Goal: Task Accomplishment & Management: Manage account settings

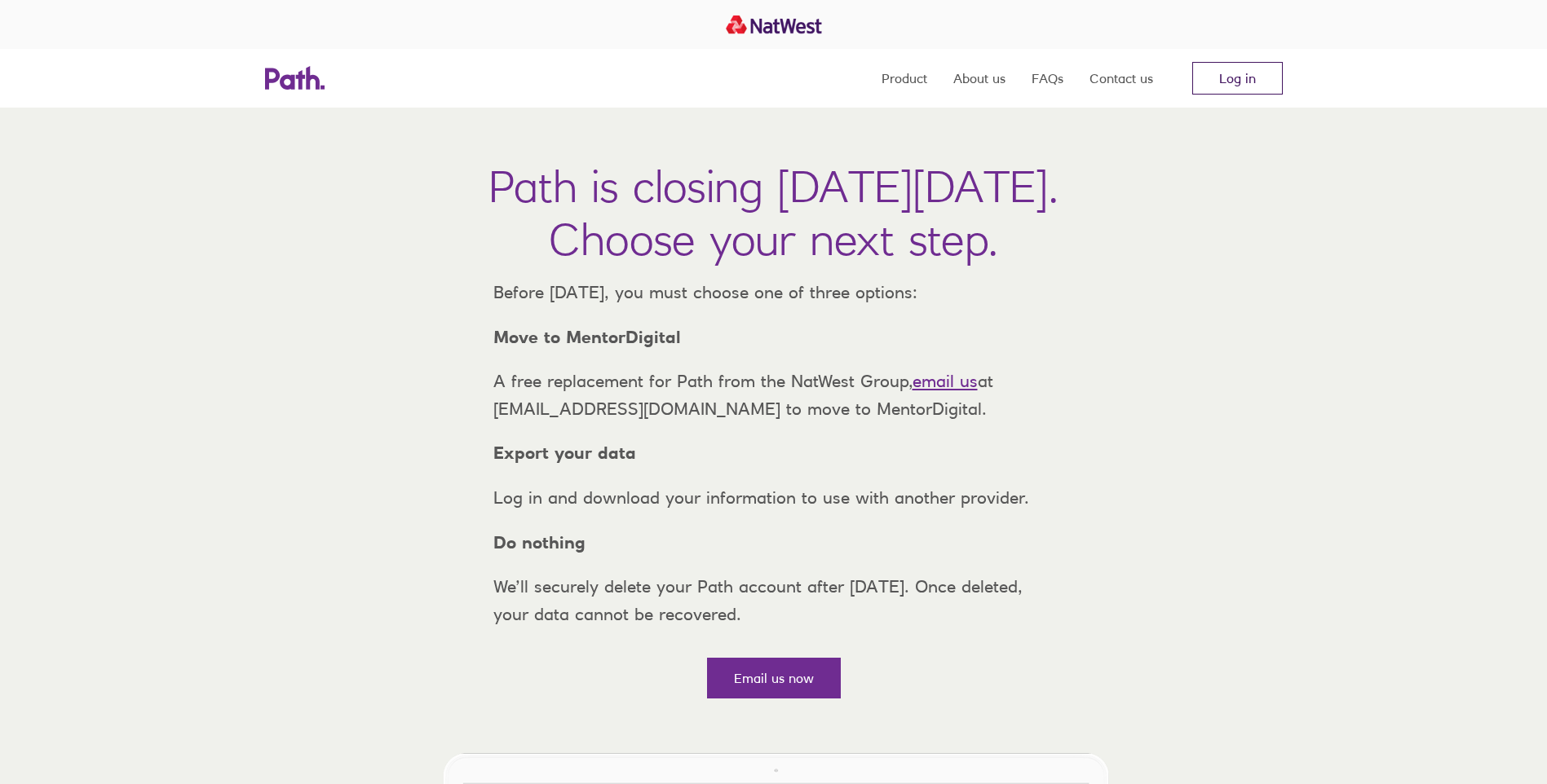
drag, startPoint x: 0, startPoint y: 0, endPoint x: 1239, endPoint y: 68, distance: 1240.9
click at [1239, 68] on link "Log in" at bounding box center [1237, 78] width 90 height 32
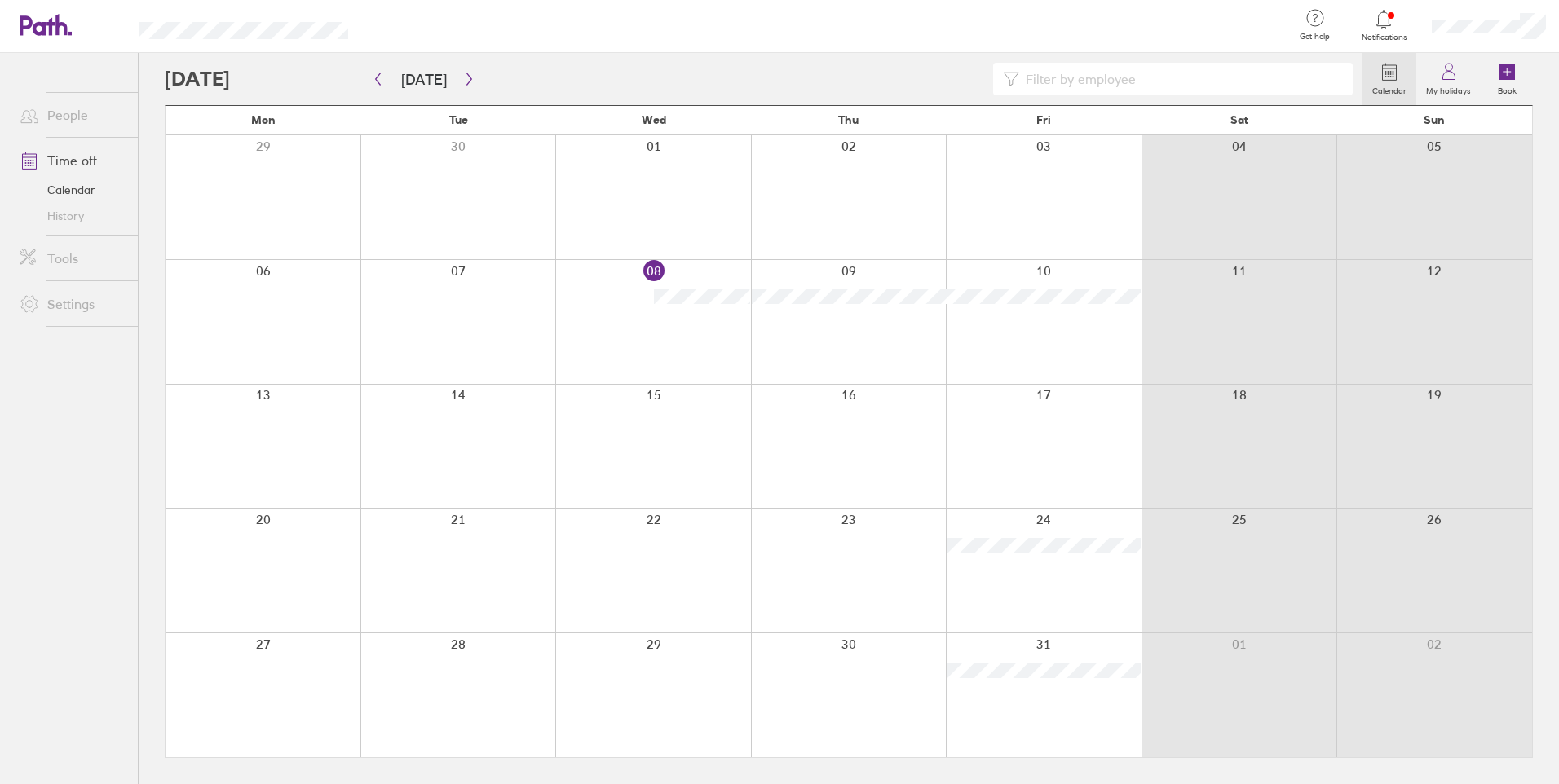
click at [711, 274] on div at bounding box center [653, 322] width 196 height 124
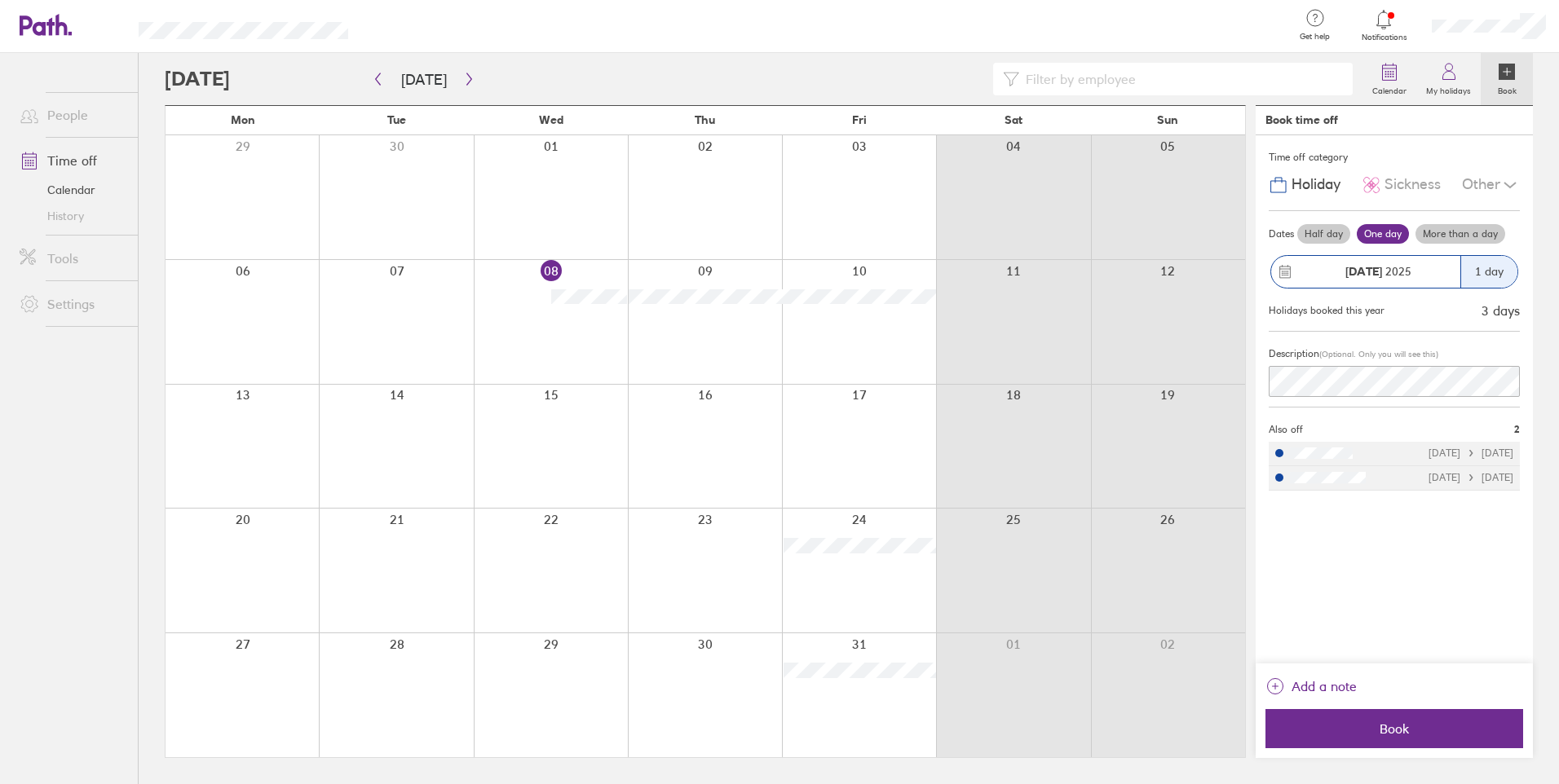
click at [1478, 272] on div "1 day" at bounding box center [1489, 272] width 57 height 32
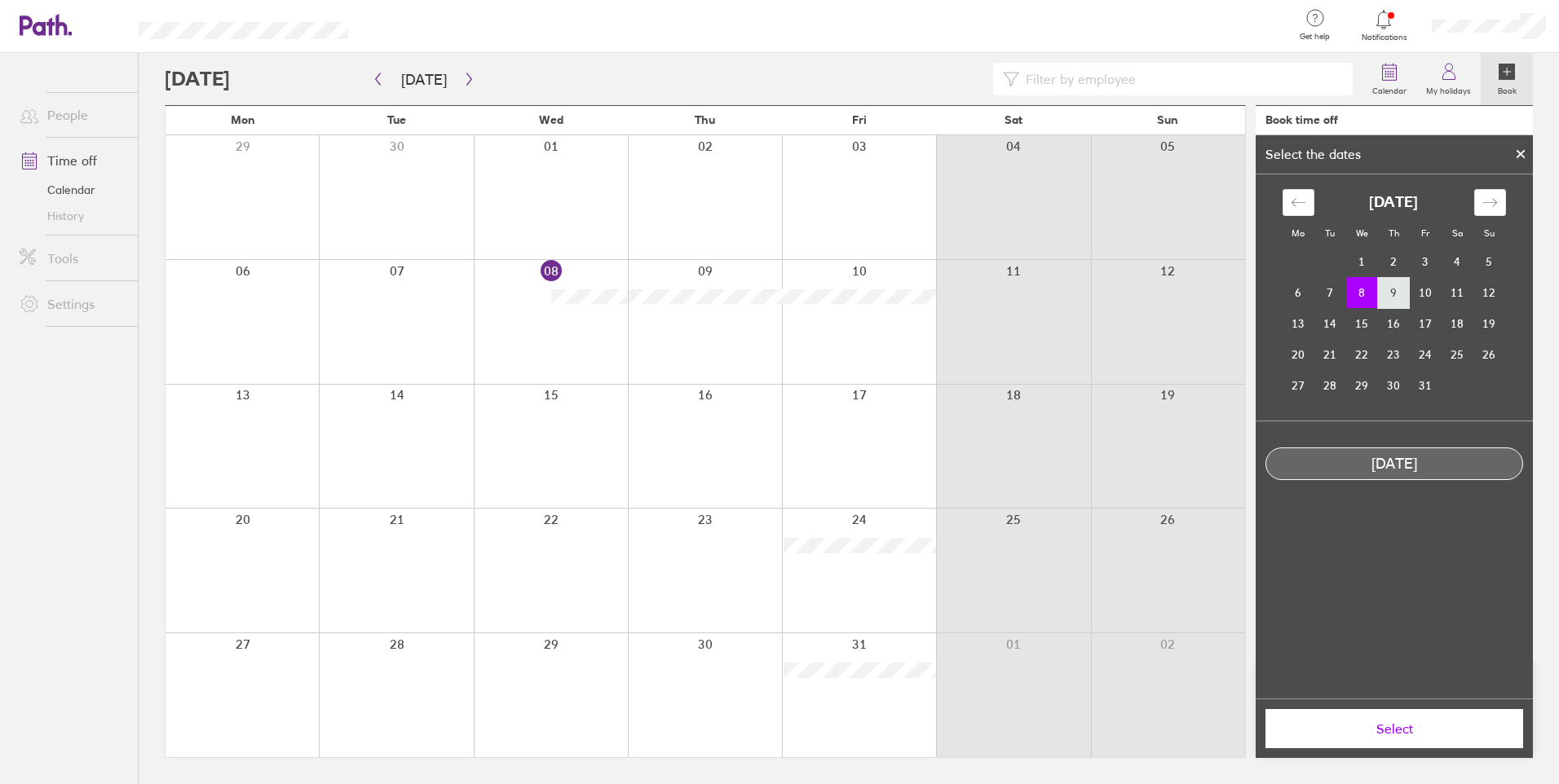
click at [1378, 294] on td "9" at bounding box center [1394, 292] width 32 height 31
click at [1426, 729] on span "Select" at bounding box center [1395, 729] width 235 height 15
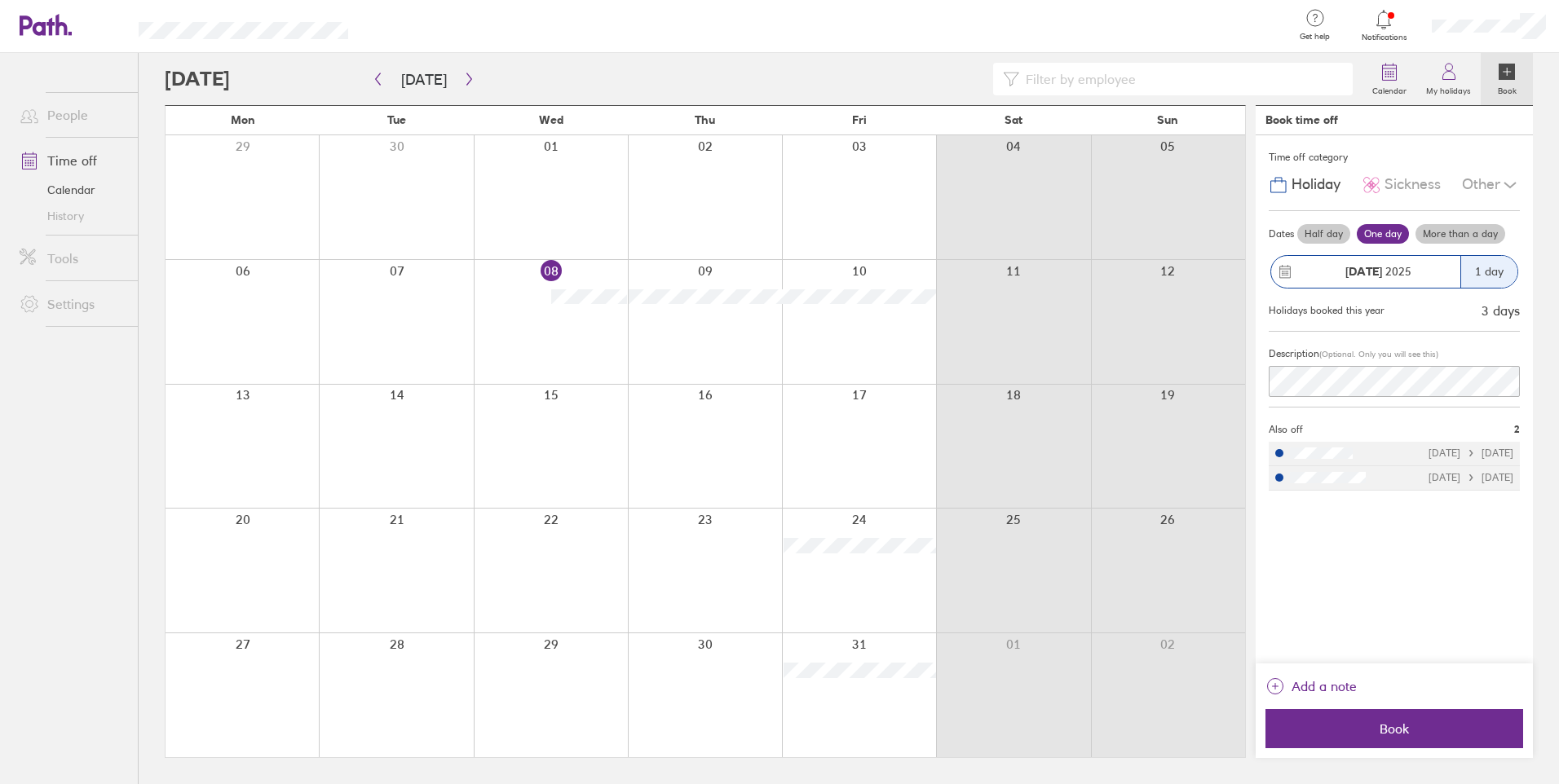
click at [1479, 273] on div "1 day" at bounding box center [1489, 272] width 57 height 32
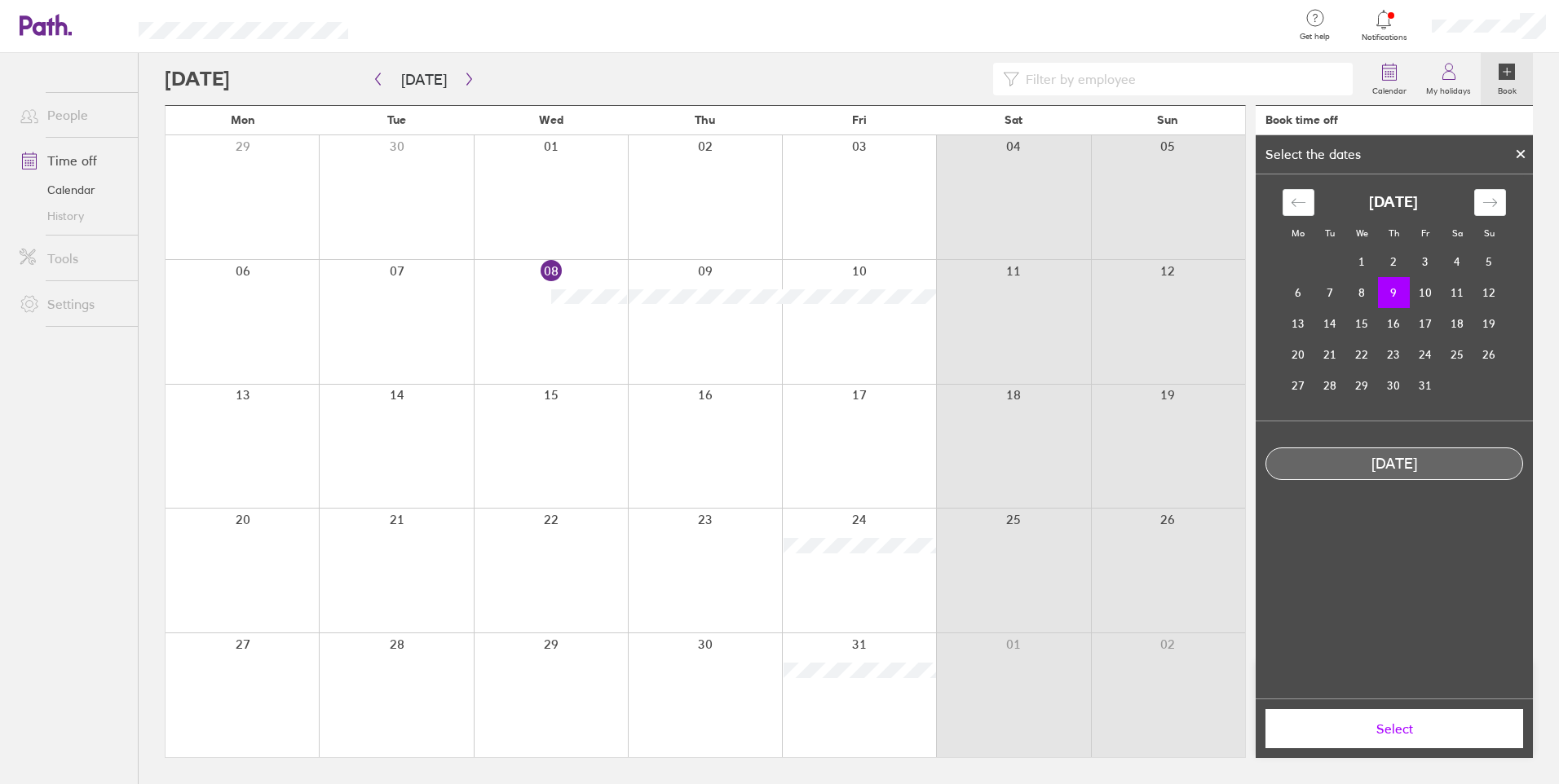
click at [1516, 153] on icon at bounding box center [1520, 153] width 11 height 10
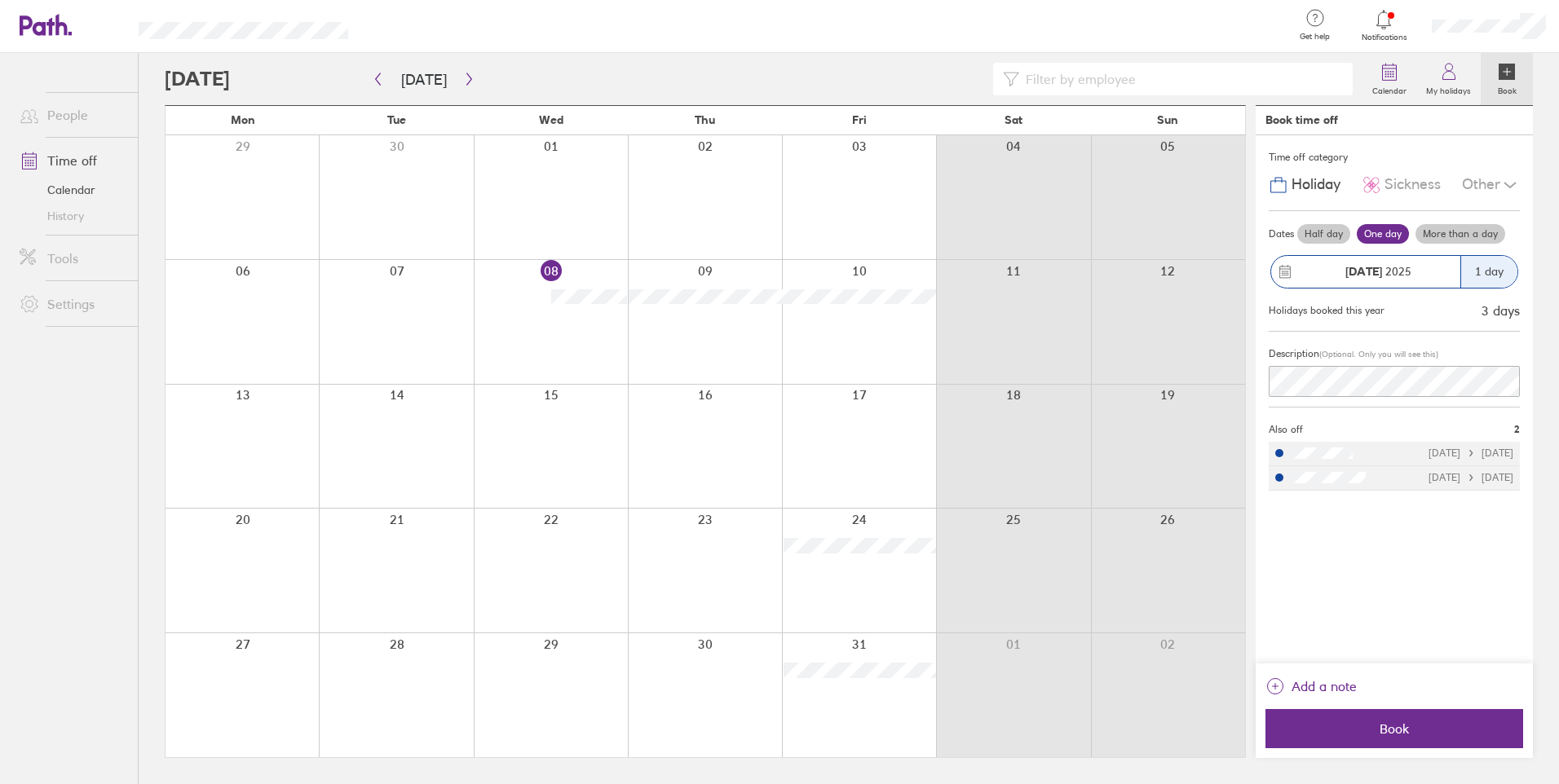
click at [1320, 232] on label "Half day" at bounding box center [1324, 234] width 53 height 19
click at [0, 0] on input "Half day" at bounding box center [0, 0] width 0 height 0
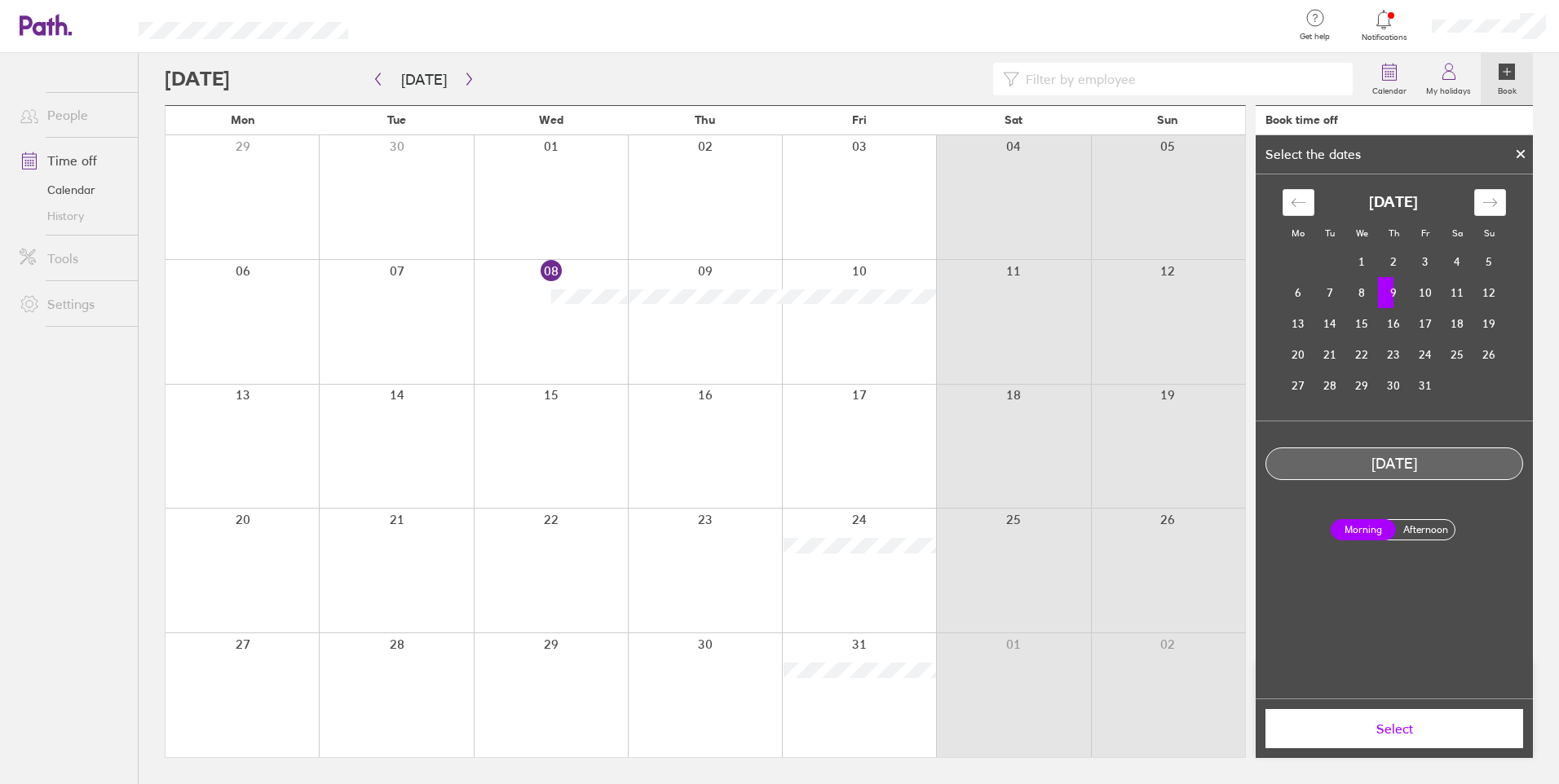
click at [1431, 534] on label "Afternoon" at bounding box center [1426, 530] width 65 height 19
click at [0, 0] on input "Afternoon" at bounding box center [0, 0] width 0 height 0
click at [1410, 736] on span "Select" at bounding box center [1395, 729] width 235 height 15
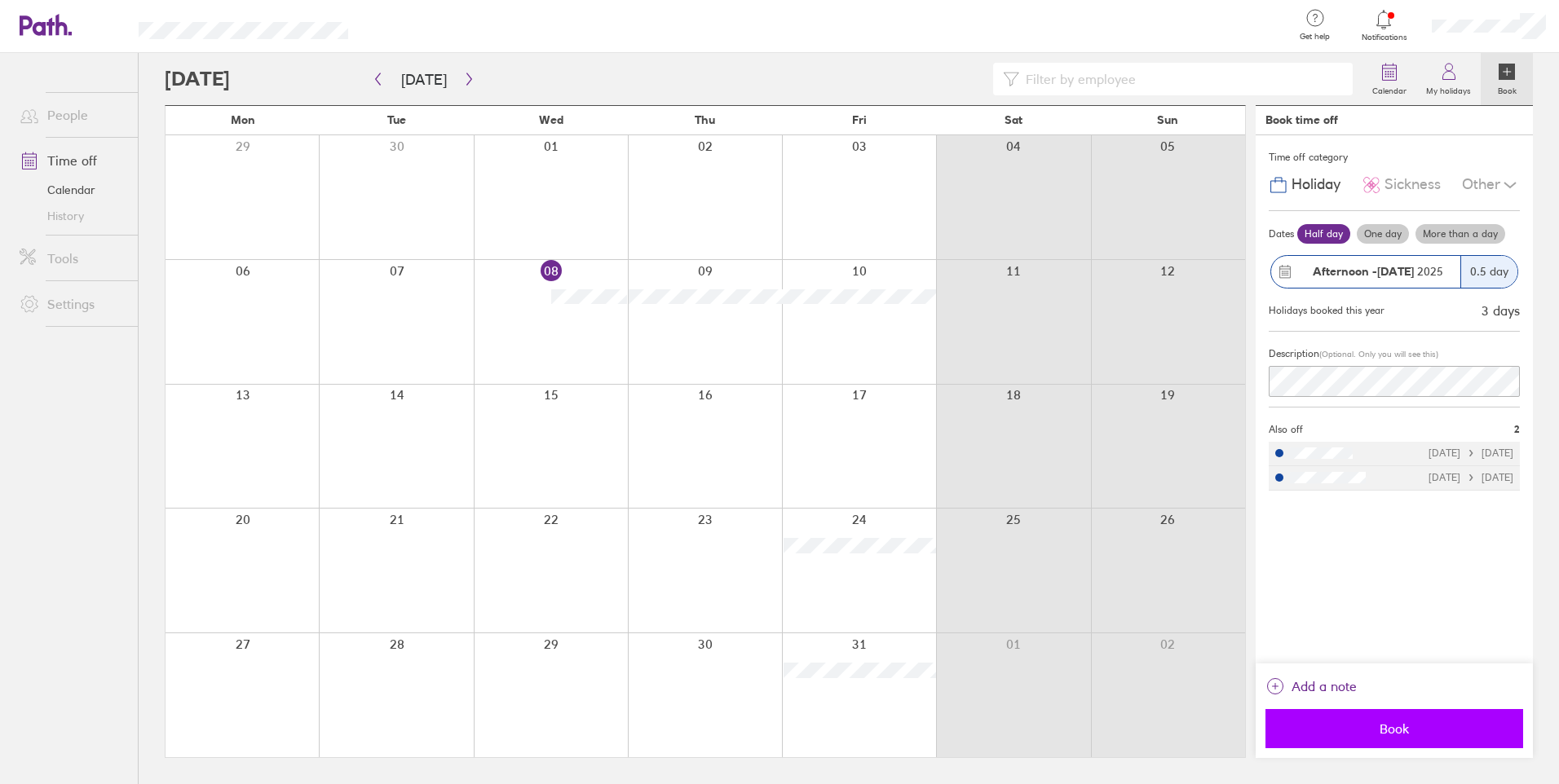
click at [1407, 722] on span "Book" at bounding box center [1395, 729] width 235 height 15
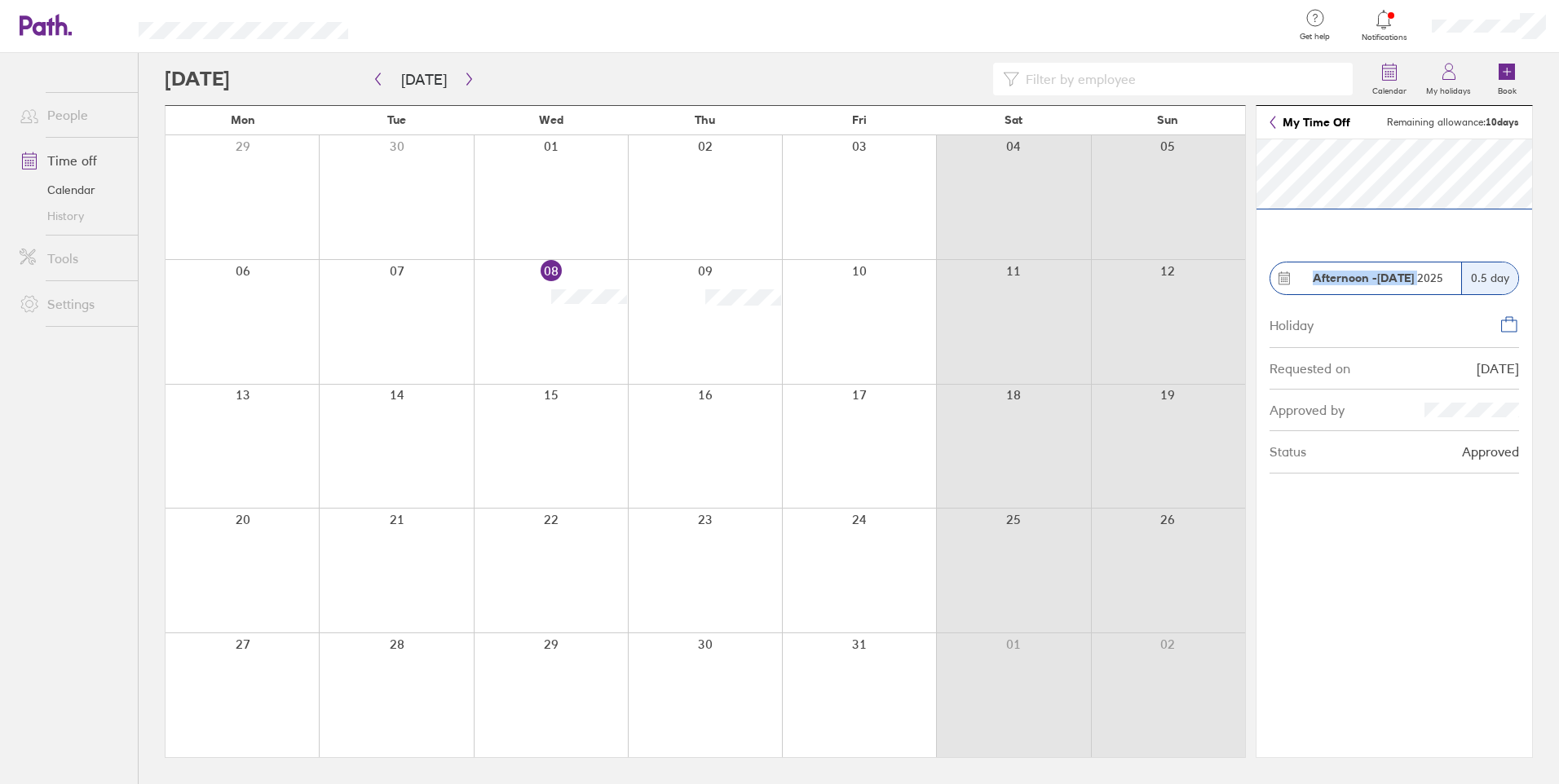
click at [1420, 234] on section "Afternoon - 08 Oct 2025 0.5 day Holiday Requested on 16/09/25 Approved by Statu…" at bounding box center [1394, 448] width 275 height 618
click at [1420, 233] on section "Afternoon - 08 Oct 2025 0.5 day Holiday Requested on 16/09/25 Approved by Statu…" at bounding box center [1394, 448] width 275 height 618
click at [1408, 233] on section "Afternoon - 08 Oct 2025 0.5 day Holiday Requested on 16/09/25 Approved by Statu…" at bounding box center [1394, 448] width 275 height 618
click at [1511, 324] on icon at bounding box center [1509, 324] width 19 height 19
click at [1455, 513] on section "Afternoon - 08 Oct 2025 0.5 day Holiday Requested on 16/09/25 Approved by Statu…" at bounding box center [1394, 448] width 275 height 618
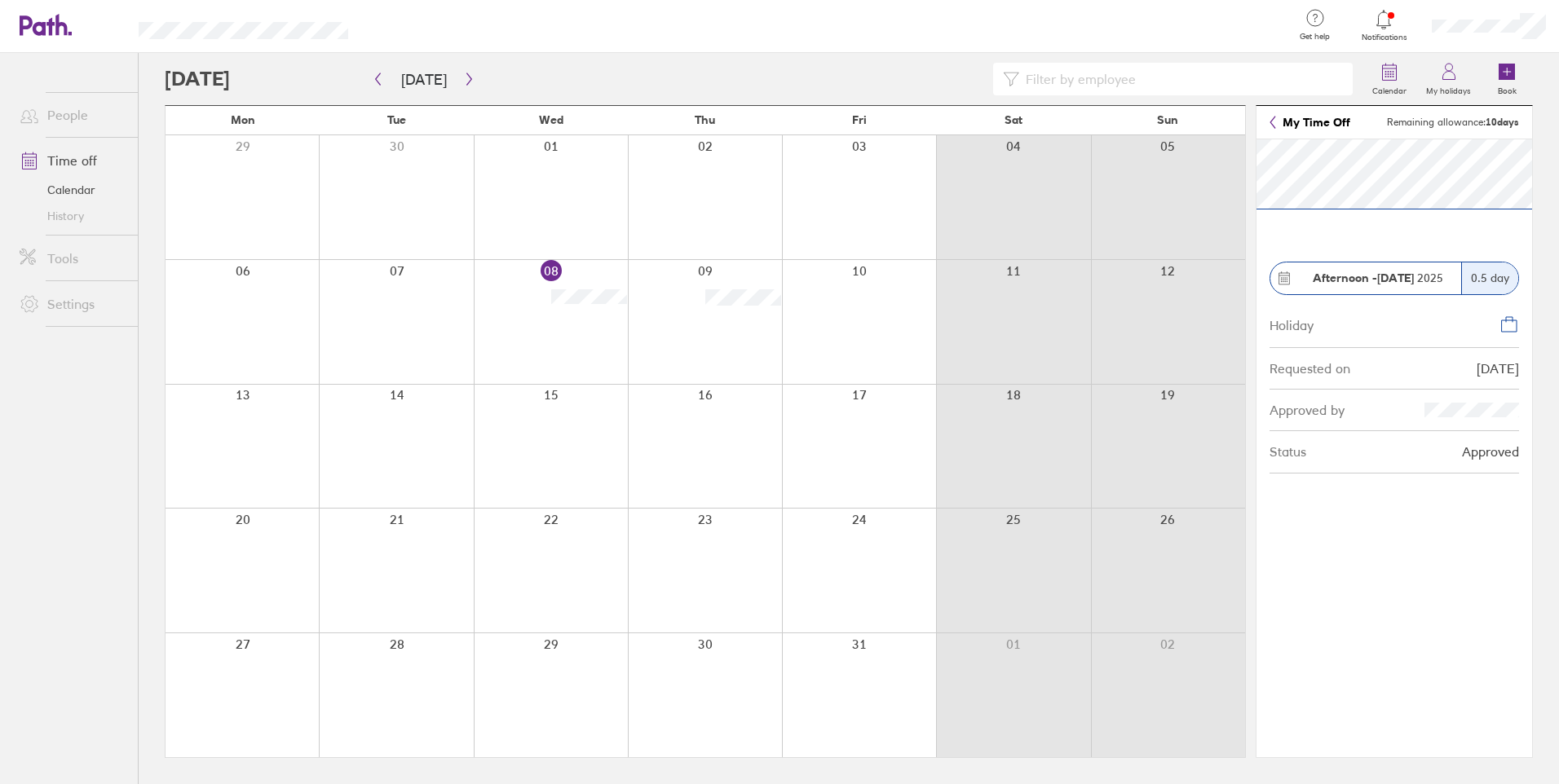
click at [1462, 427] on div "Approved by" at bounding box center [1394, 410] width 249 height 41
click at [1384, 288] on div "Afternoon - 08 Oct 2025" at bounding box center [1366, 278] width 191 height 32
click at [1388, 282] on strong "08 Oct" at bounding box center [1396, 278] width 37 height 15
click at [1511, 327] on icon at bounding box center [1509, 324] width 19 height 19
click at [1490, 285] on div "0.5 day" at bounding box center [1490, 278] width 57 height 32
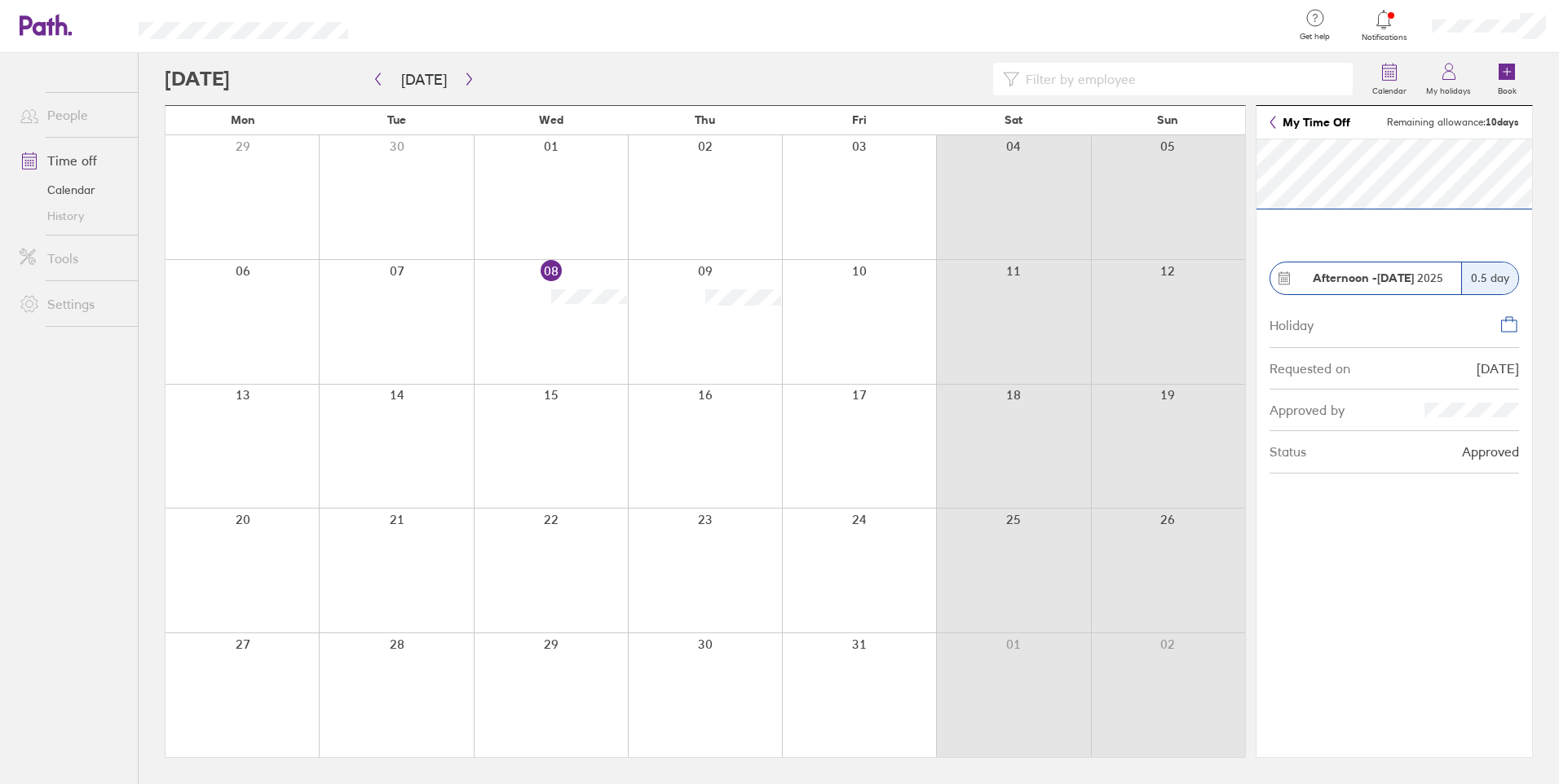
drag, startPoint x: 1373, startPoint y: 215, endPoint x: 1468, endPoint y: 357, distance: 170.8
click at [1469, 357] on div "Requested on 16/09/25" at bounding box center [1394, 368] width 249 height 41
click at [1468, 357] on div "Requested on 16/09/25" at bounding box center [1394, 368] width 249 height 41
drag, startPoint x: 1468, startPoint y: 357, endPoint x: 1467, endPoint y: 282, distance: 75.0
click at [1467, 282] on div "0.5 day" at bounding box center [1490, 278] width 57 height 32
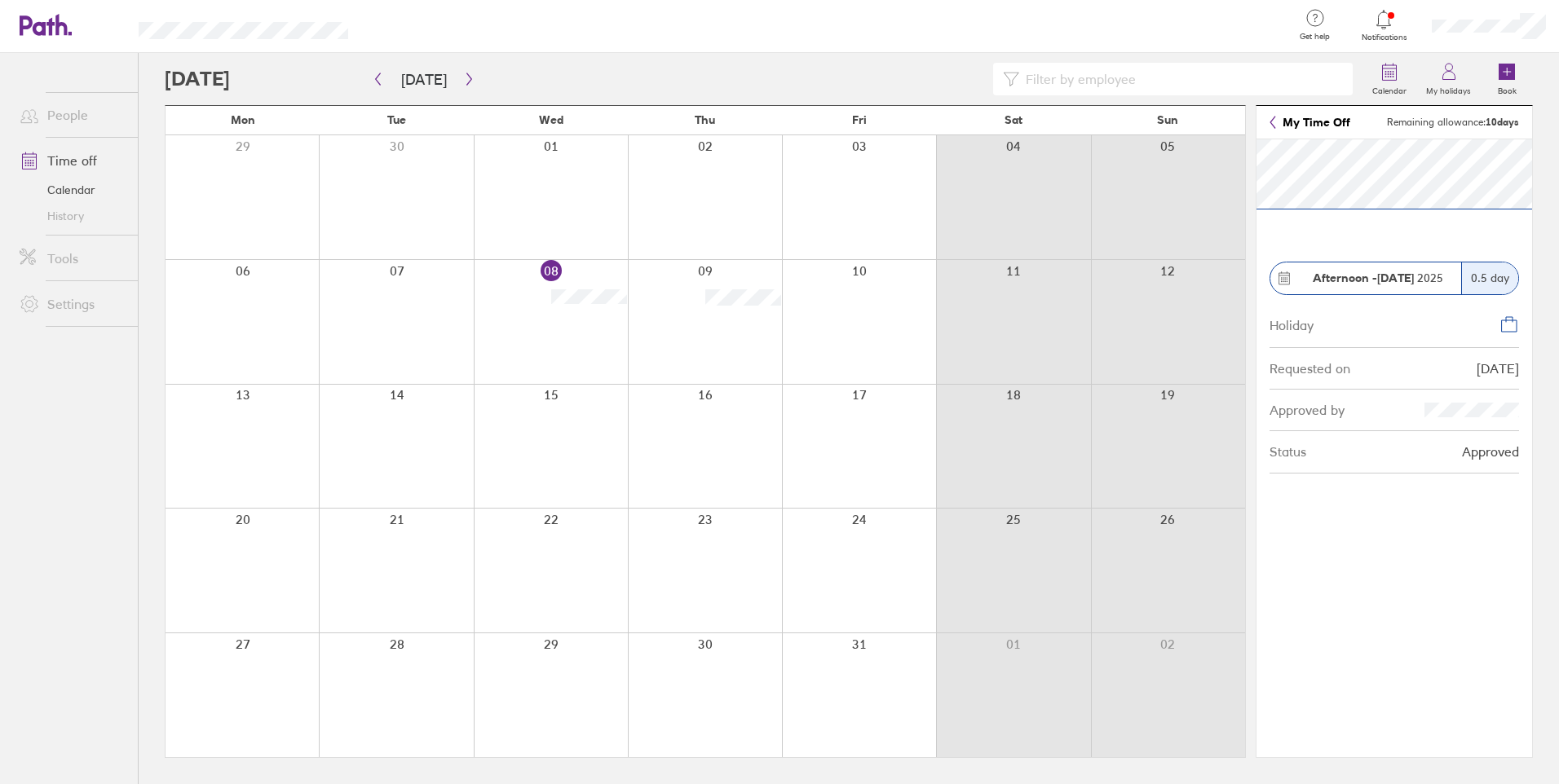
click at [1472, 280] on div "0.5 day" at bounding box center [1490, 278] width 57 height 32
click at [1473, 280] on div "0.5 day" at bounding box center [1490, 278] width 57 height 32
drag, startPoint x: 1473, startPoint y: 280, endPoint x: 1510, endPoint y: 330, distance: 62.2
click at [1520, 325] on div "Holiday Requested on 16/09/25 Approved by Status Approved" at bounding box center [1394, 388] width 275 height 172
click at [1510, 330] on icon at bounding box center [1509, 324] width 19 height 19
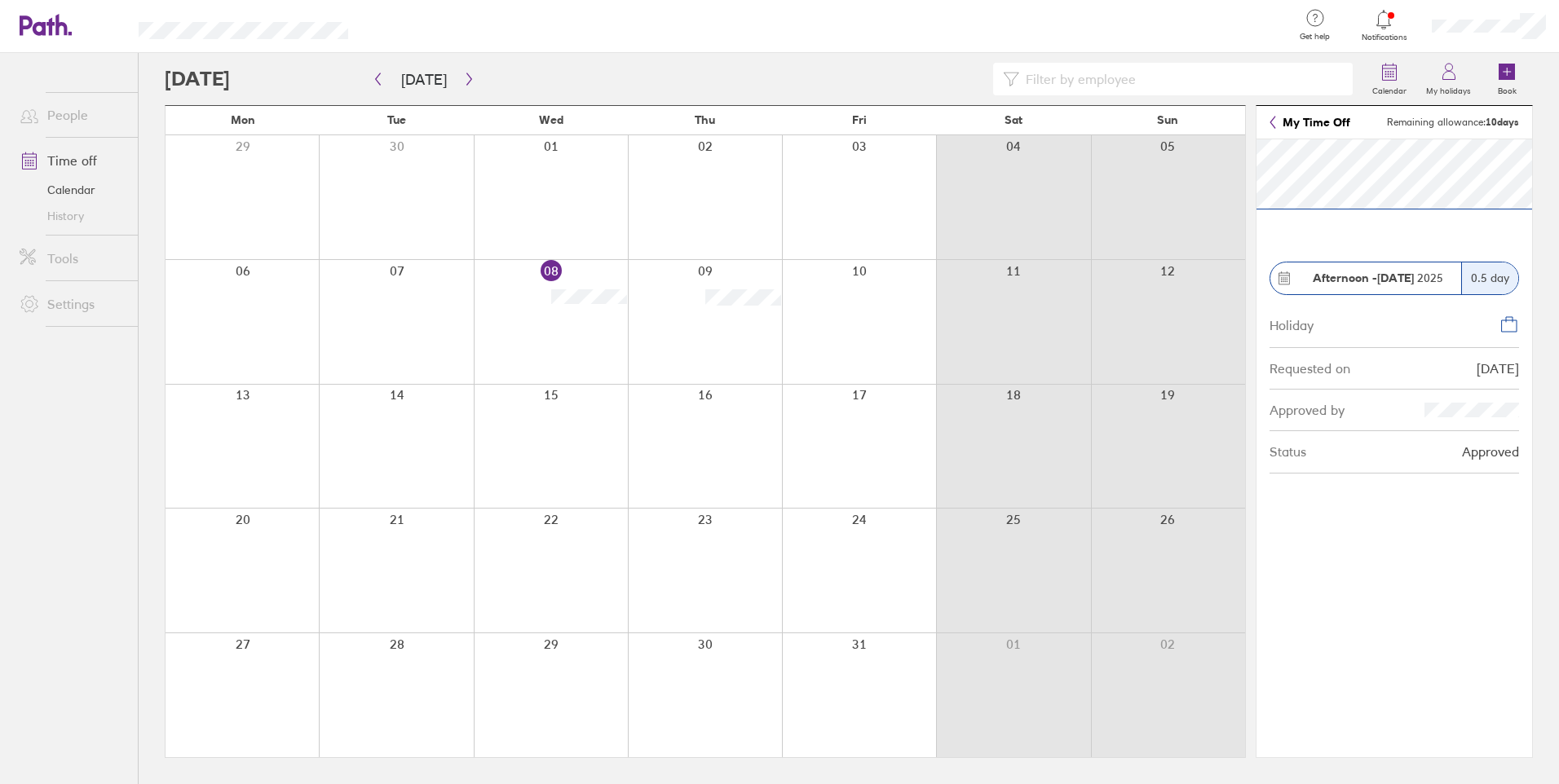
click at [1461, 124] on span "Remaining allowance: 10 days" at bounding box center [1453, 122] width 132 height 11
click at [1448, 80] on icon at bounding box center [1448, 75] width 12 height 8
click at [1421, 235] on section "Afternoon - 08 Oct 2025 0.5 day Holiday Requested on 16/09/25 Approved by Statu…" at bounding box center [1394, 448] width 275 height 618
click at [1298, 120] on link "My Time Off" at bounding box center [1310, 122] width 81 height 13
click at [57, 150] on link "Time off" at bounding box center [72, 160] width 132 height 32
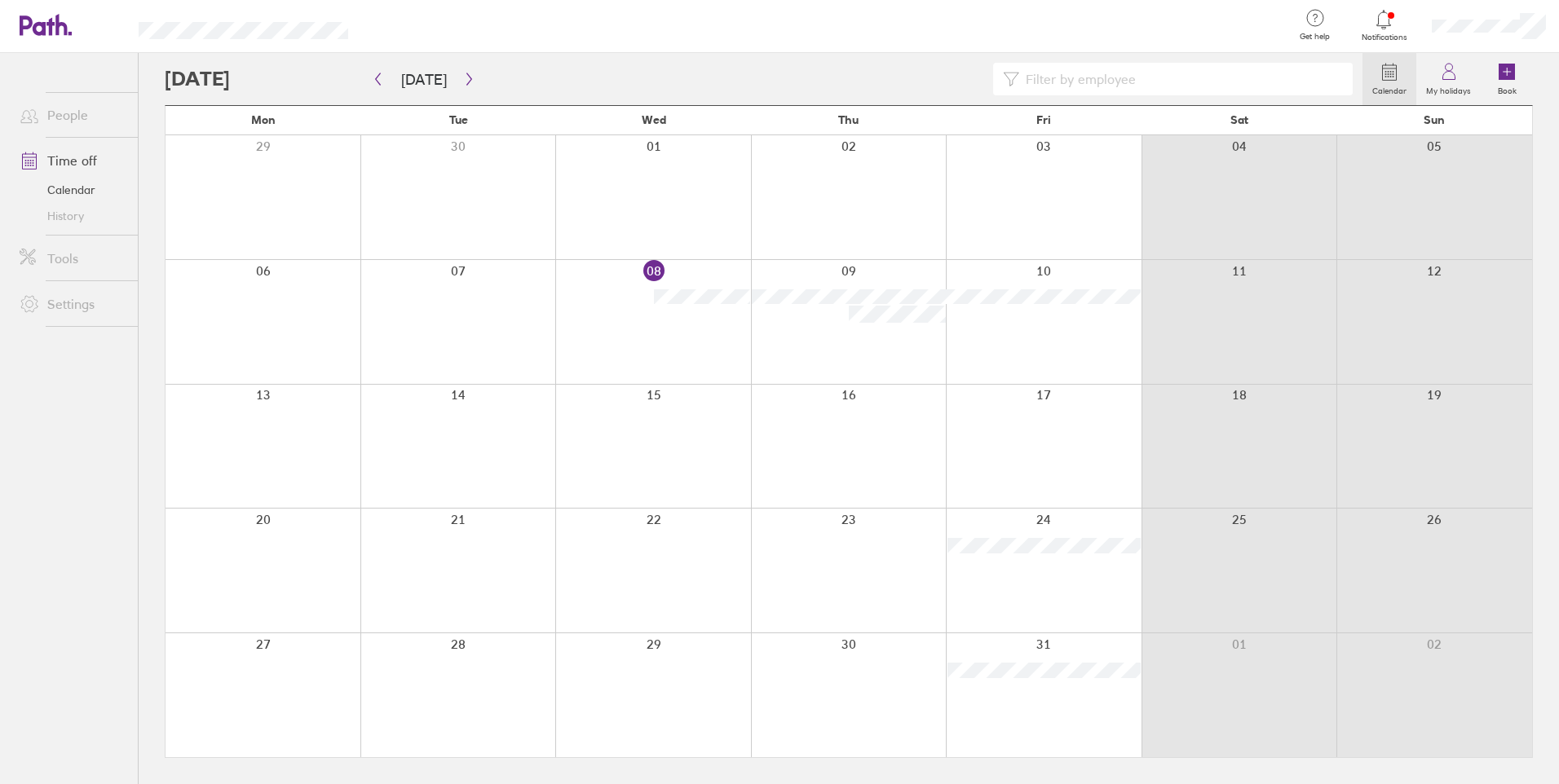
click at [1383, 18] on icon at bounding box center [1384, 19] width 19 height 19
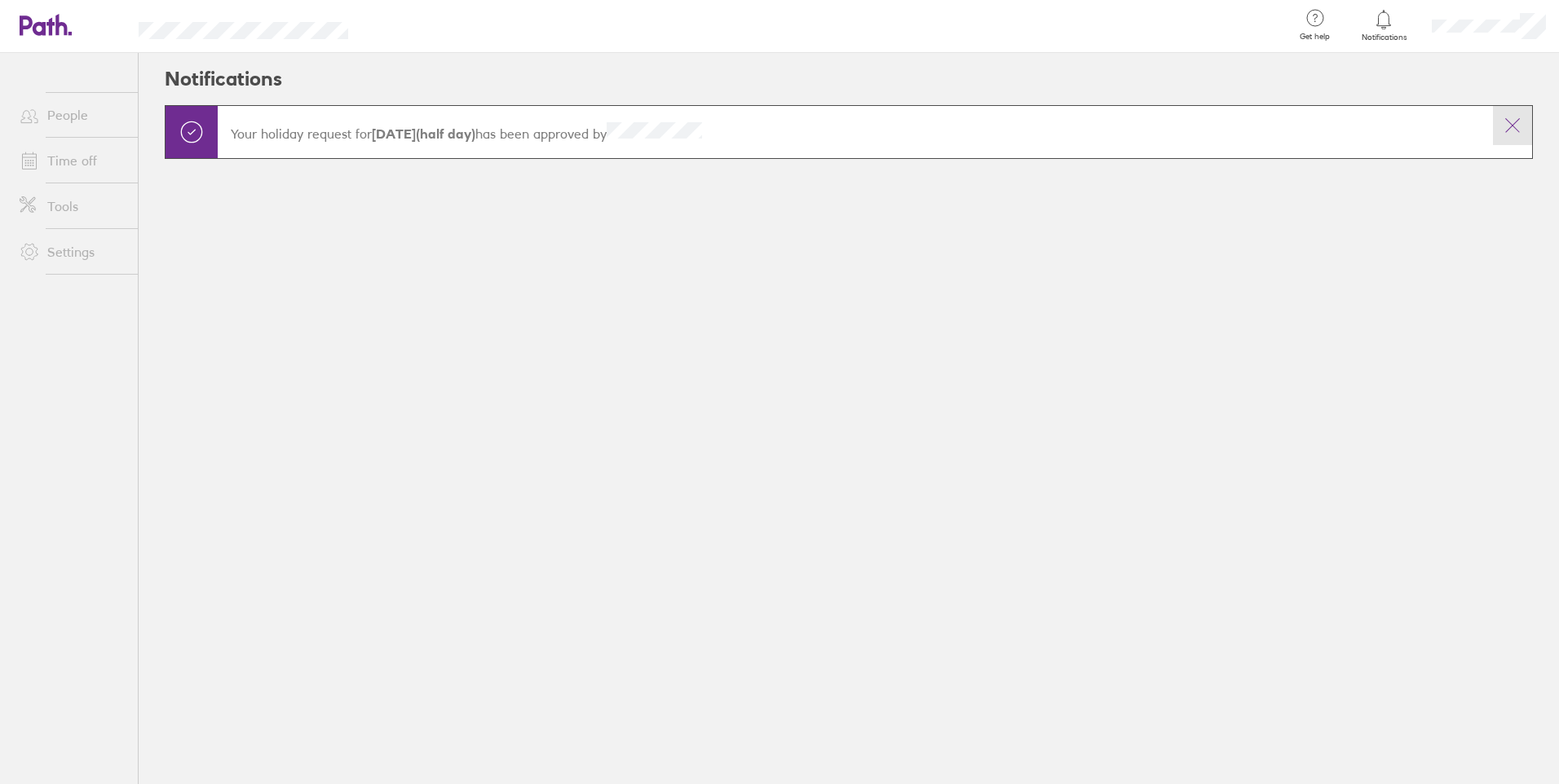
click at [1505, 127] on icon at bounding box center [1513, 125] width 19 height 19
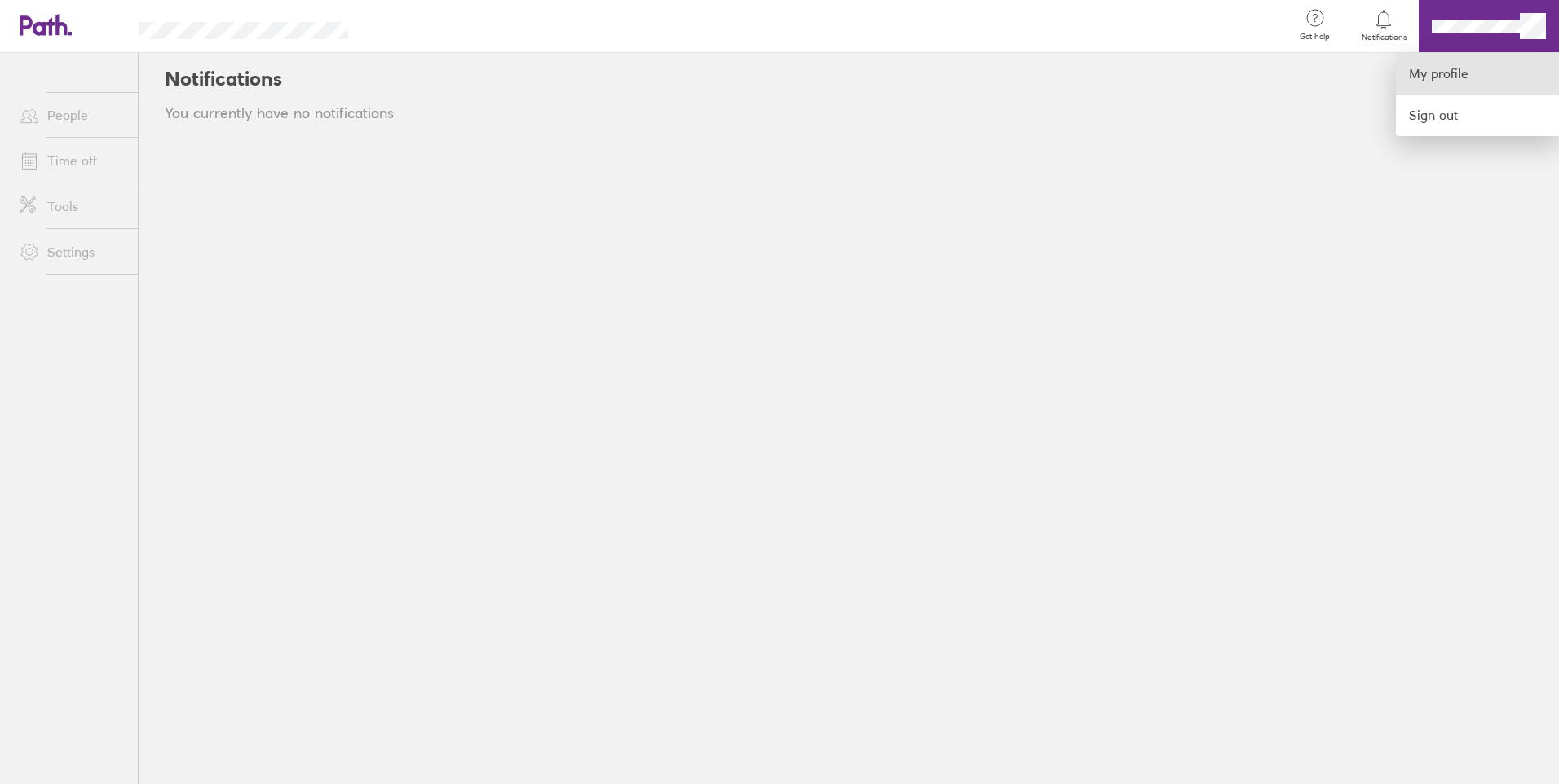
click at [1479, 91] on link "My profile" at bounding box center [1477, 73] width 163 height 41
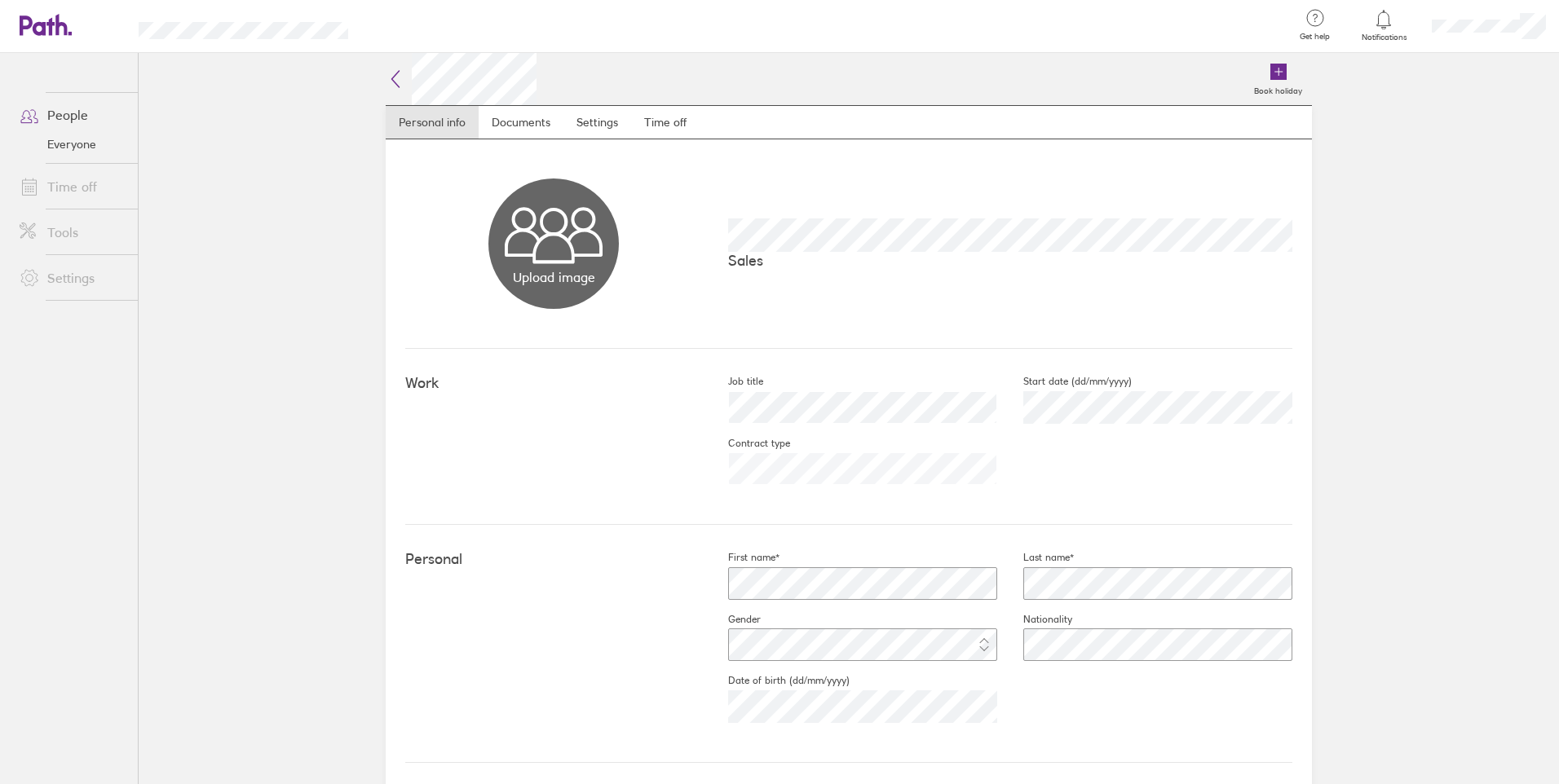
click at [79, 146] on link "Everyone" at bounding box center [72, 145] width 132 height 26
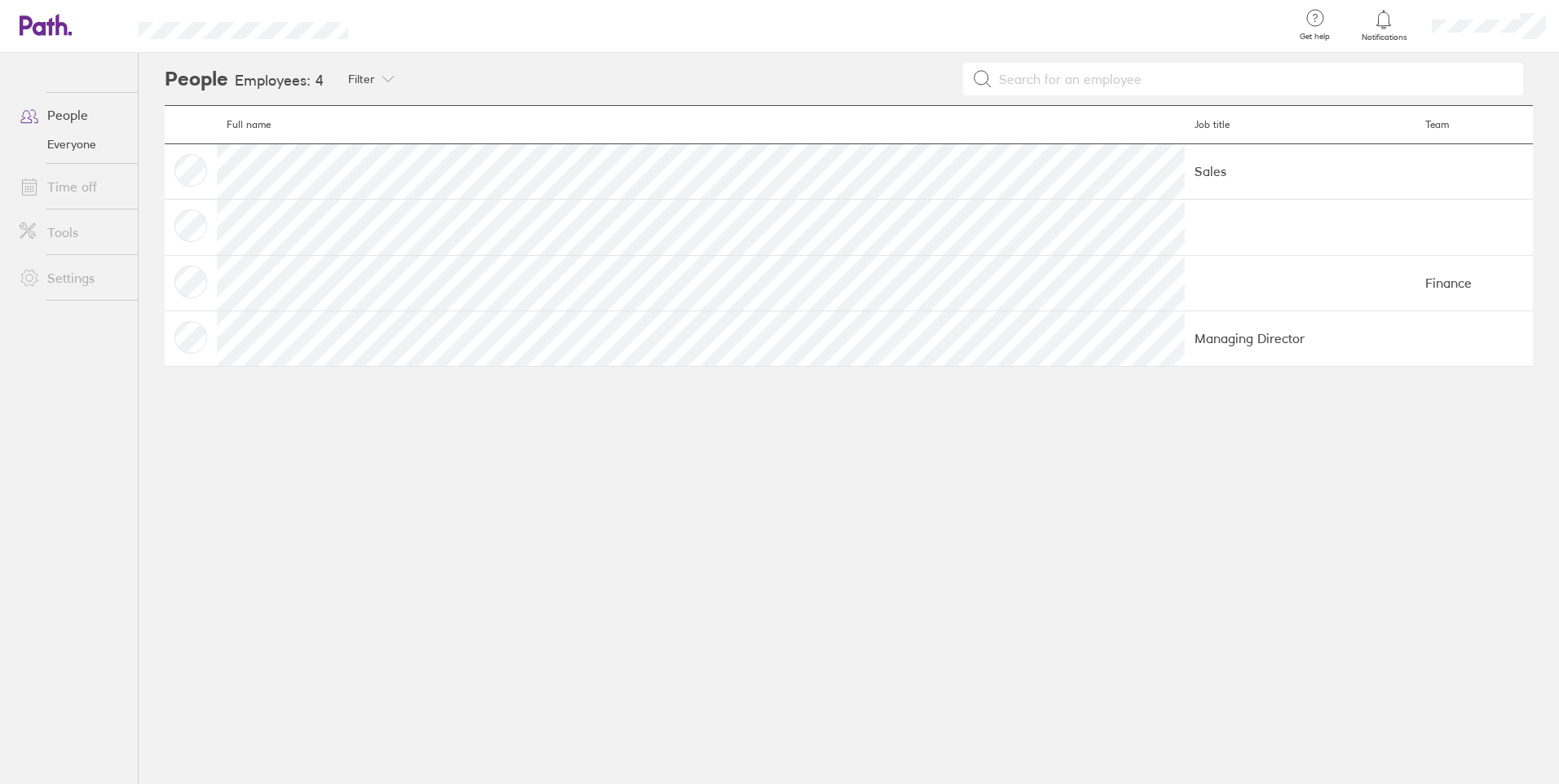
click at [63, 188] on link "Time off" at bounding box center [72, 186] width 132 height 32
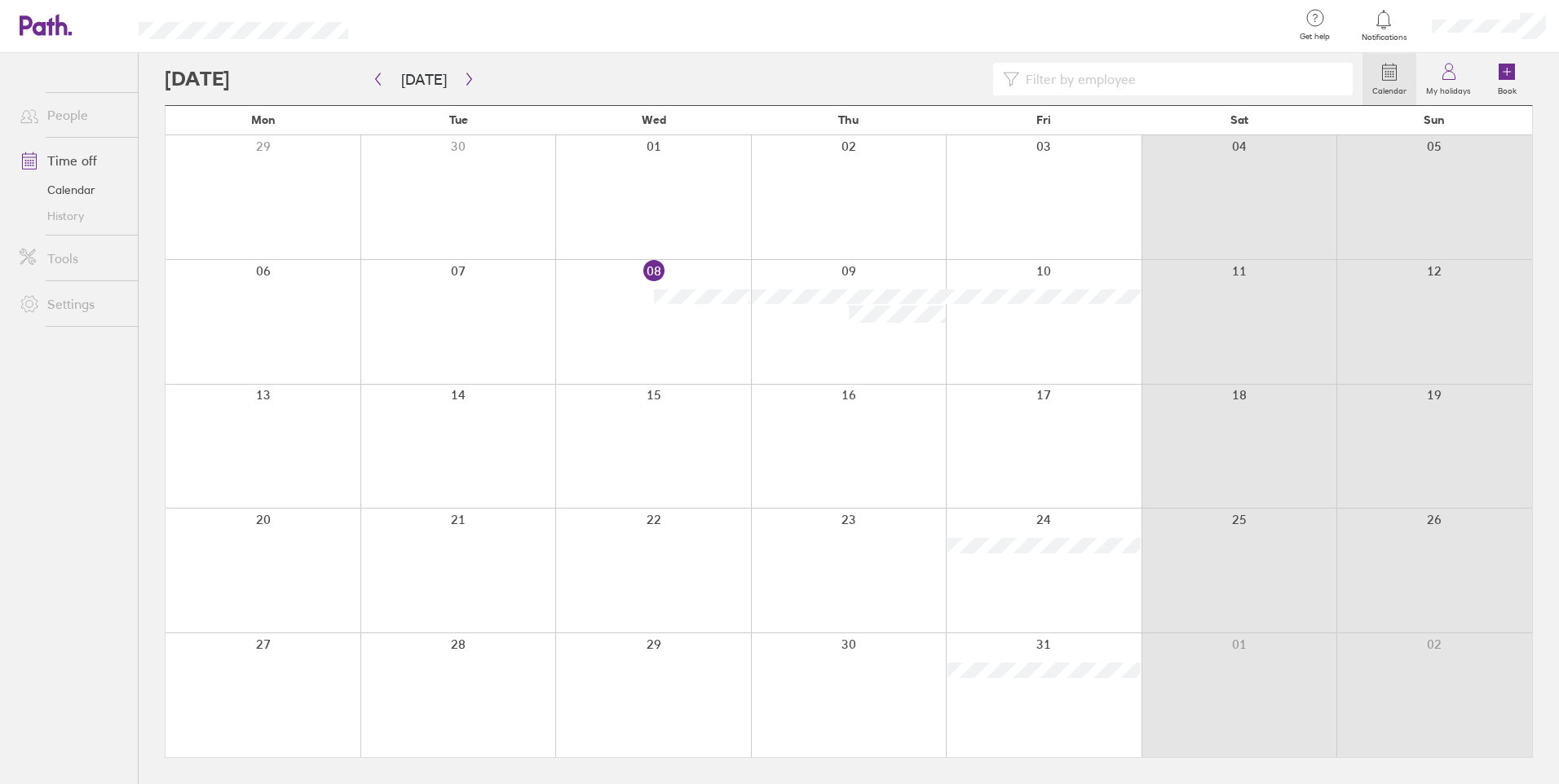
click at [68, 304] on link "Settings" at bounding box center [72, 303] width 132 height 32
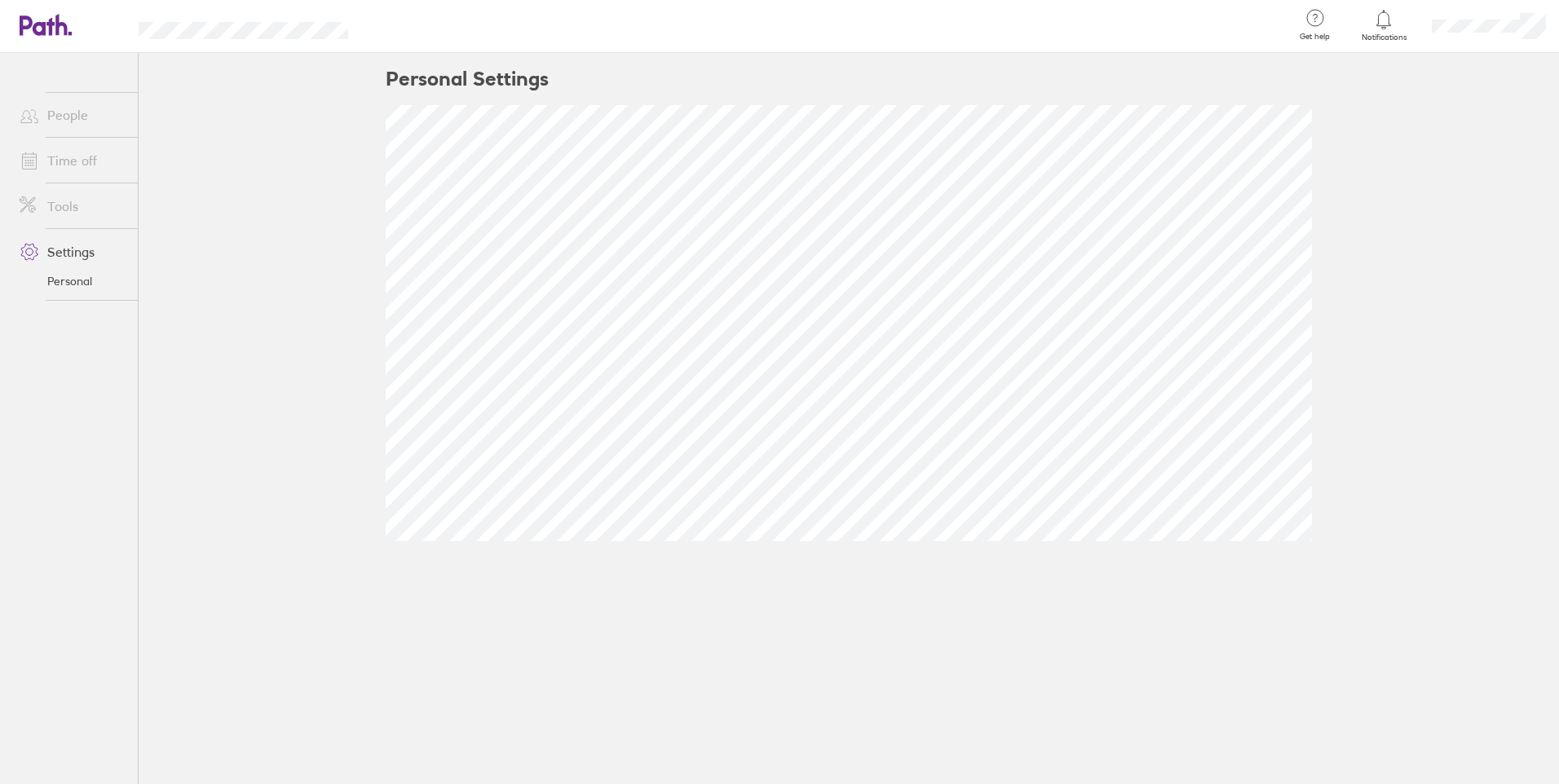
click at [51, 218] on link "Tools" at bounding box center [72, 206] width 132 height 32
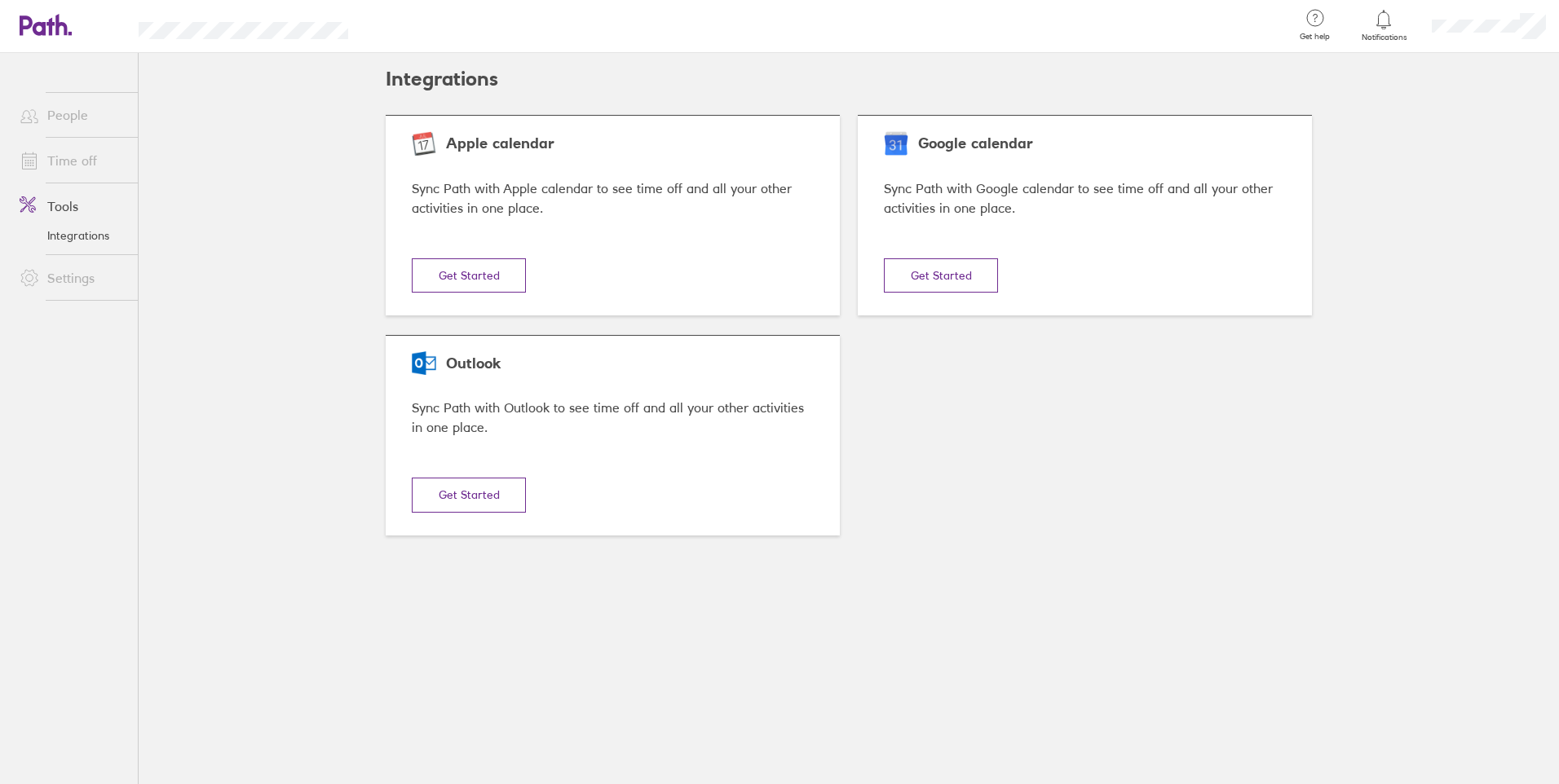
click at [67, 159] on link "Time off" at bounding box center [72, 160] width 132 height 32
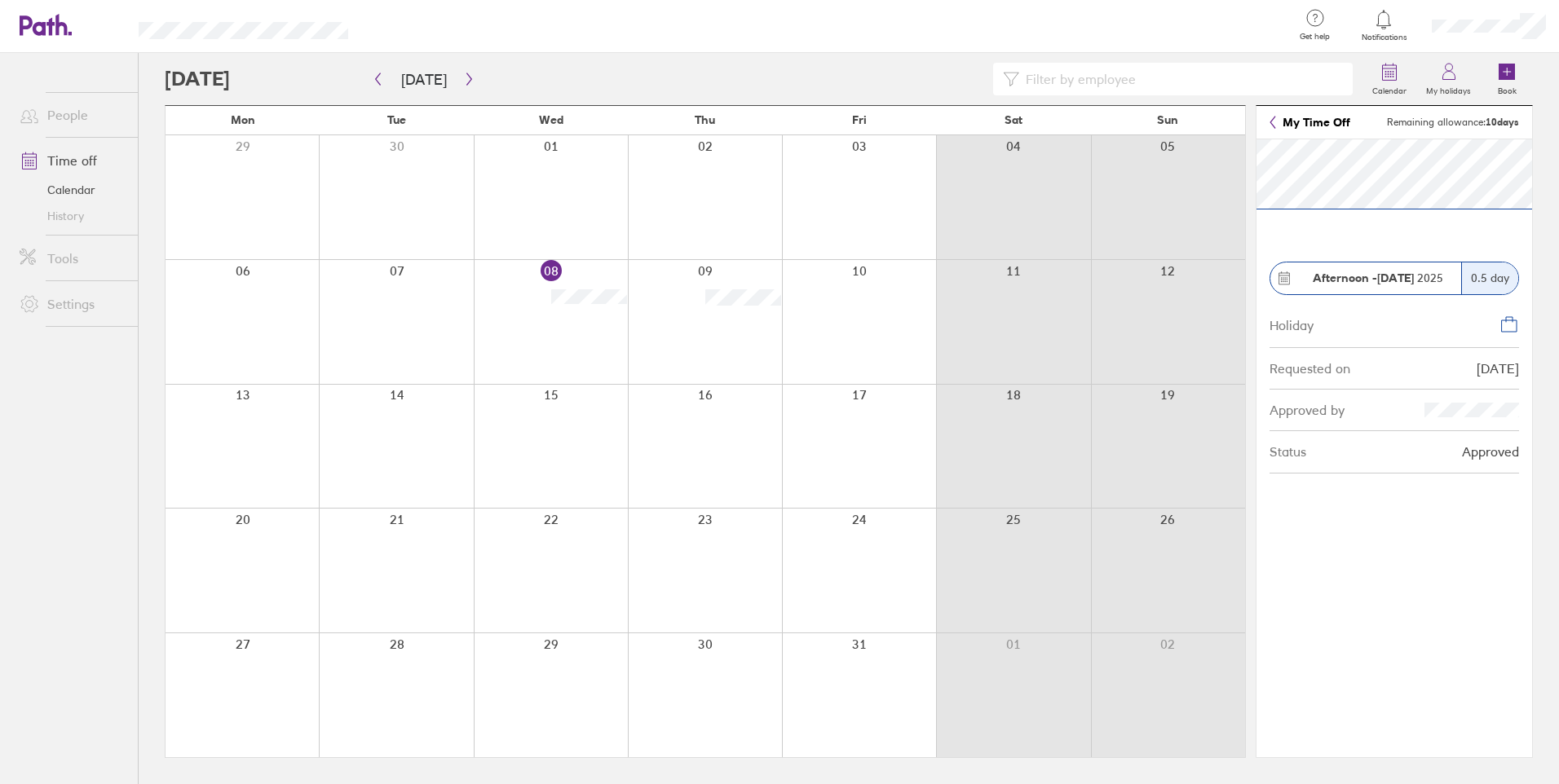
click at [689, 300] on div at bounding box center [705, 322] width 154 height 124
click at [576, 329] on div "06 07 08 09 10 11 12" at bounding box center [705, 322] width 1080 height 125
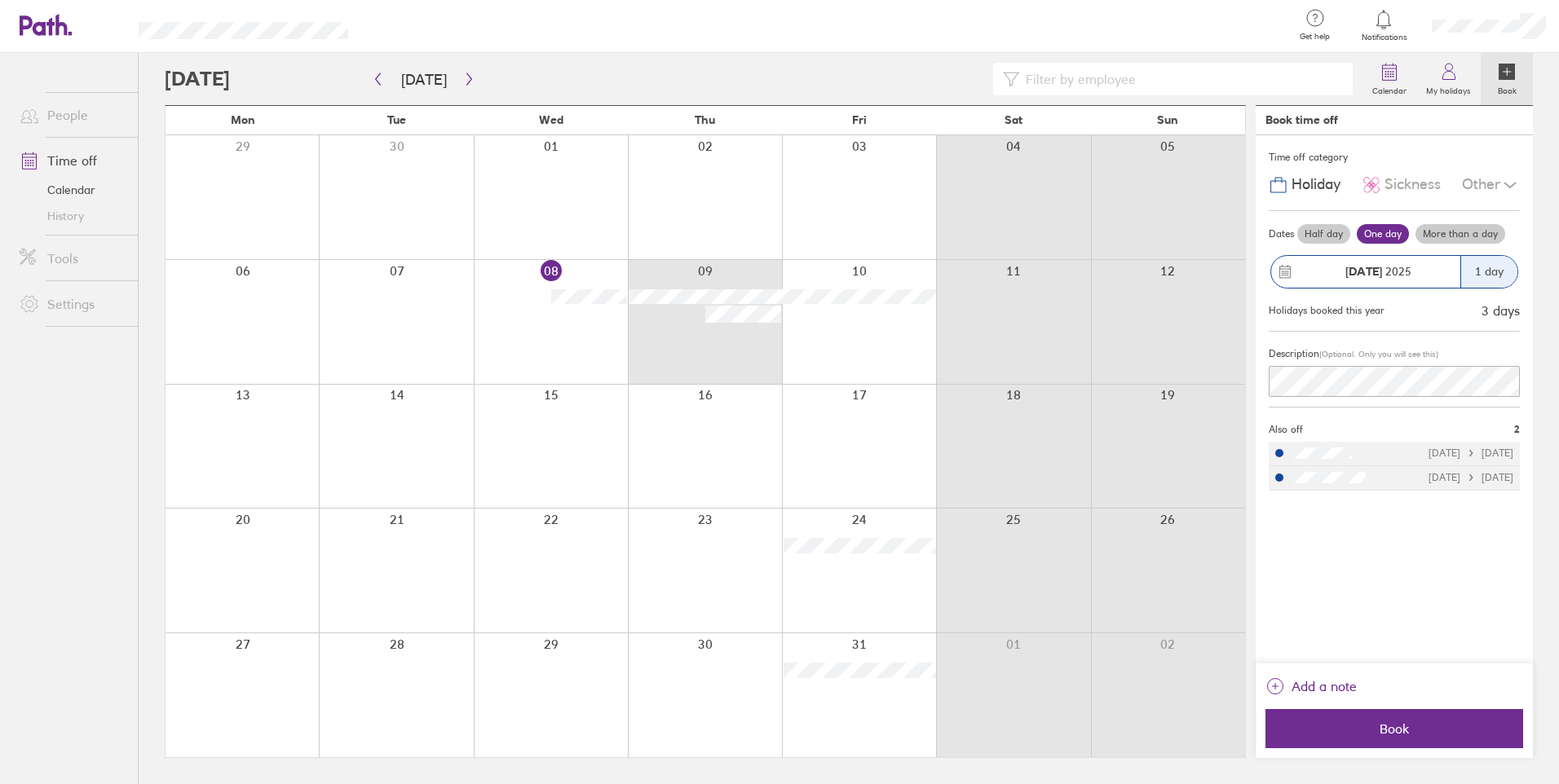
click at [731, 323] on div "06 07 08 09 10 11 12" at bounding box center [705, 322] width 1080 height 125
click at [647, 337] on div "06 07 08 09 10 11 12" at bounding box center [705, 322] width 1080 height 125
click at [686, 282] on div "06 07 08 09 10 11 12" at bounding box center [705, 322] width 1080 height 125
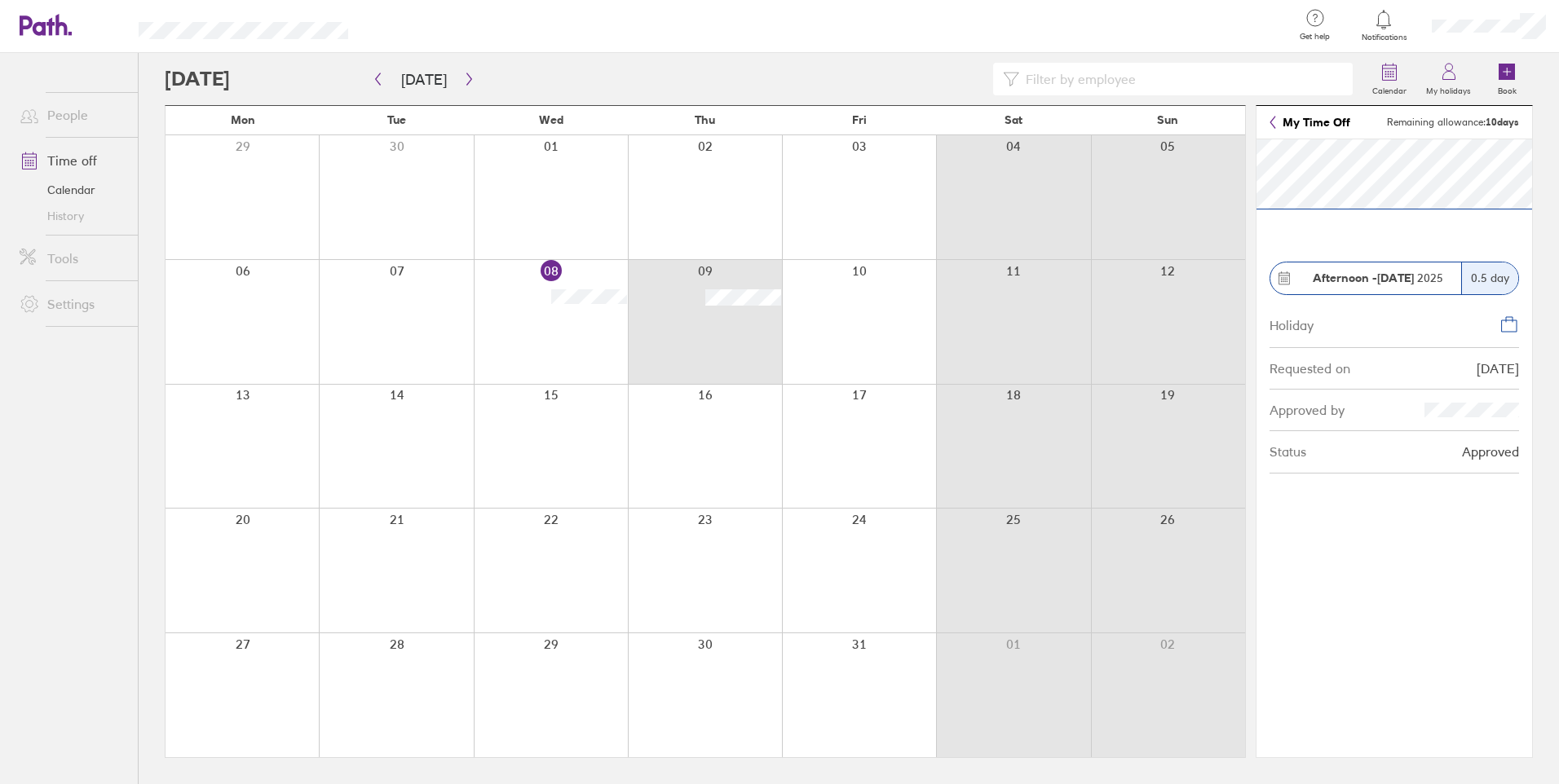
click at [719, 307] on div "06 07 08 09 10 11 12" at bounding box center [705, 322] width 1080 height 125
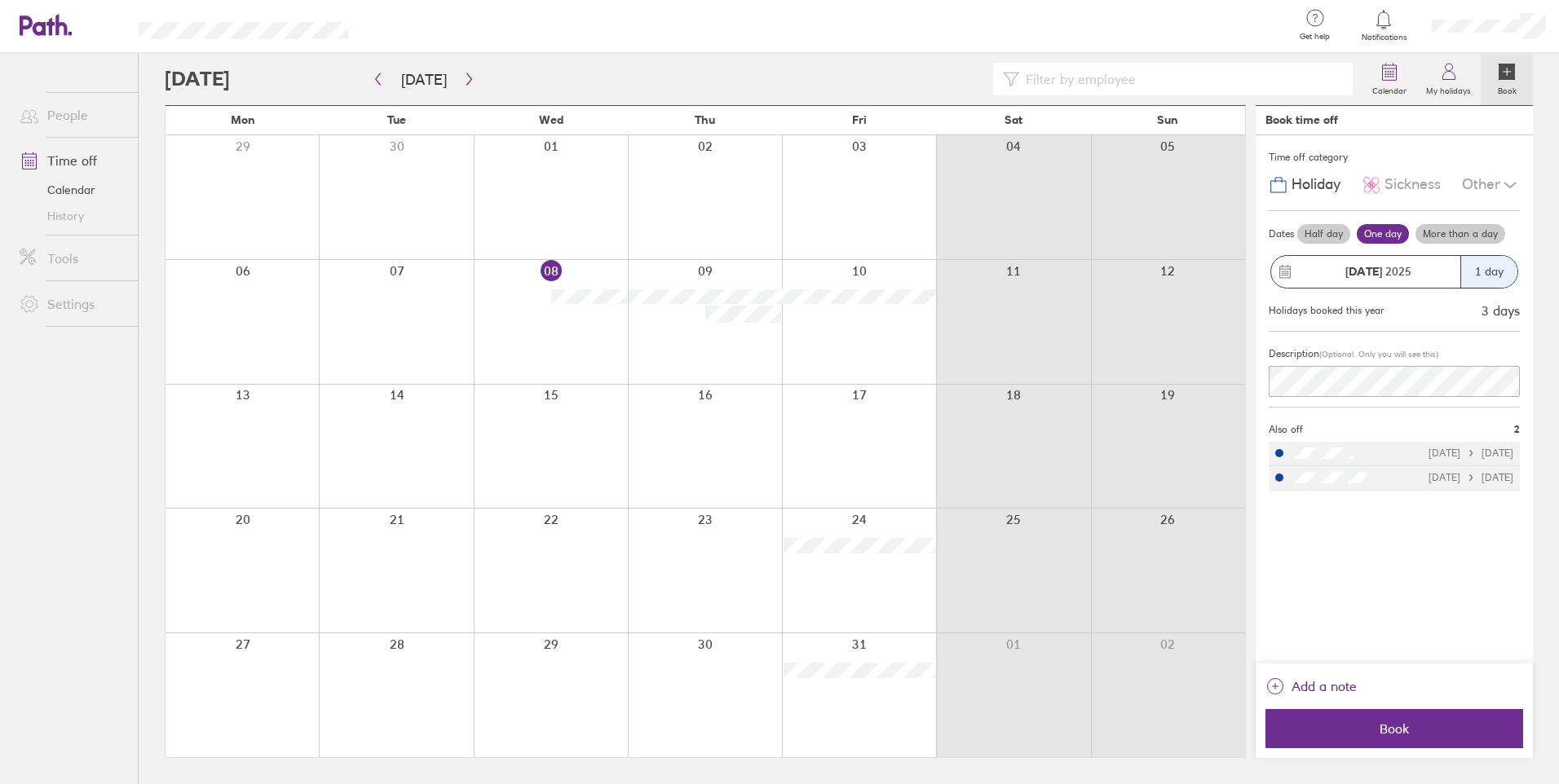
click at [1481, 191] on div "Other" at bounding box center [1491, 184] width 58 height 31
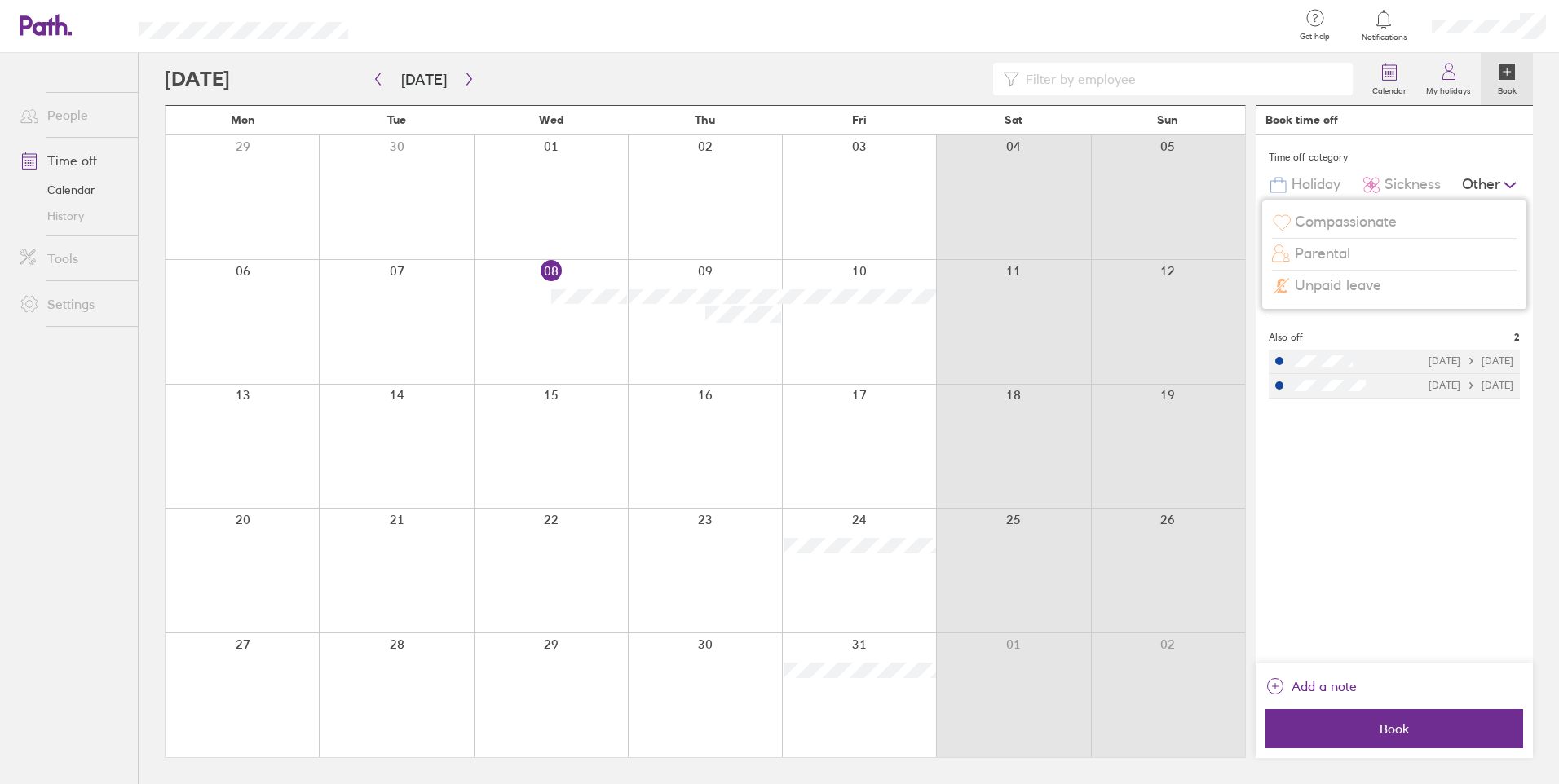
click at [1481, 191] on div "Other" at bounding box center [1491, 184] width 58 height 31
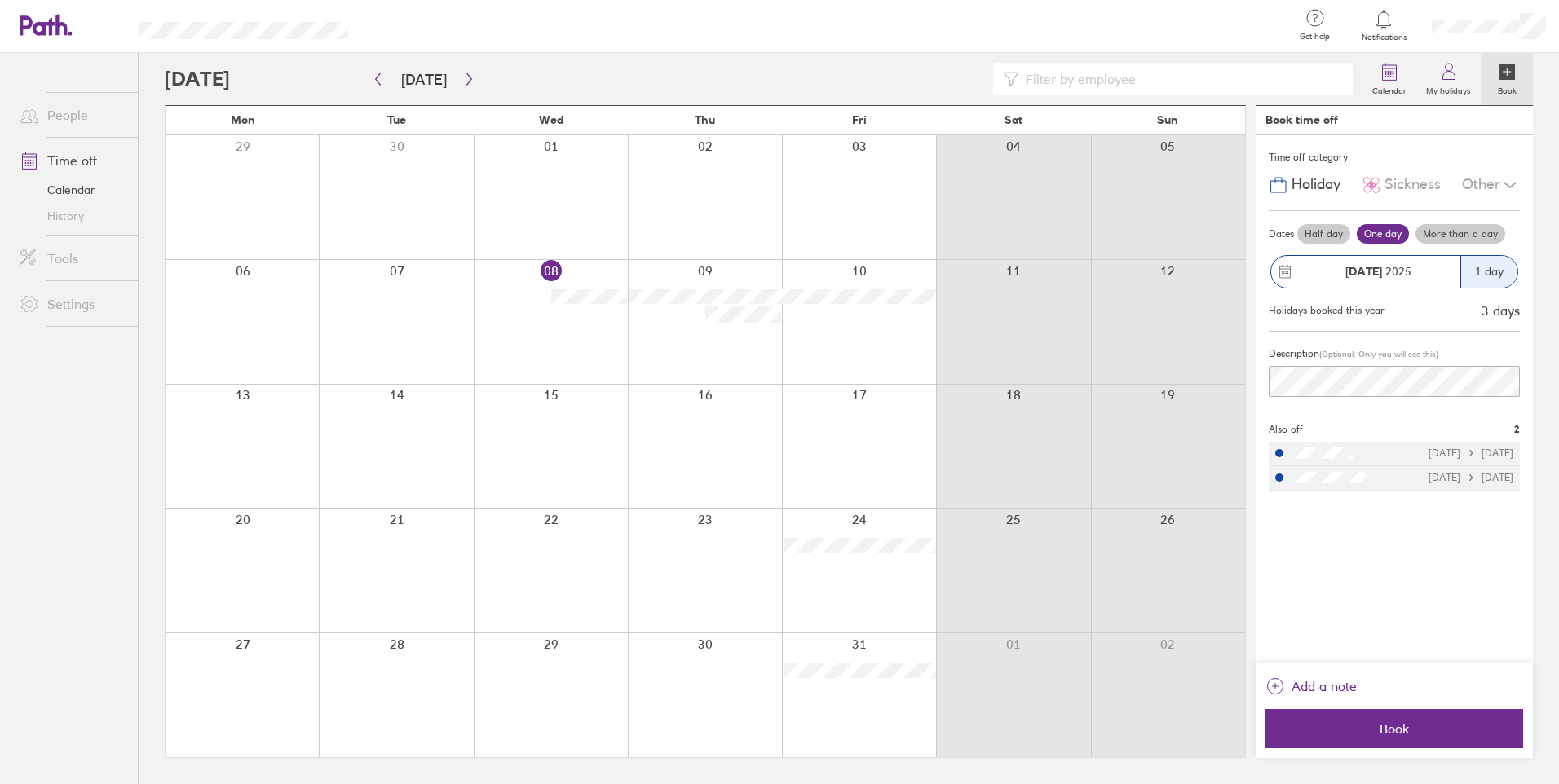
click at [1443, 473] on div "09/10/2025 10/10/2025" at bounding box center [1471, 477] width 85 height 11
click at [955, 412] on div at bounding box center [1013, 446] width 154 height 124
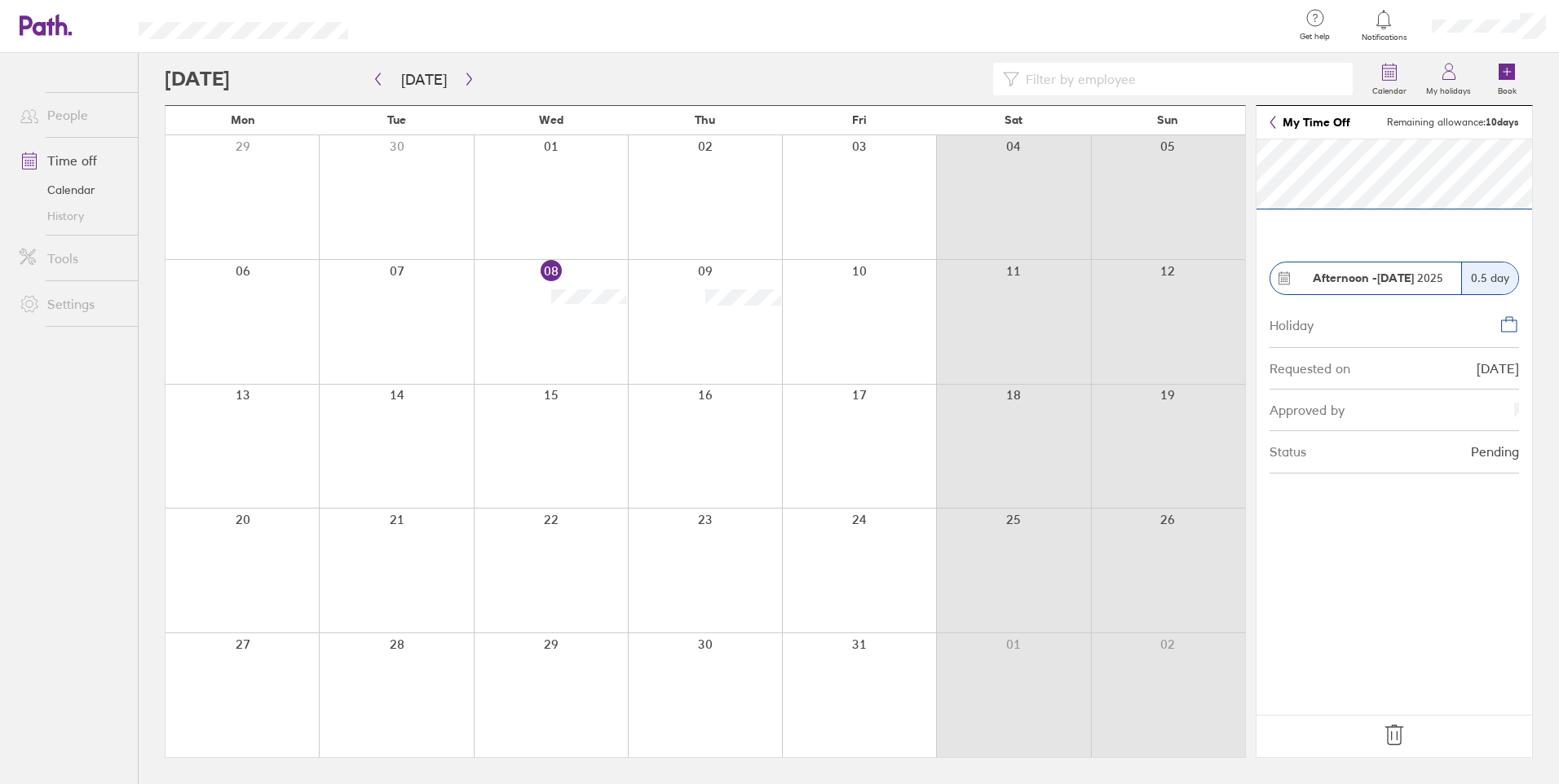
click at [1396, 739] on icon at bounding box center [1395, 736] width 26 height 26
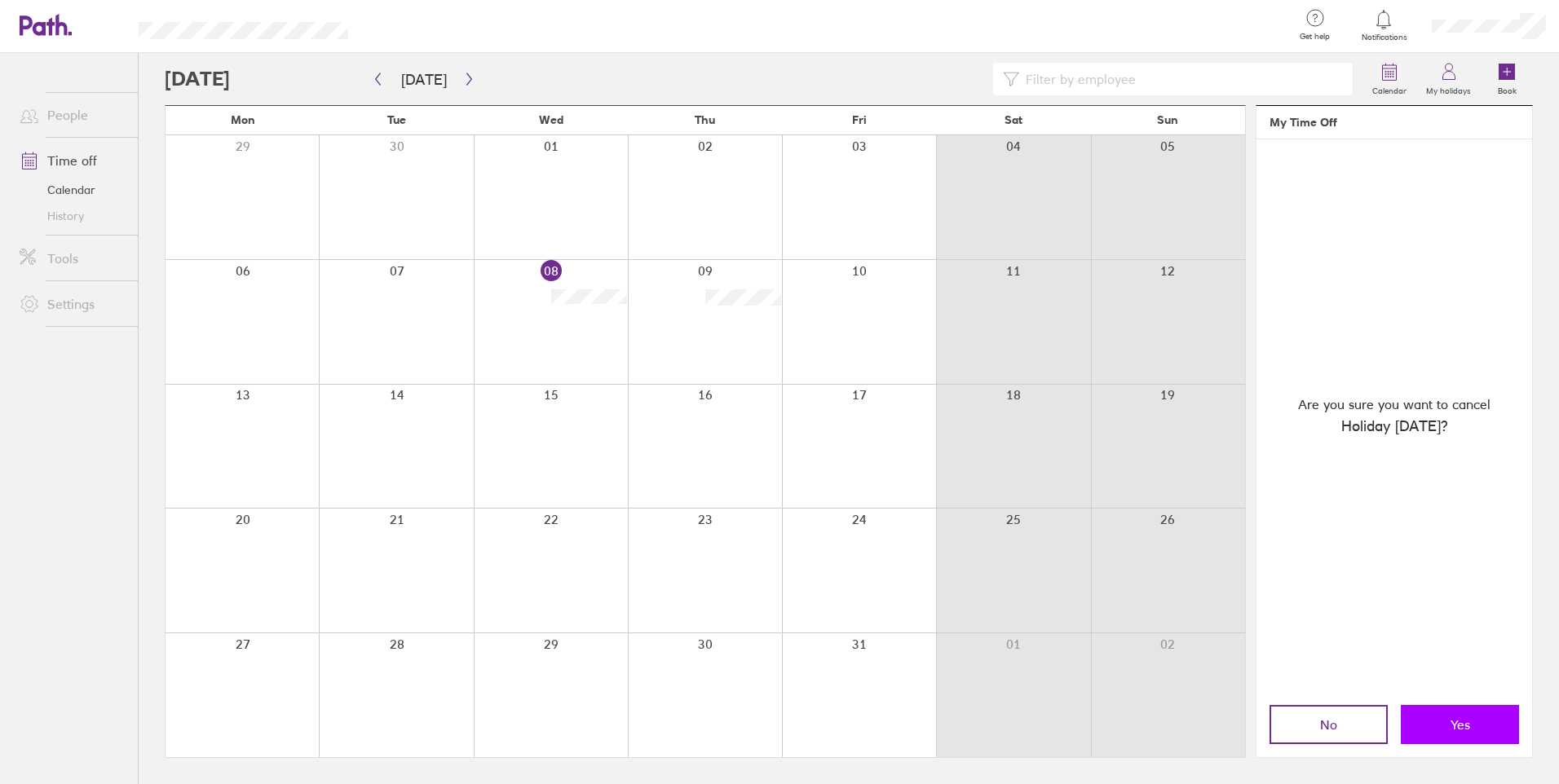
click at [1441, 718] on button "Yes" at bounding box center [1460, 724] width 118 height 39
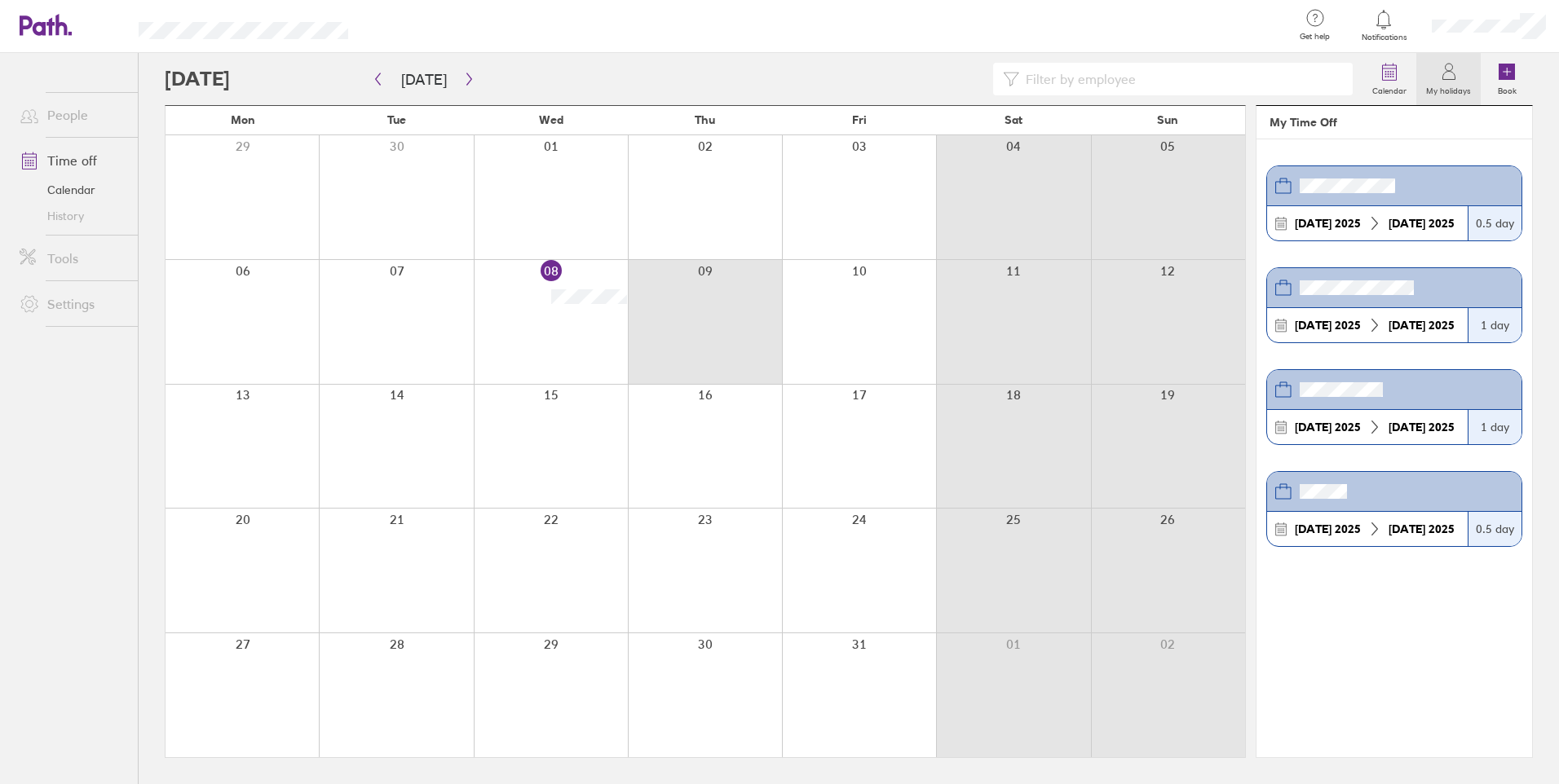
click at [704, 294] on div "06 07 08 09 10 11 12" at bounding box center [705, 322] width 1080 height 125
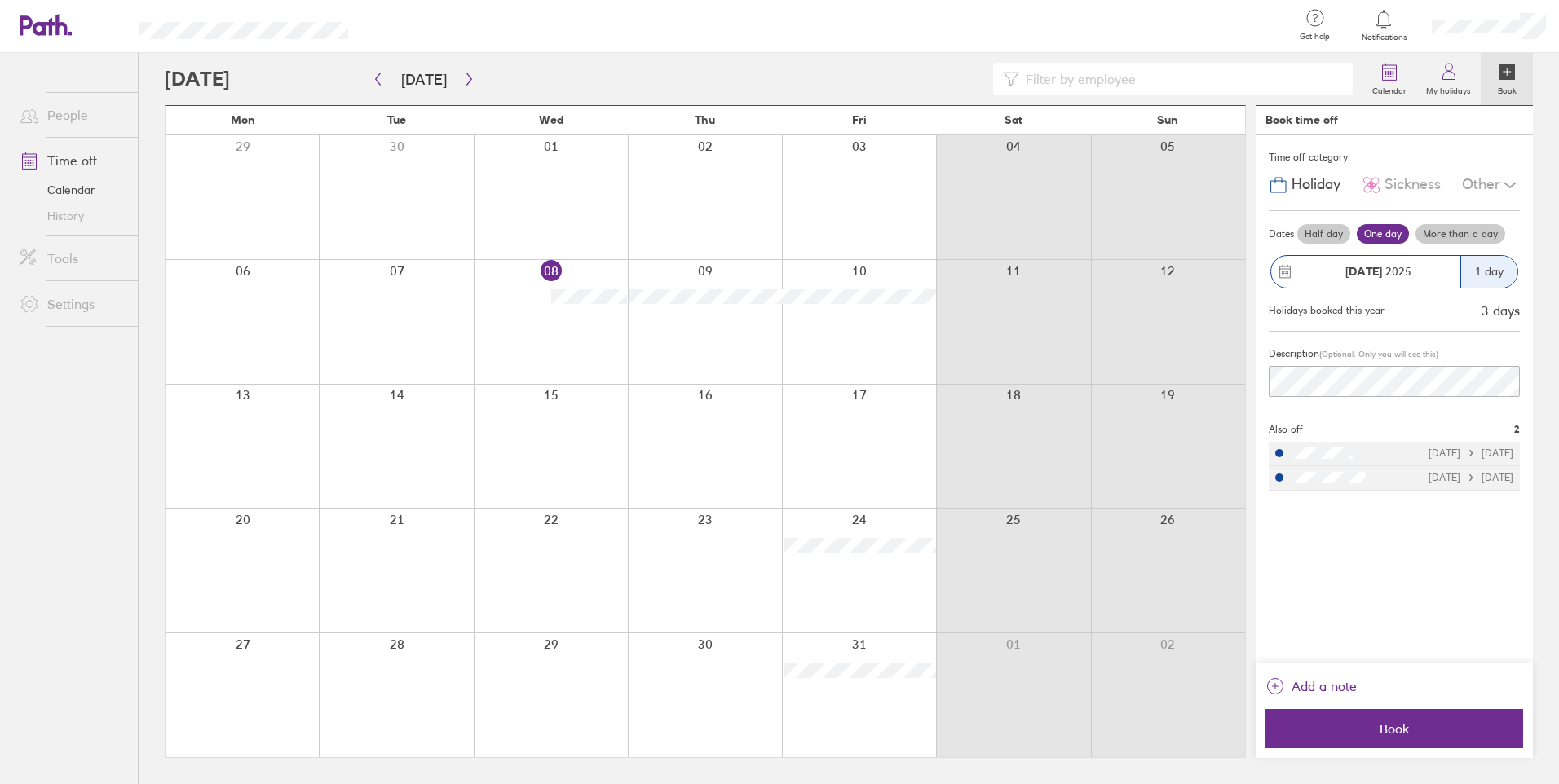
click at [1334, 228] on label "Half day" at bounding box center [1324, 234] width 53 height 19
click at [0, 0] on input "Half day" at bounding box center [0, 0] width 0 height 0
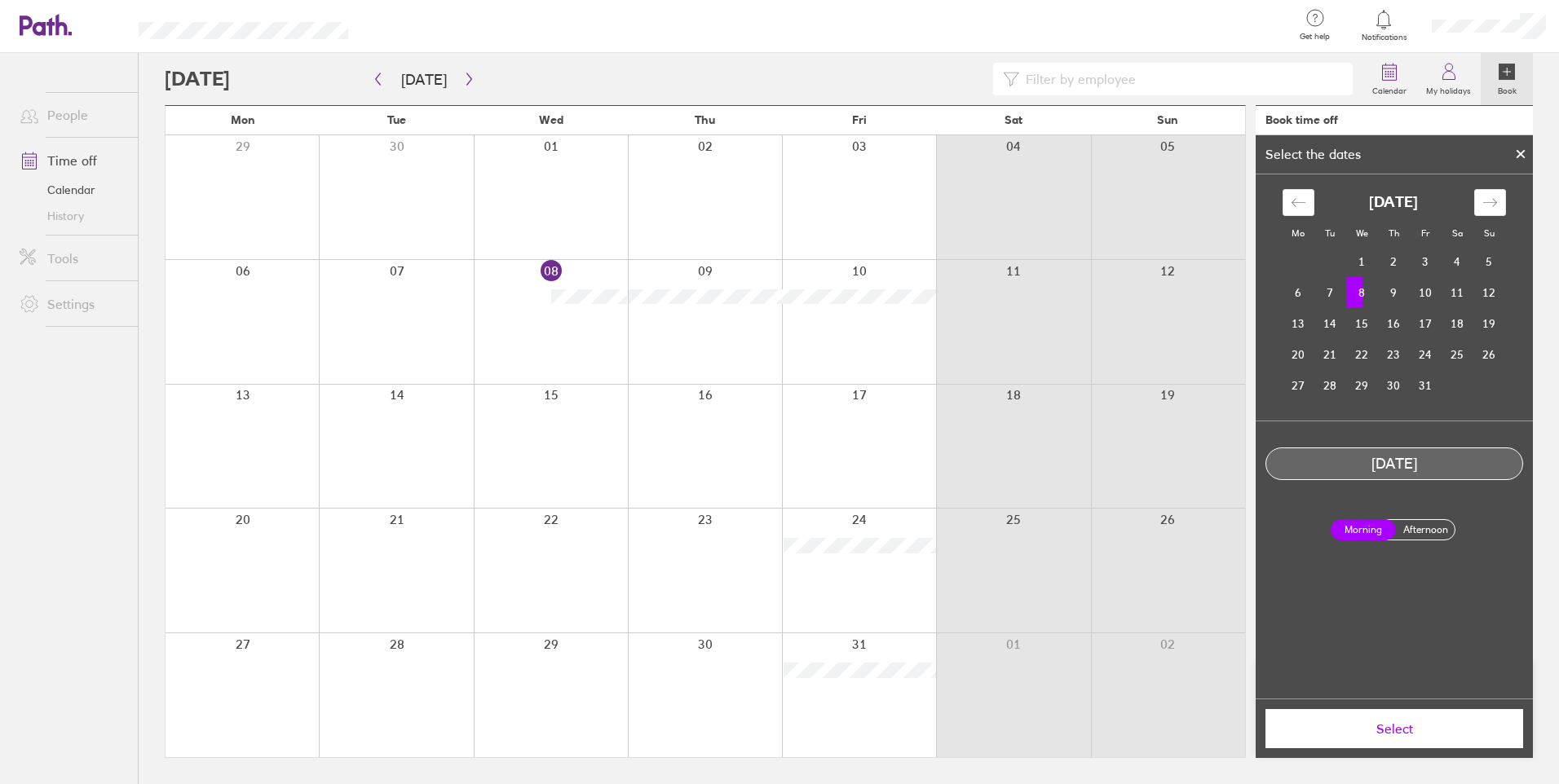
click at [1439, 537] on label "Afternoon" at bounding box center [1426, 530] width 65 height 19
click at [0, 0] on input "Afternoon" at bounding box center [0, 0] width 0 height 0
click at [1428, 731] on span "Select" at bounding box center [1395, 729] width 235 height 15
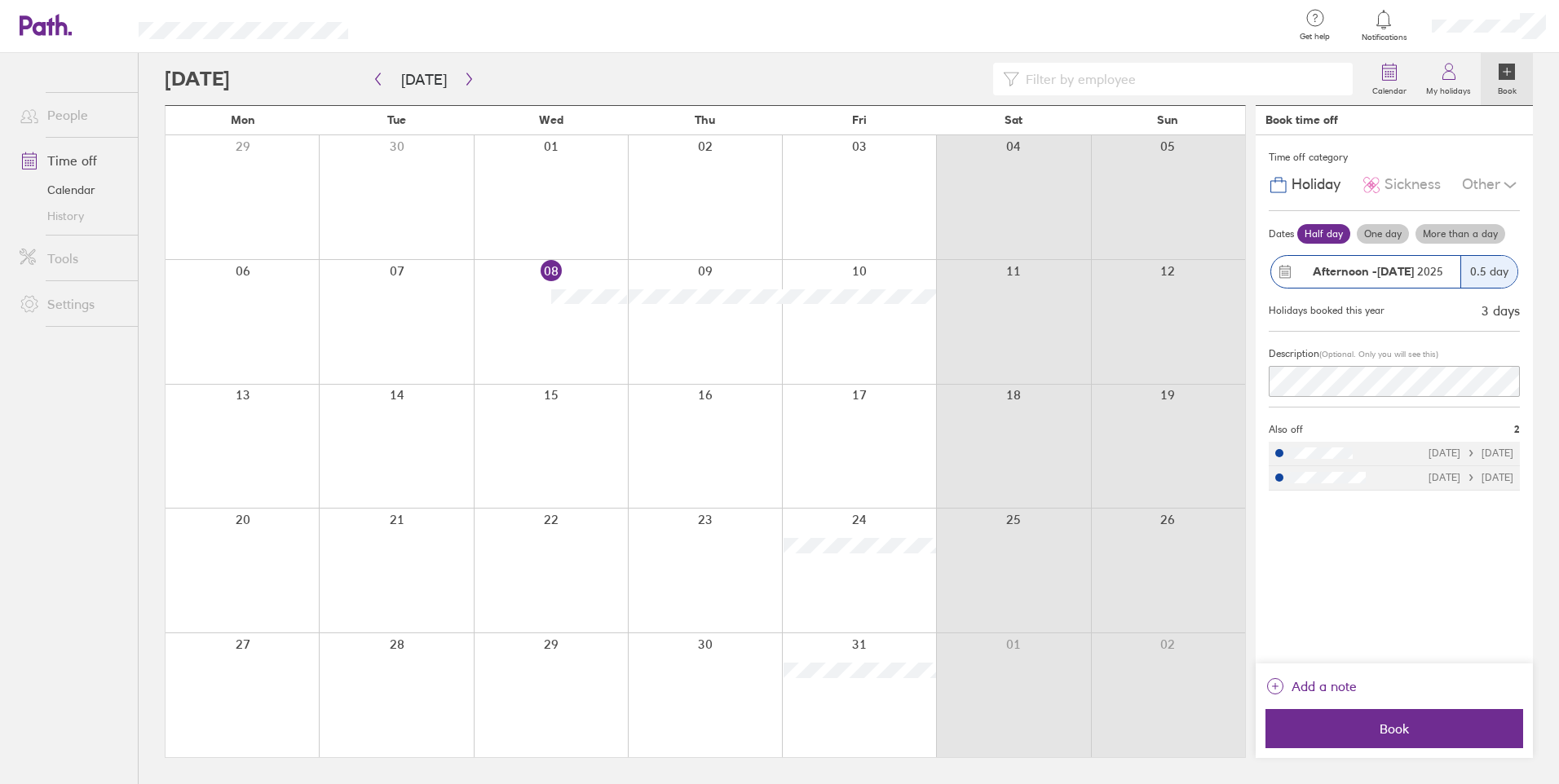
drag, startPoint x: 1398, startPoint y: 268, endPoint x: 1430, endPoint y: 271, distance: 32.1
click at [1430, 271] on span "Afternoon - 08 Oct 2025" at bounding box center [1378, 271] width 131 height 13
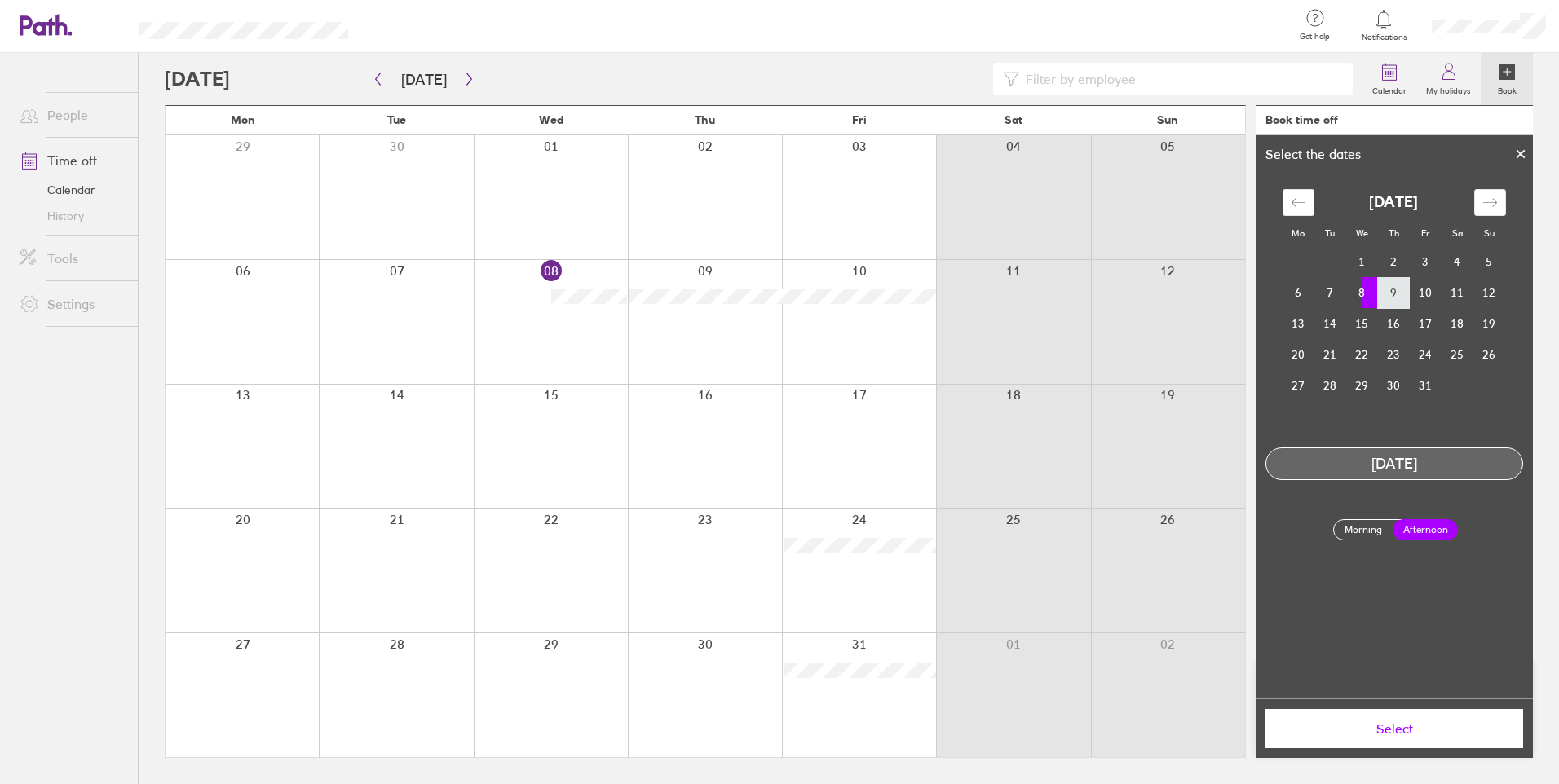
click at [1395, 303] on td "9" at bounding box center [1394, 292] width 32 height 31
click at [1402, 731] on span "Select" at bounding box center [1395, 729] width 235 height 15
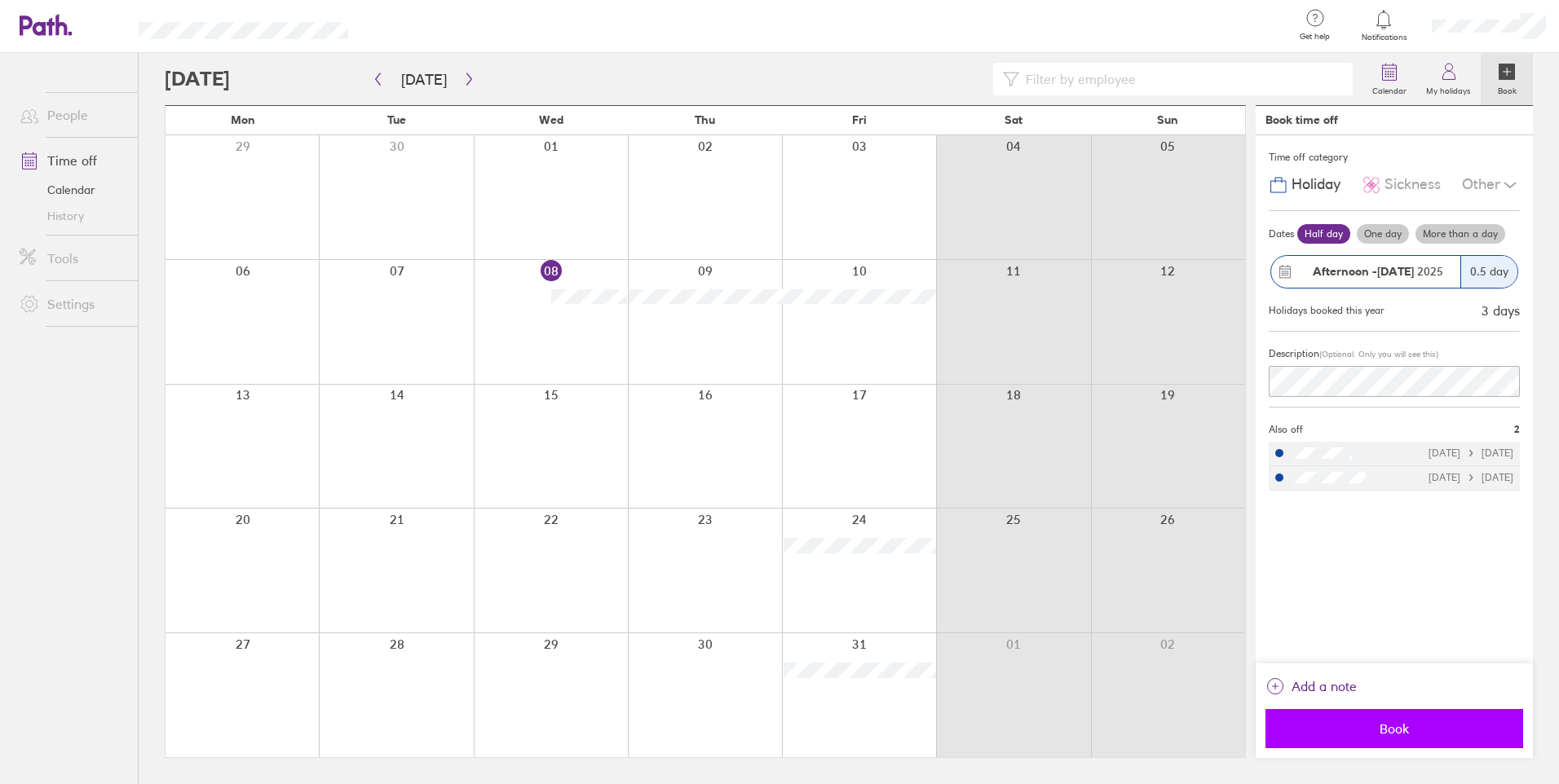
click at [1402, 729] on span "Book" at bounding box center [1395, 729] width 235 height 15
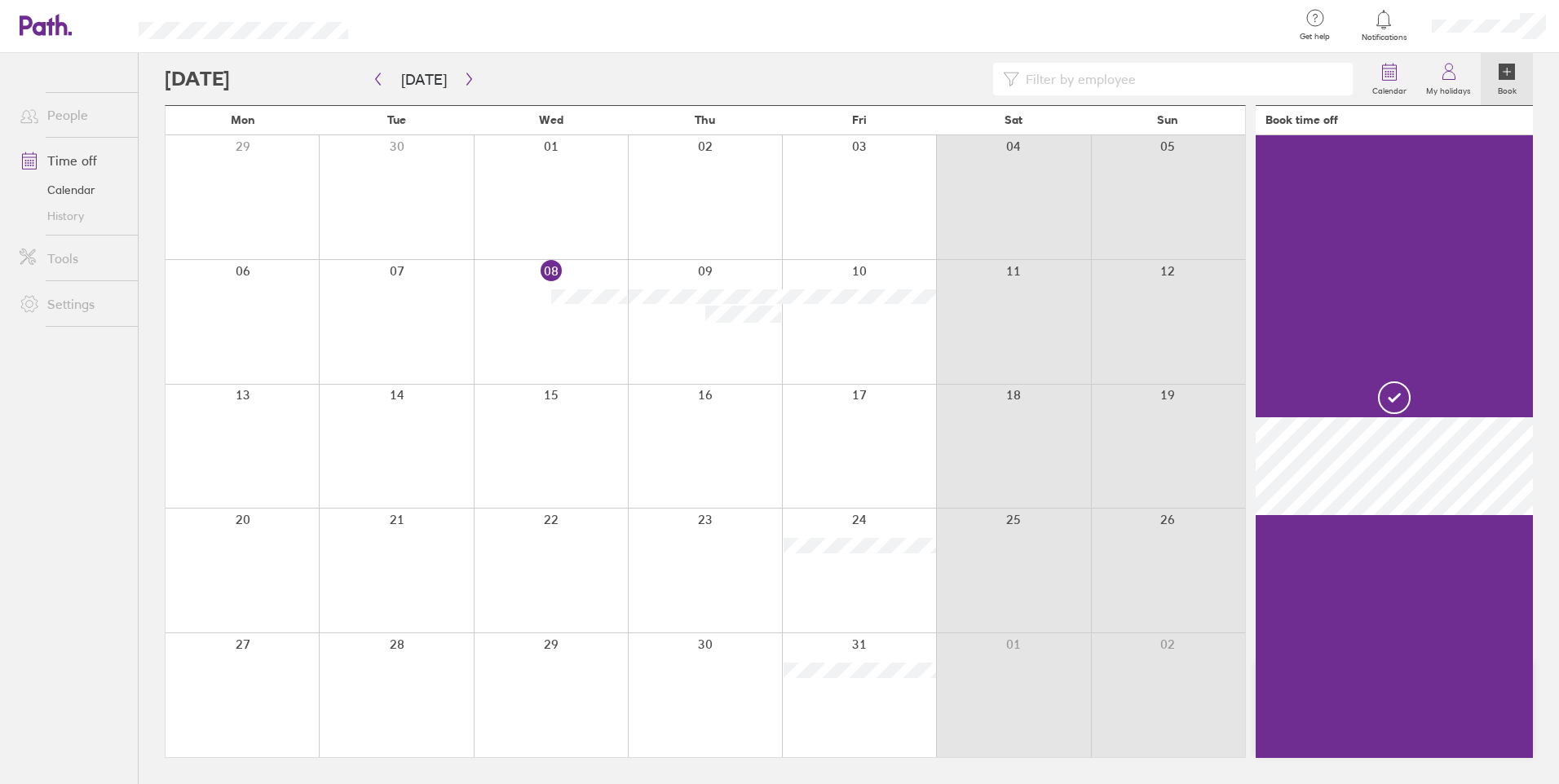
click at [836, 385] on div at bounding box center [859, 446] width 154 height 124
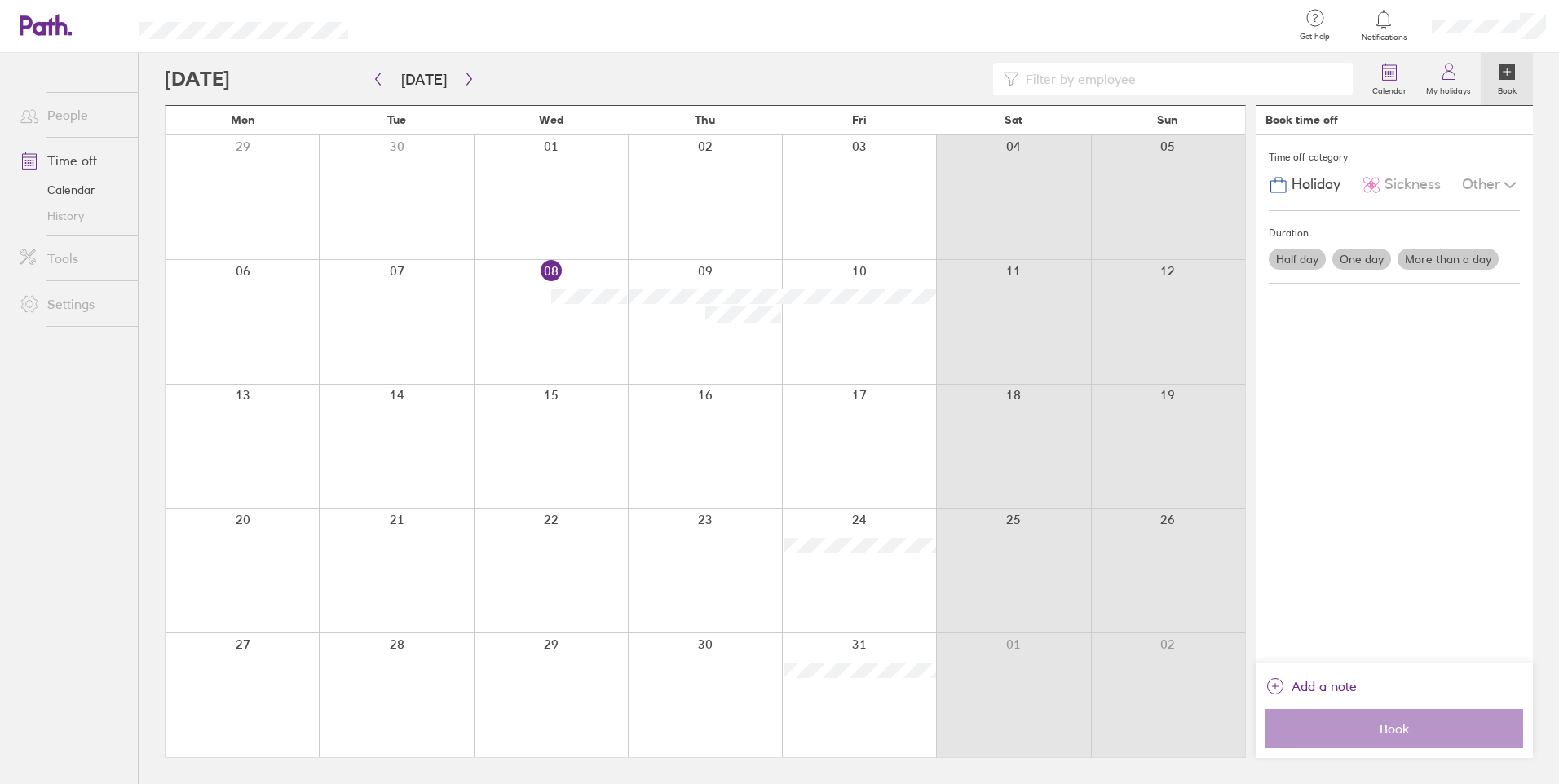
click at [561, 312] on div at bounding box center [551, 322] width 154 height 124
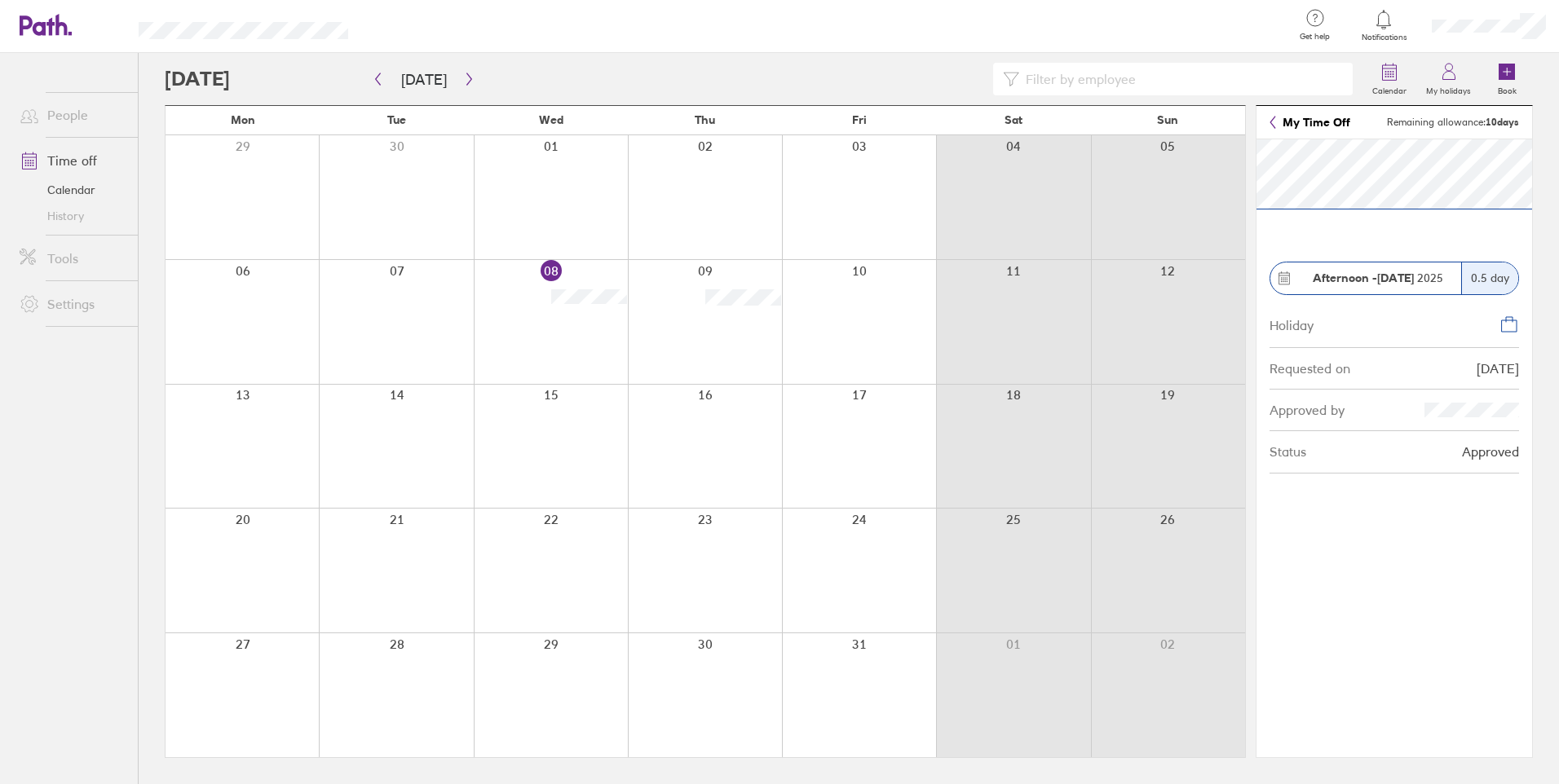
drag, startPoint x: 1513, startPoint y: 326, endPoint x: 1420, endPoint y: 310, distance: 94.4
click at [1420, 310] on div "Holiday" at bounding box center [1394, 324] width 249 height 46
click at [1365, 260] on section "Afternoon - 08 Oct 2025 0.5 day Holiday Requested on 16/09/25 Approved by Statu…" at bounding box center [1394, 448] width 275 height 618
click at [1424, 129] on header "My Time Off Remaining allowance: 10 days" at bounding box center [1394, 123] width 275 height 33
click at [1291, 125] on link "My Time Off" at bounding box center [1310, 122] width 81 height 13
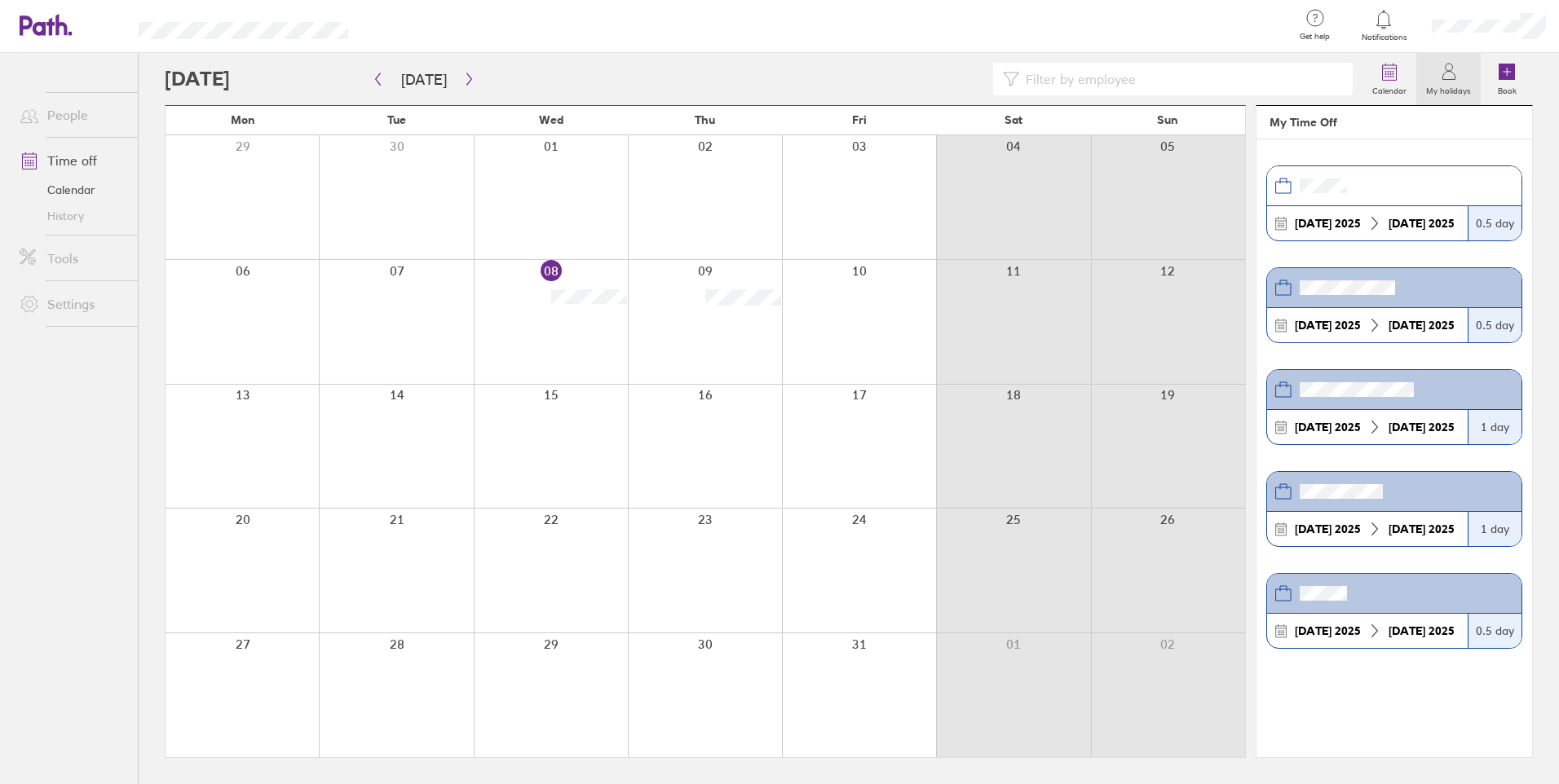
drag, startPoint x: 1497, startPoint y: 288, endPoint x: 1487, endPoint y: 282, distance: 11.7
click at [1487, 282] on header at bounding box center [1394, 289] width 254 height 40
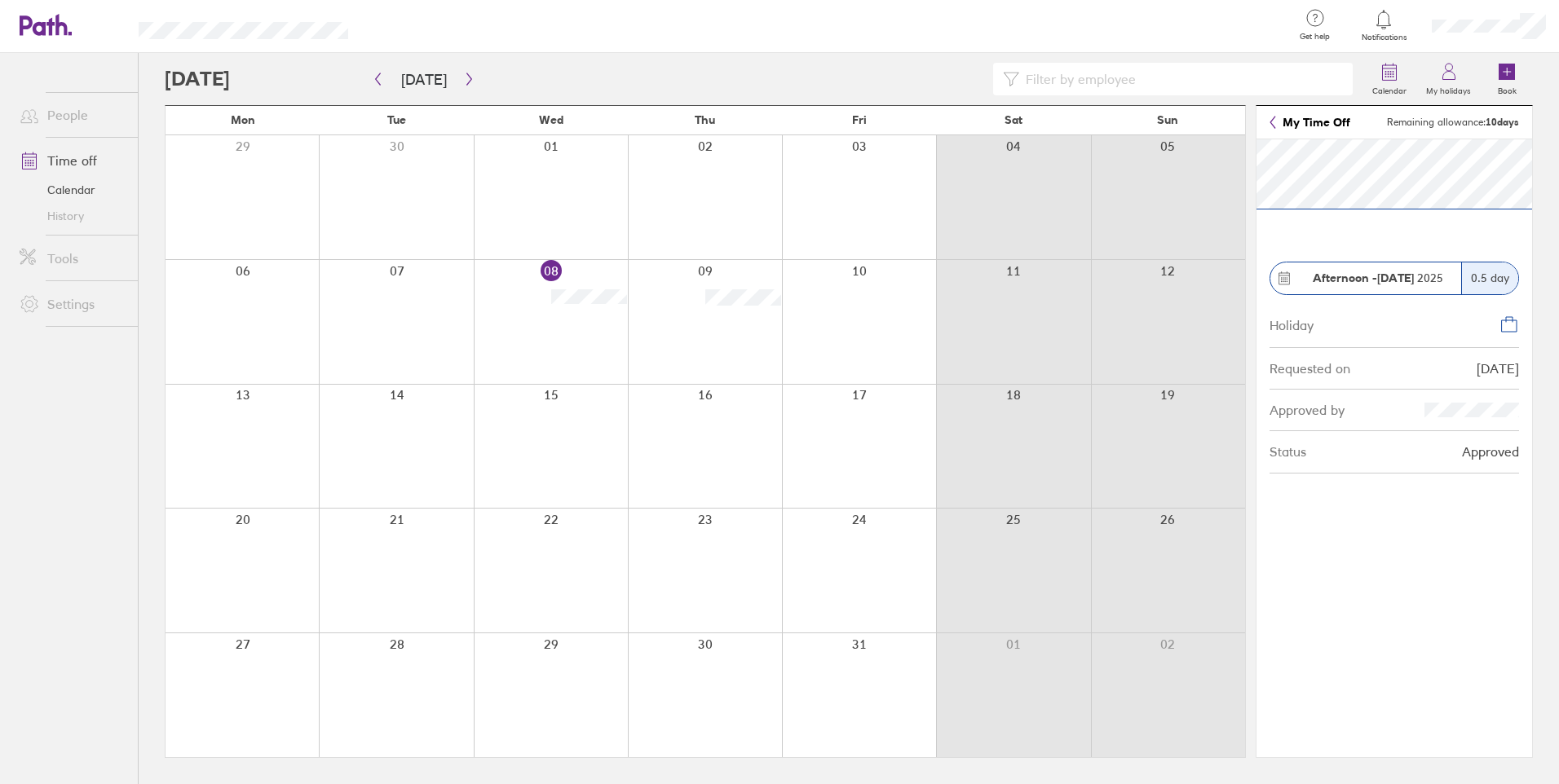
click at [1513, 113] on header "My Time Off Remaining allowance: 10 days" at bounding box center [1394, 123] width 275 height 33
click at [1384, 87] on label "Calendar" at bounding box center [1389, 89] width 54 height 15
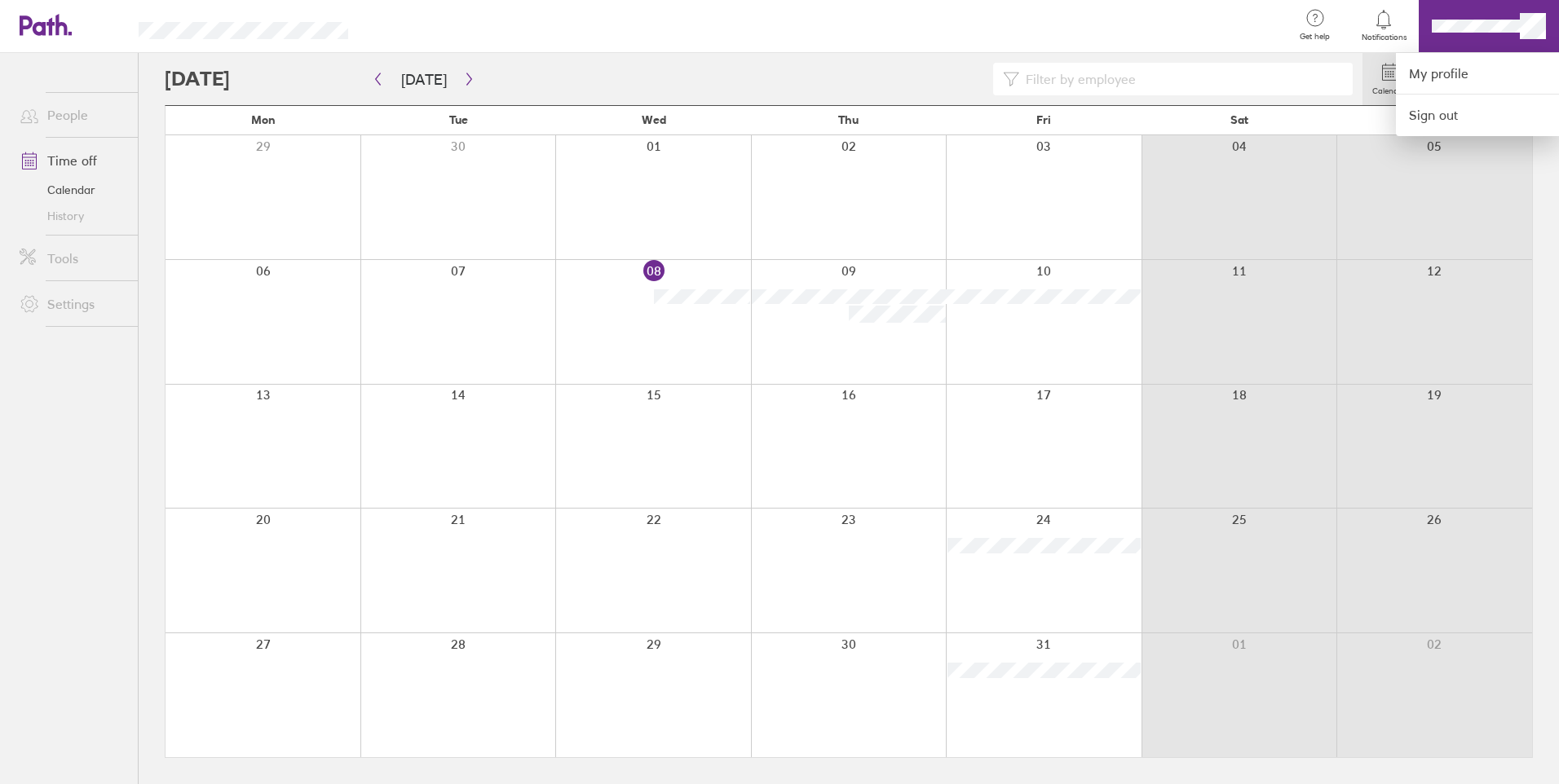
click at [1326, 33] on div at bounding box center [779, 392] width 1559 height 784
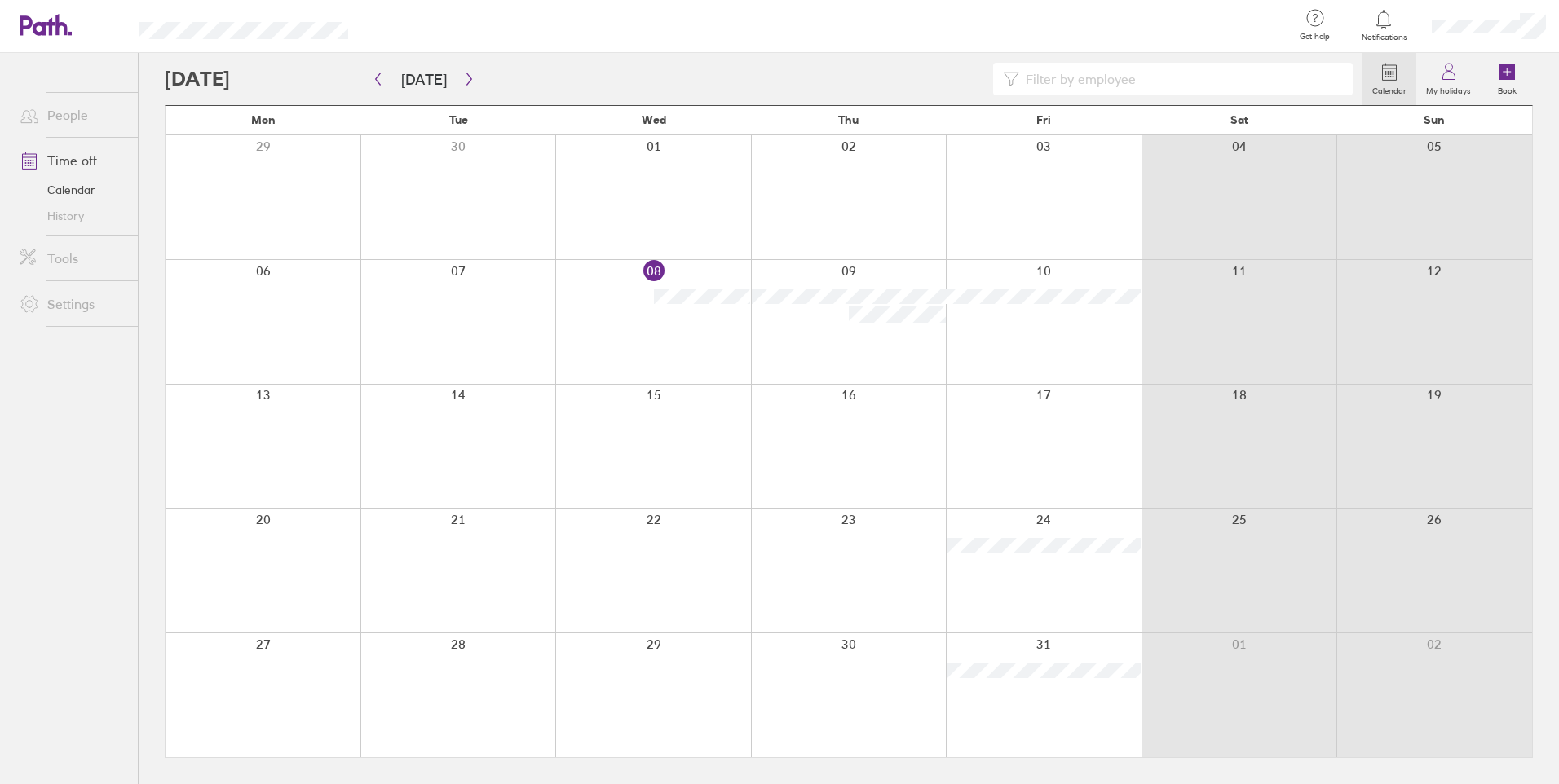
click at [1313, 18] on icon at bounding box center [1315, 18] width 19 height 19
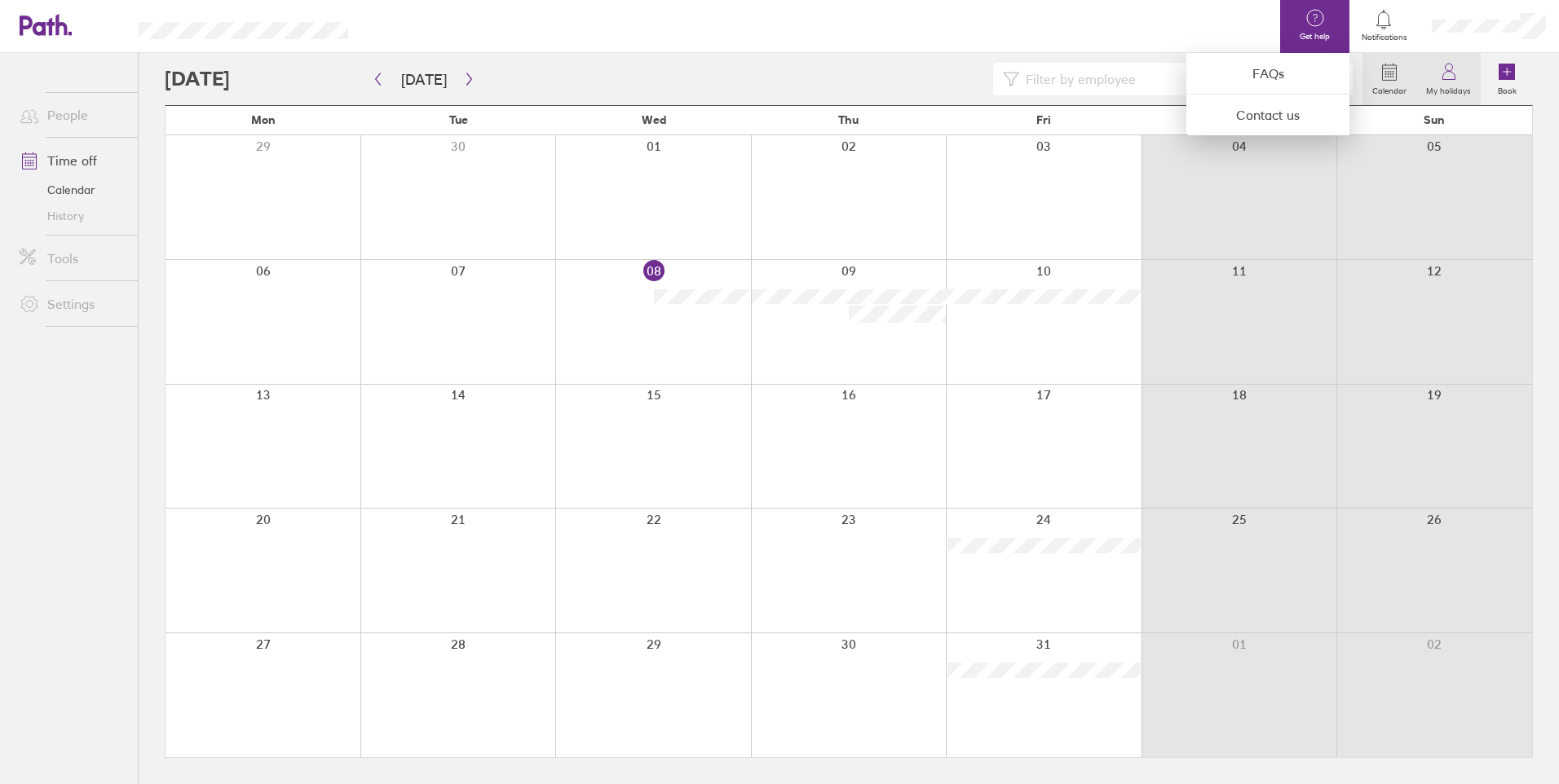
click at [1444, 80] on div at bounding box center [779, 392] width 1559 height 784
click at [1448, 80] on icon at bounding box center [1448, 75] width 12 height 8
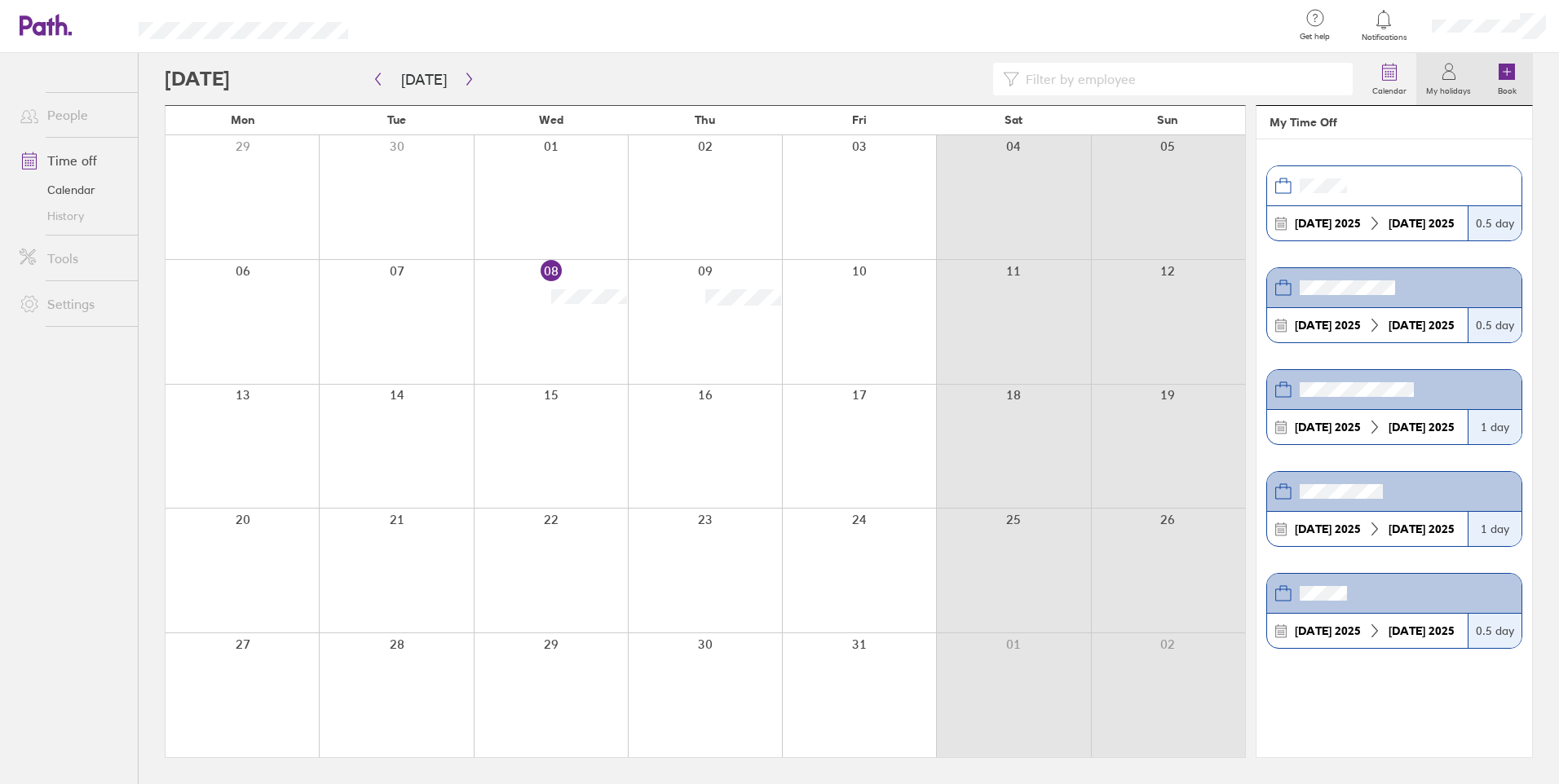
click at [1510, 77] on icon at bounding box center [1506, 72] width 17 height 17
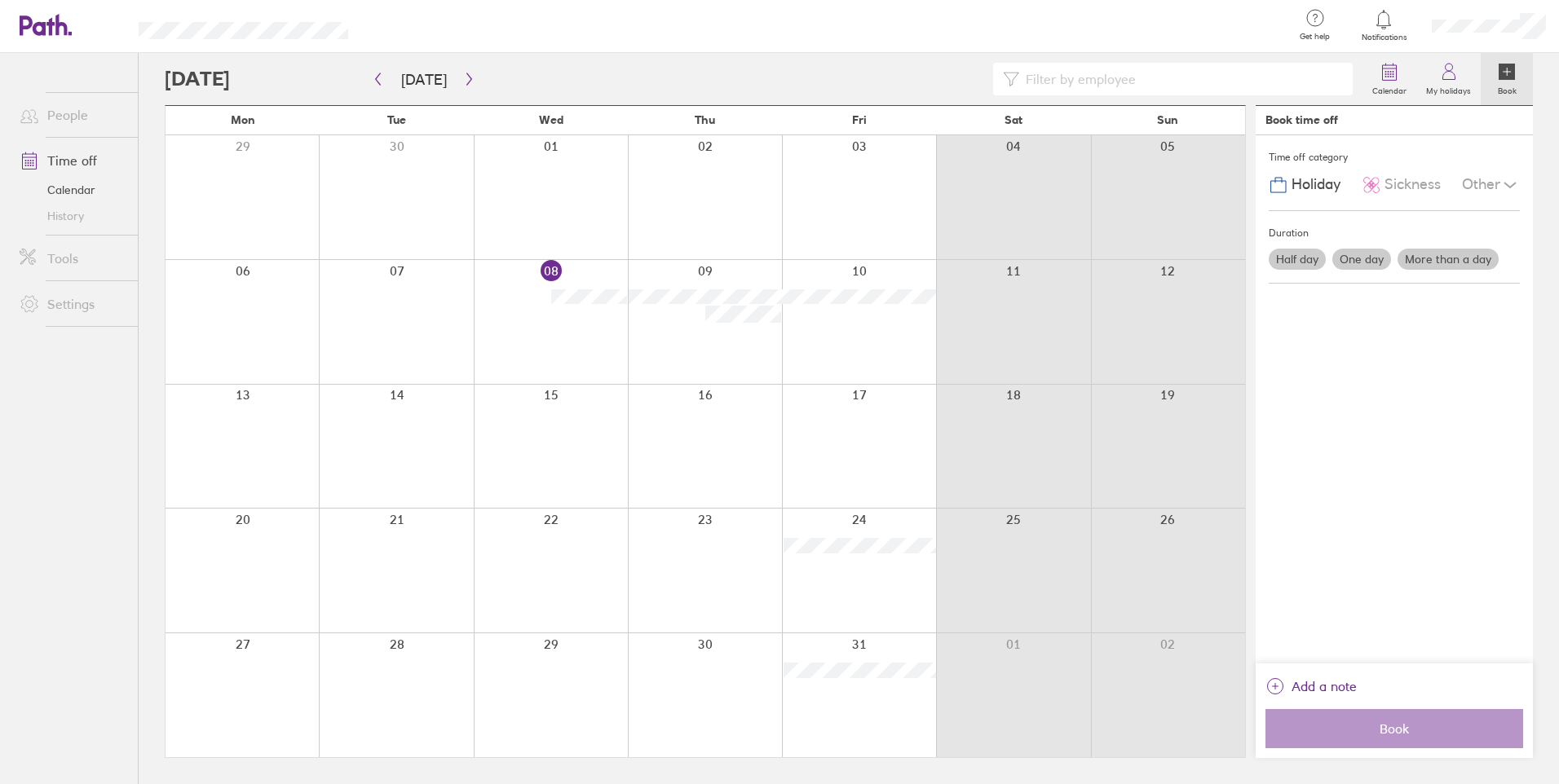
click at [1510, 77] on icon at bounding box center [1506, 72] width 17 height 17
click at [1452, 75] on icon at bounding box center [1449, 72] width 19 height 19
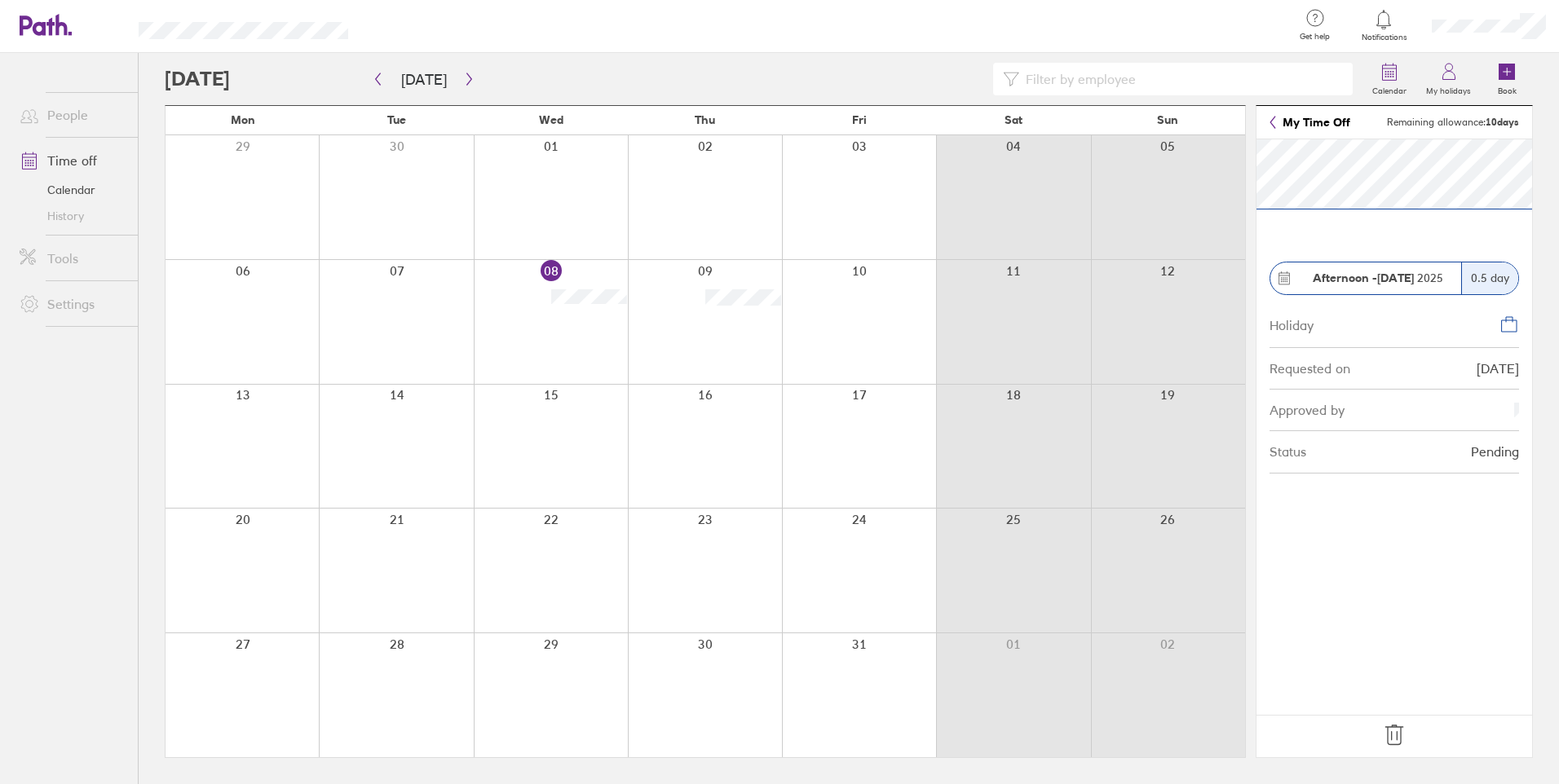
click at [1341, 119] on link "My Time Off" at bounding box center [1310, 122] width 81 height 13
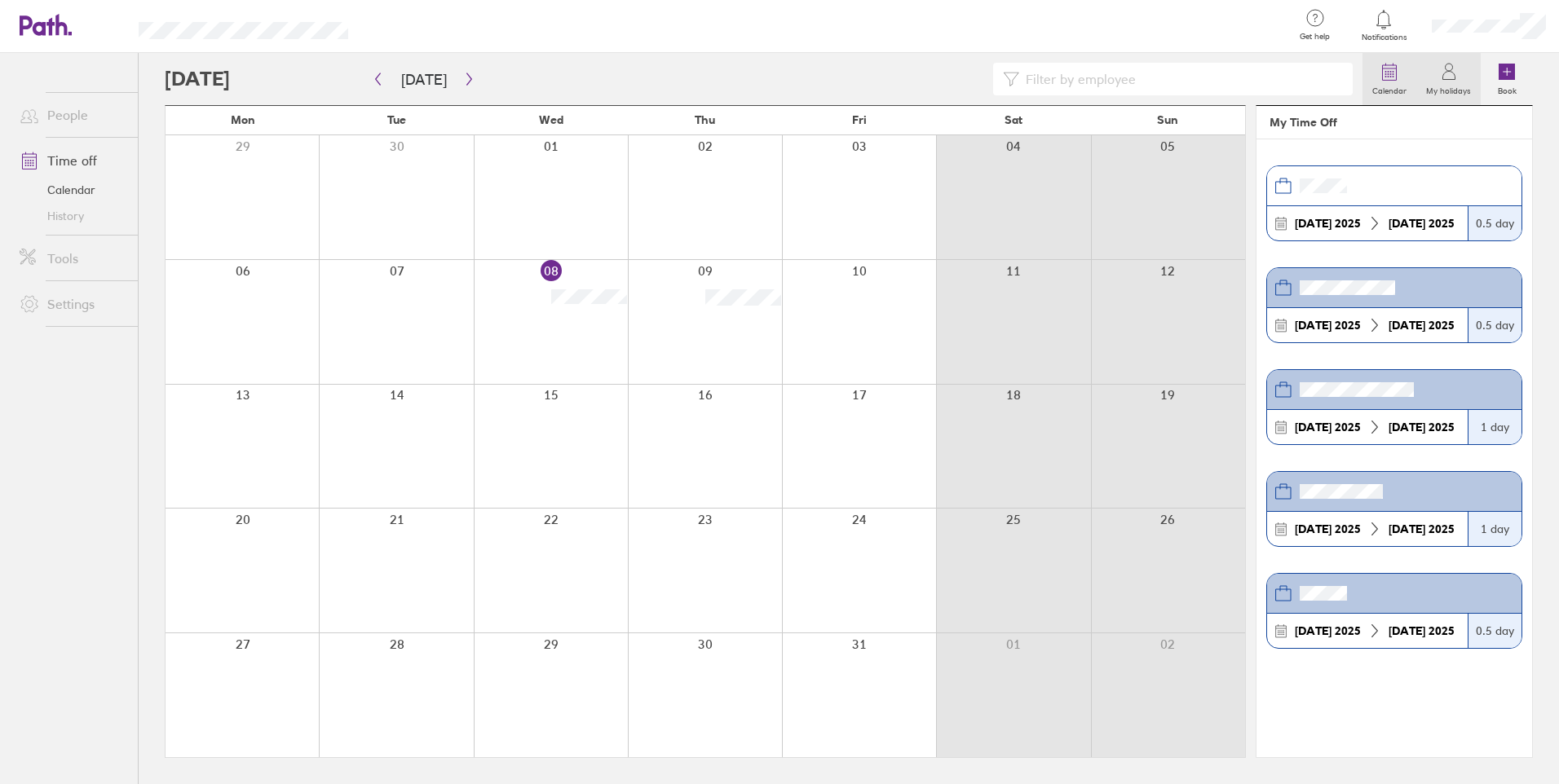
click at [1394, 75] on circle at bounding box center [1394, 75] width 2 height 2
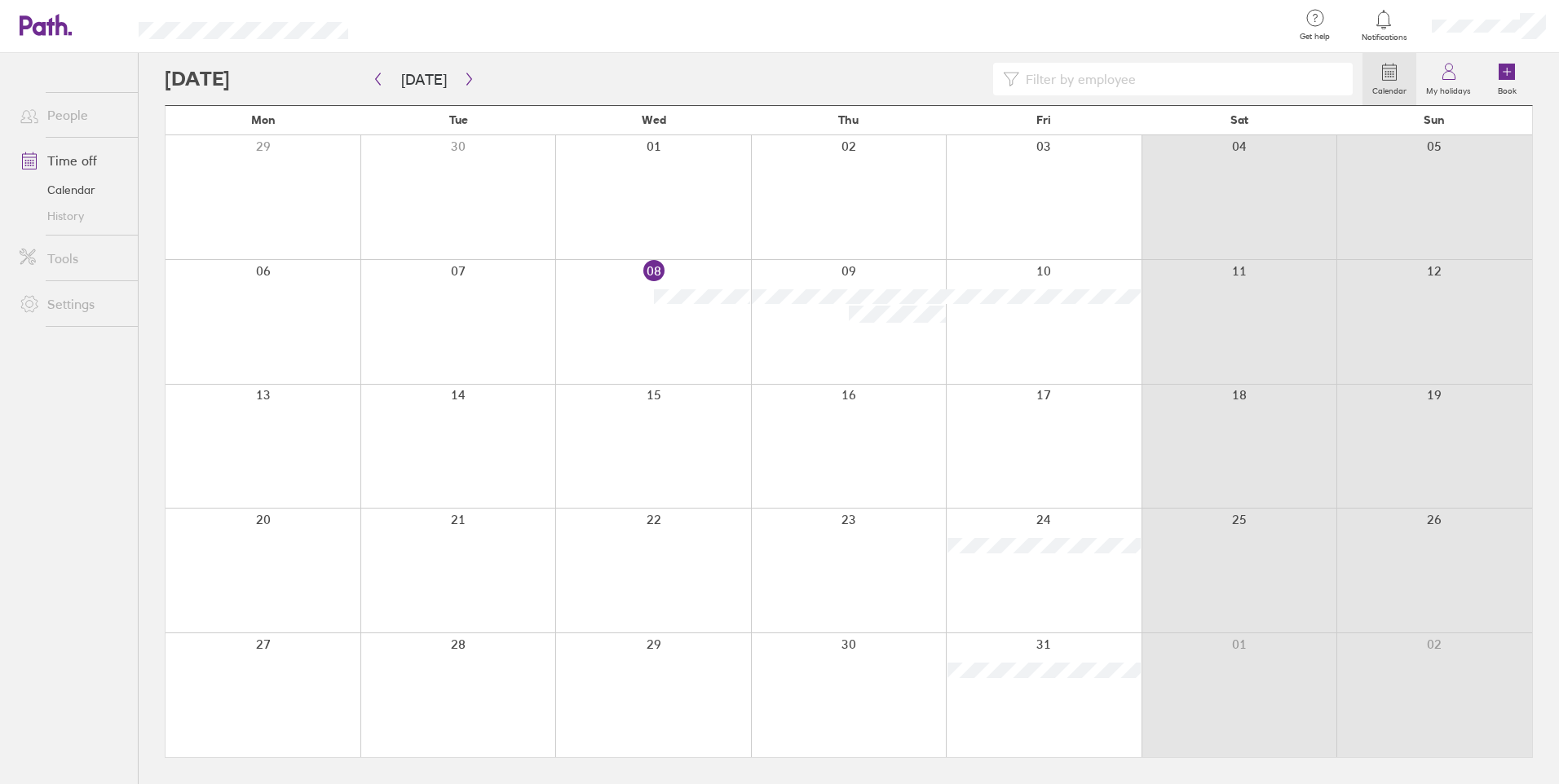
drag, startPoint x: 1394, startPoint y: 75, endPoint x: 1388, endPoint y: 66, distance: 10.8
click at [1388, 66] on icon at bounding box center [1390, 72] width 19 height 19
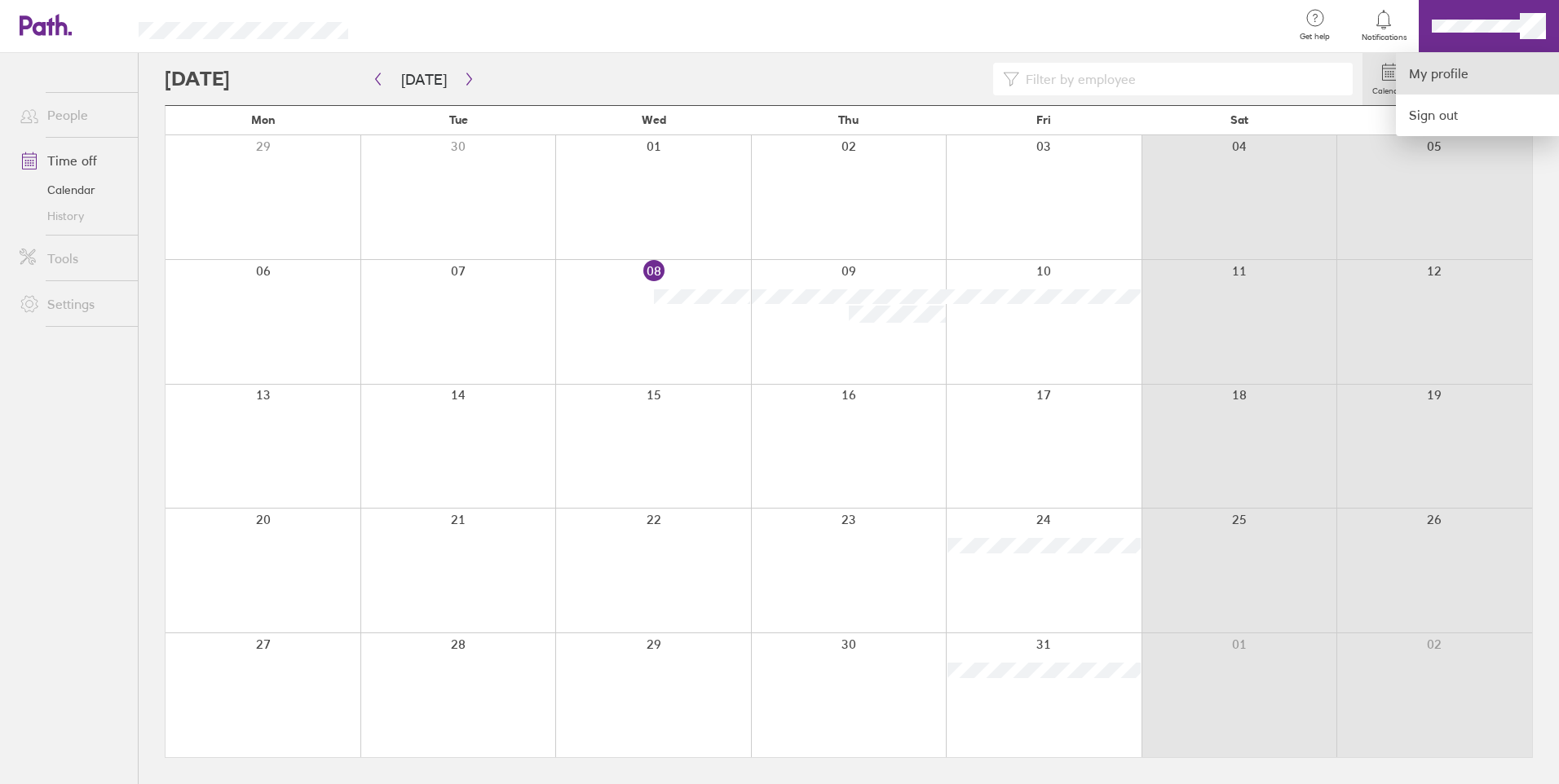
click at [1487, 69] on link "My profile" at bounding box center [1477, 73] width 163 height 41
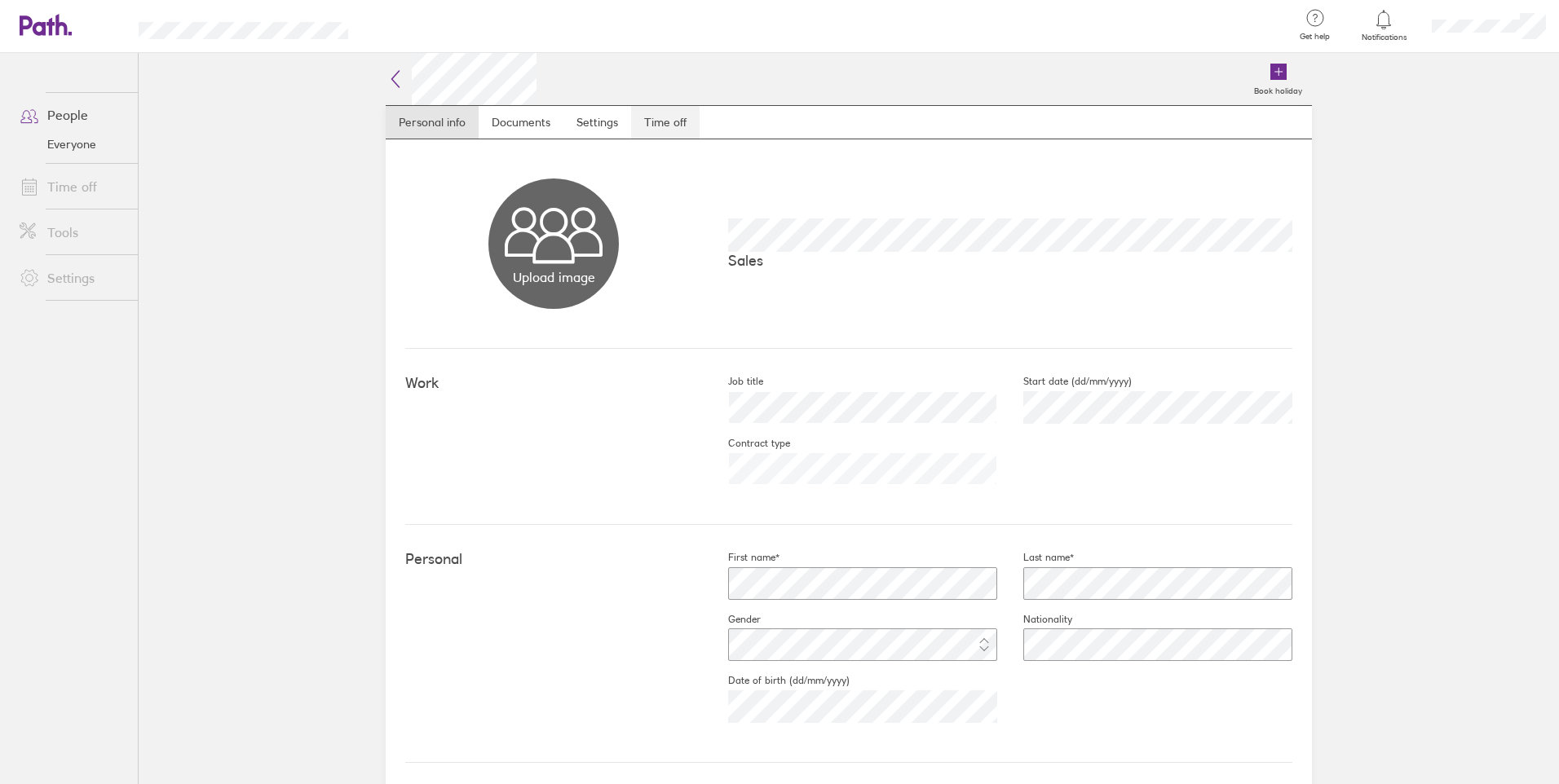
click at [637, 121] on link "Time off" at bounding box center [665, 122] width 68 height 32
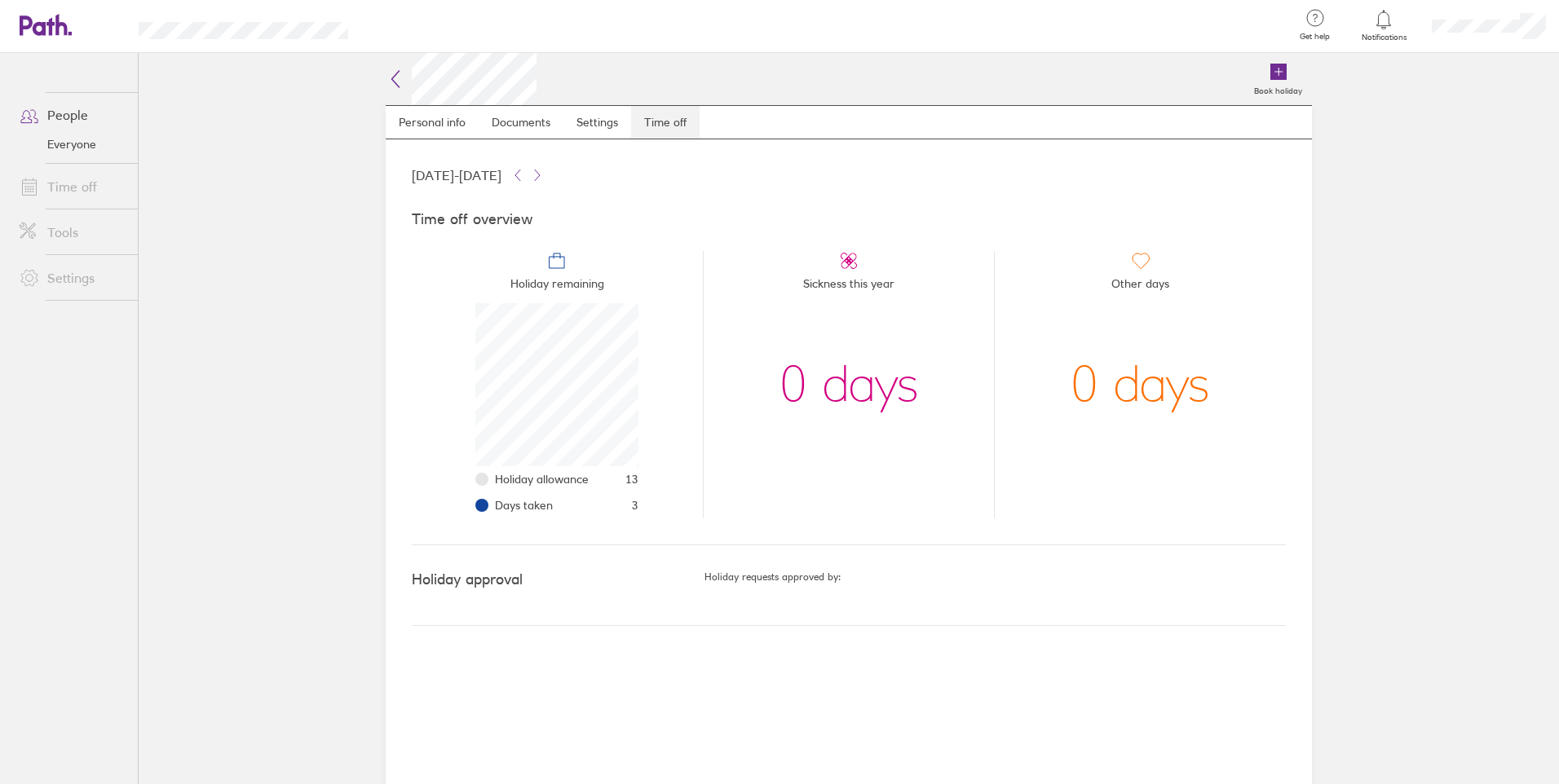
scroll to position [163, 163]
click at [520, 505] on span "Days taken" at bounding box center [524, 505] width 58 height 13
click at [480, 566] on div "Holiday approval Holiday requests approved by:" at bounding box center [848, 586] width 874 height 81
click at [578, 118] on link "Settings" at bounding box center [597, 122] width 68 height 32
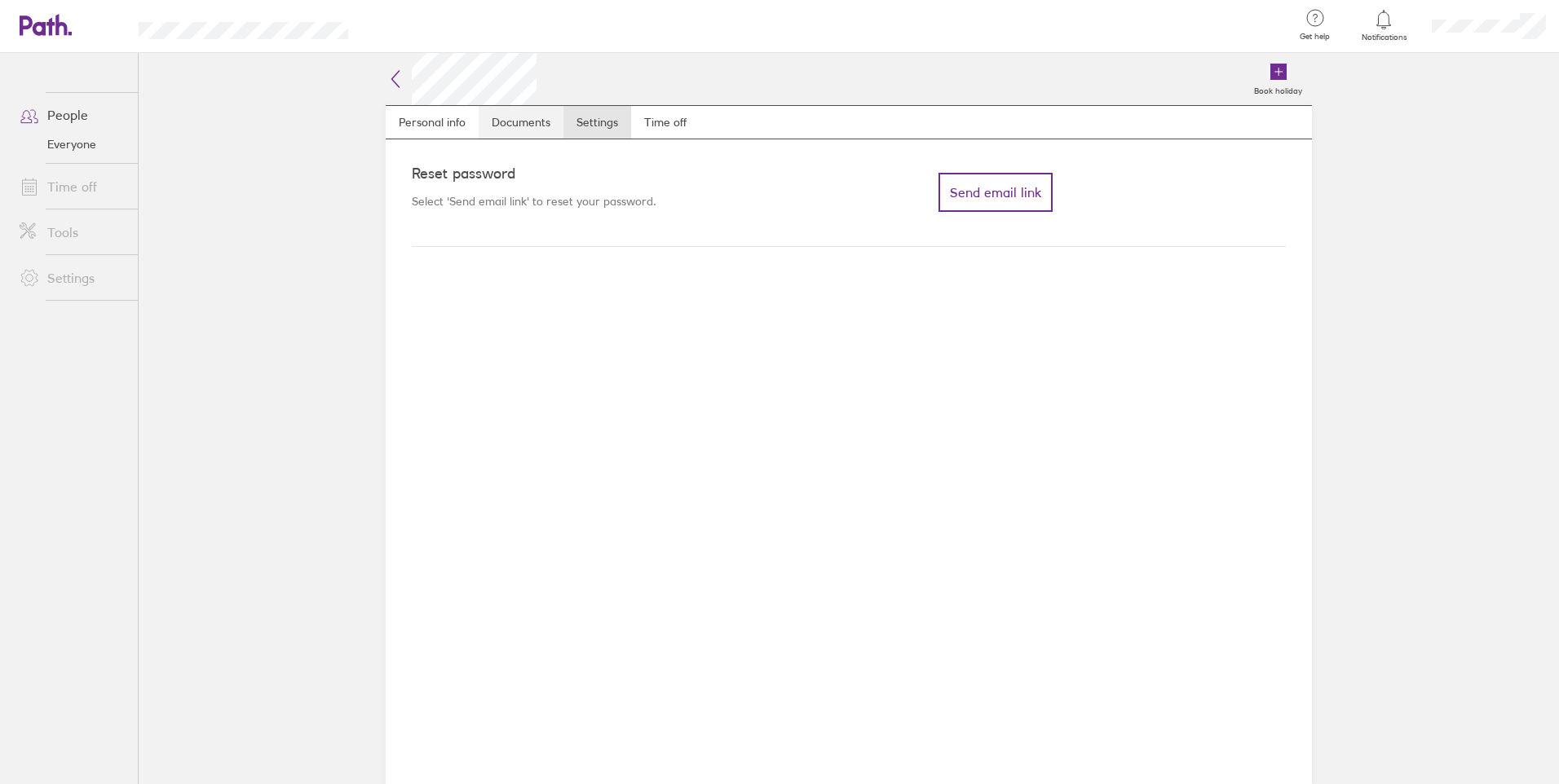
click at [555, 122] on link "Documents" at bounding box center [521, 122] width 85 height 32
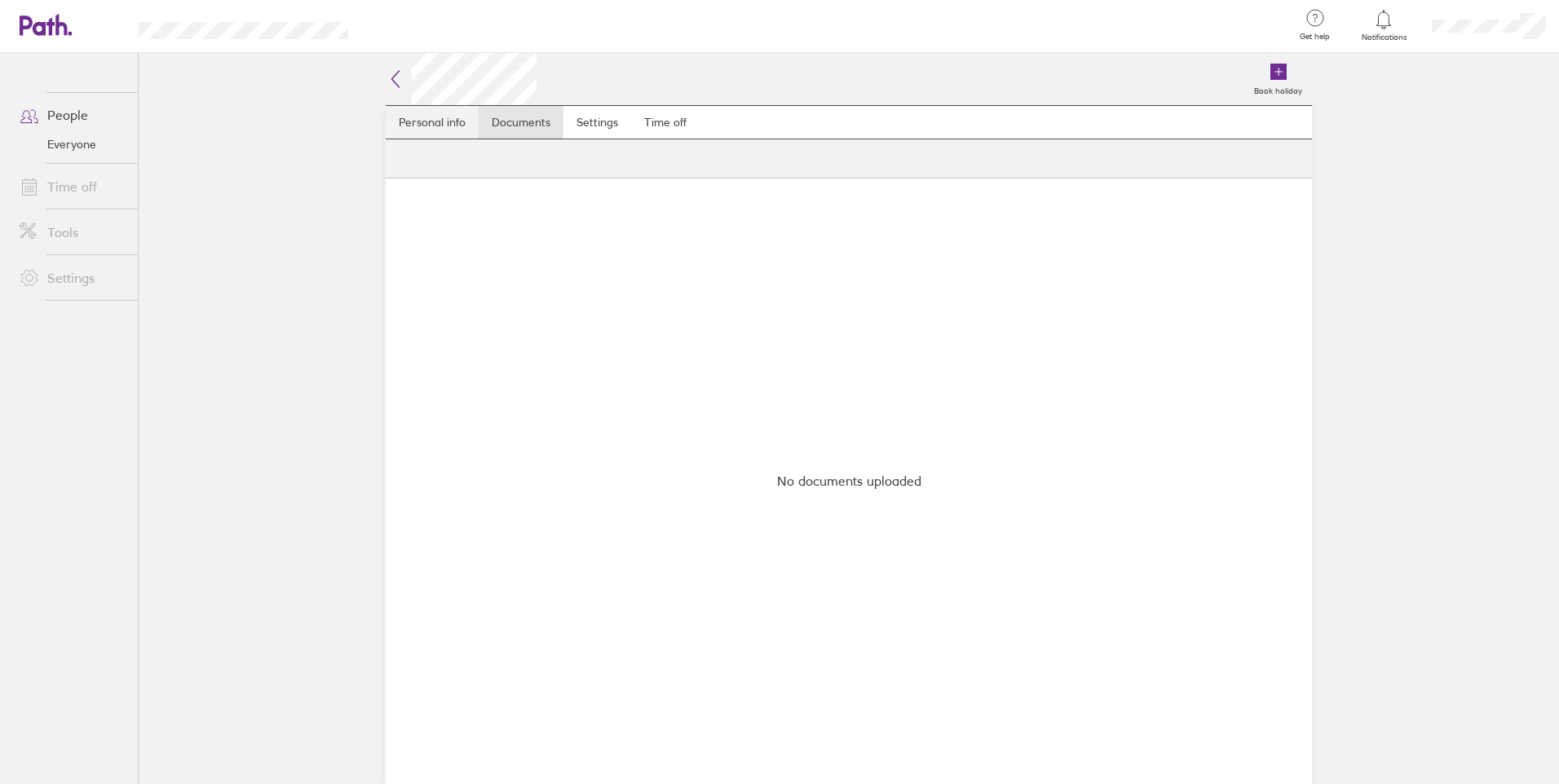
click at [436, 128] on link "Personal info" at bounding box center [433, 122] width 93 height 32
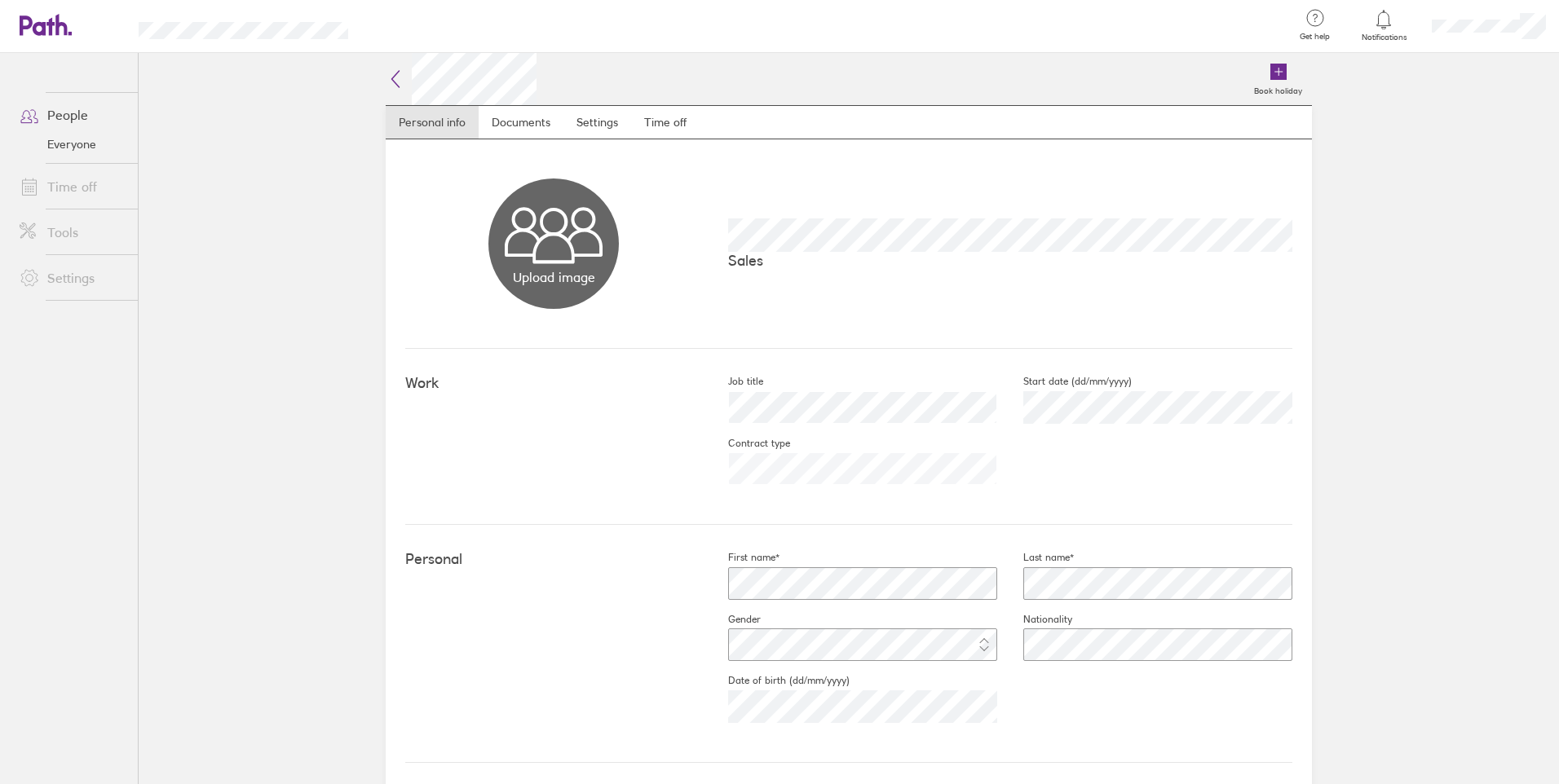
click at [68, 141] on link "Everyone" at bounding box center [72, 145] width 132 height 26
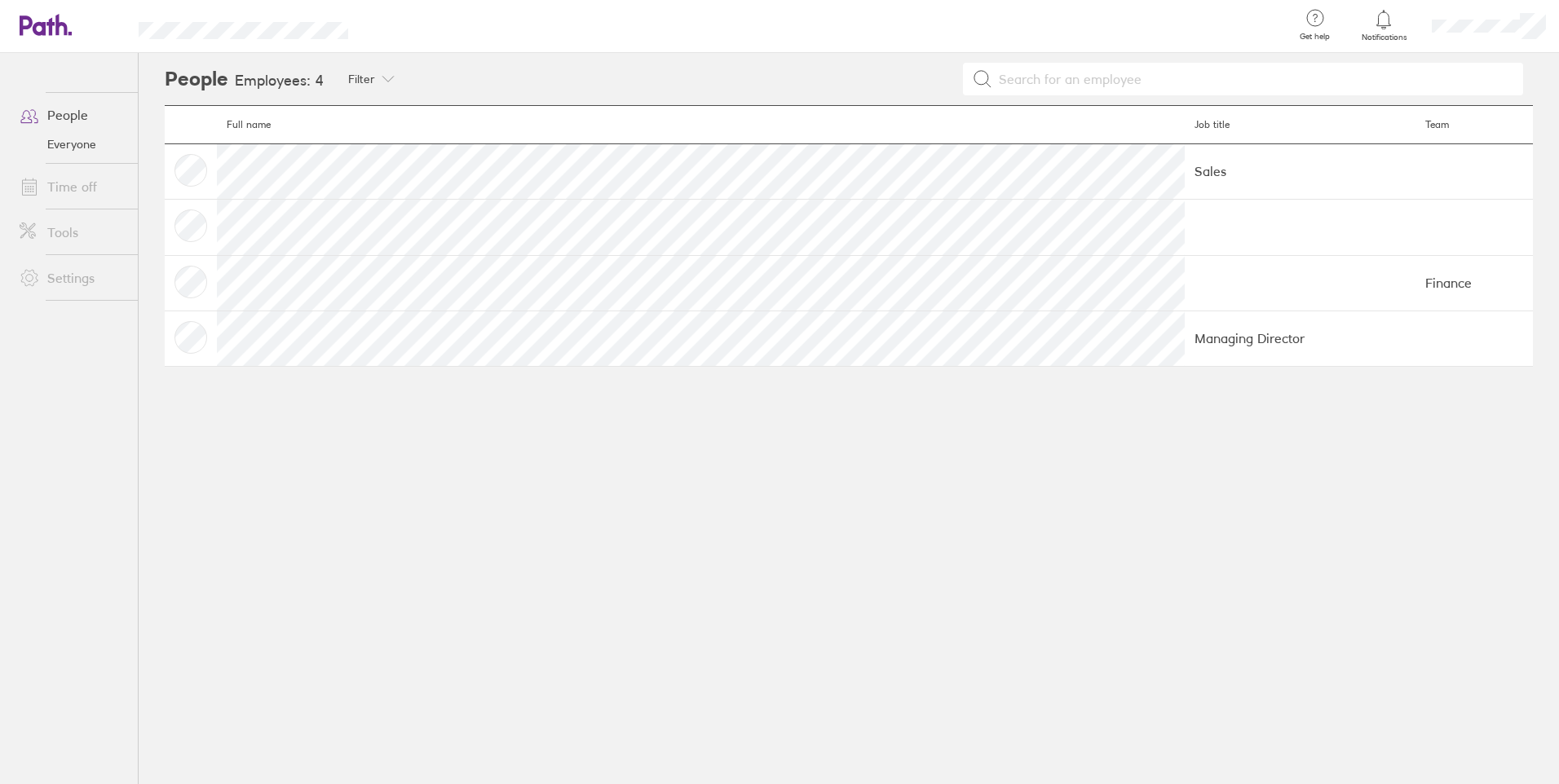
click at [82, 187] on link "Time off" at bounding box center [72, 186] width 132 height 32
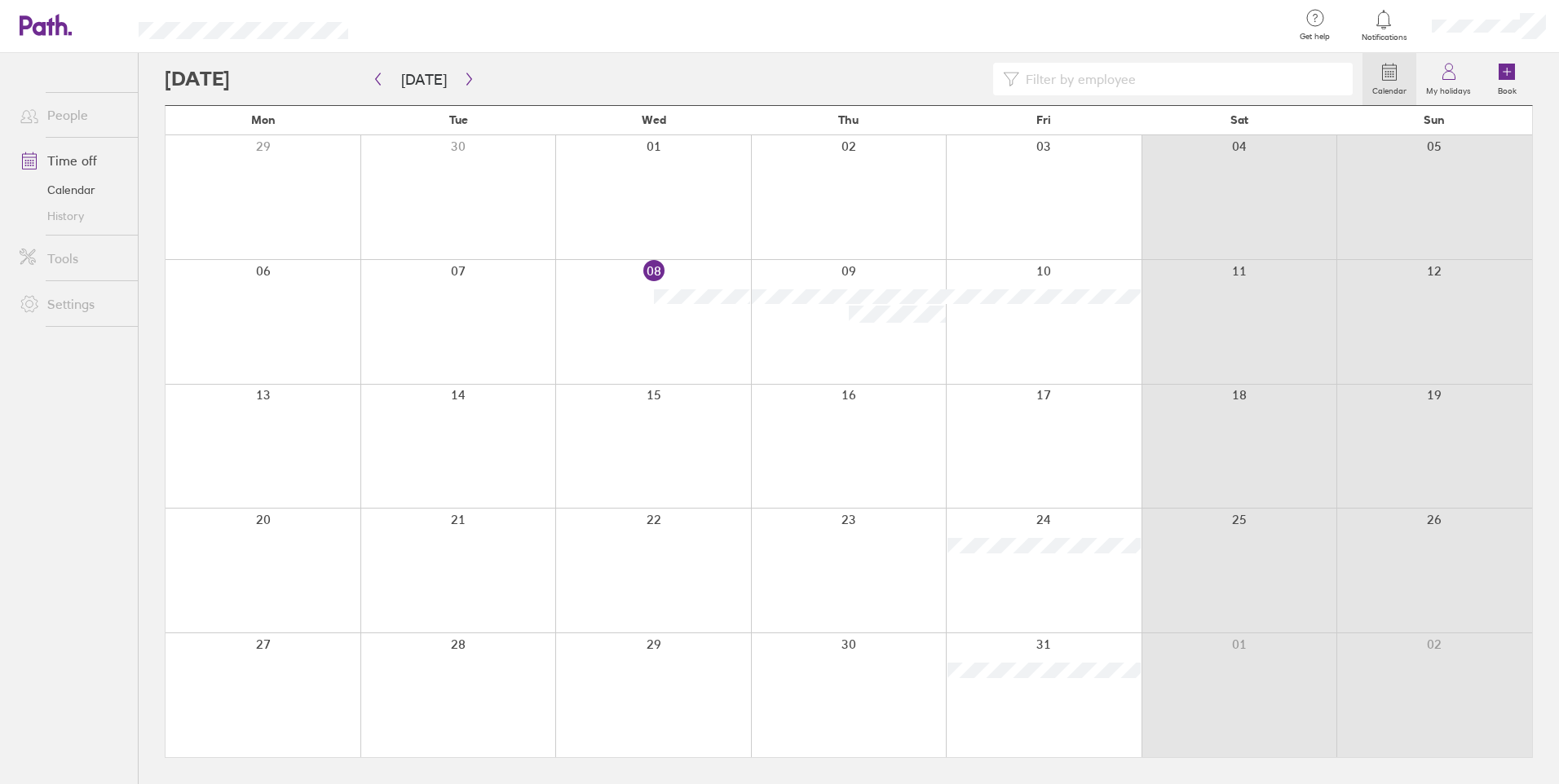
click at [698, 282] on div at bounding box center [653, 322] width 196 height 124
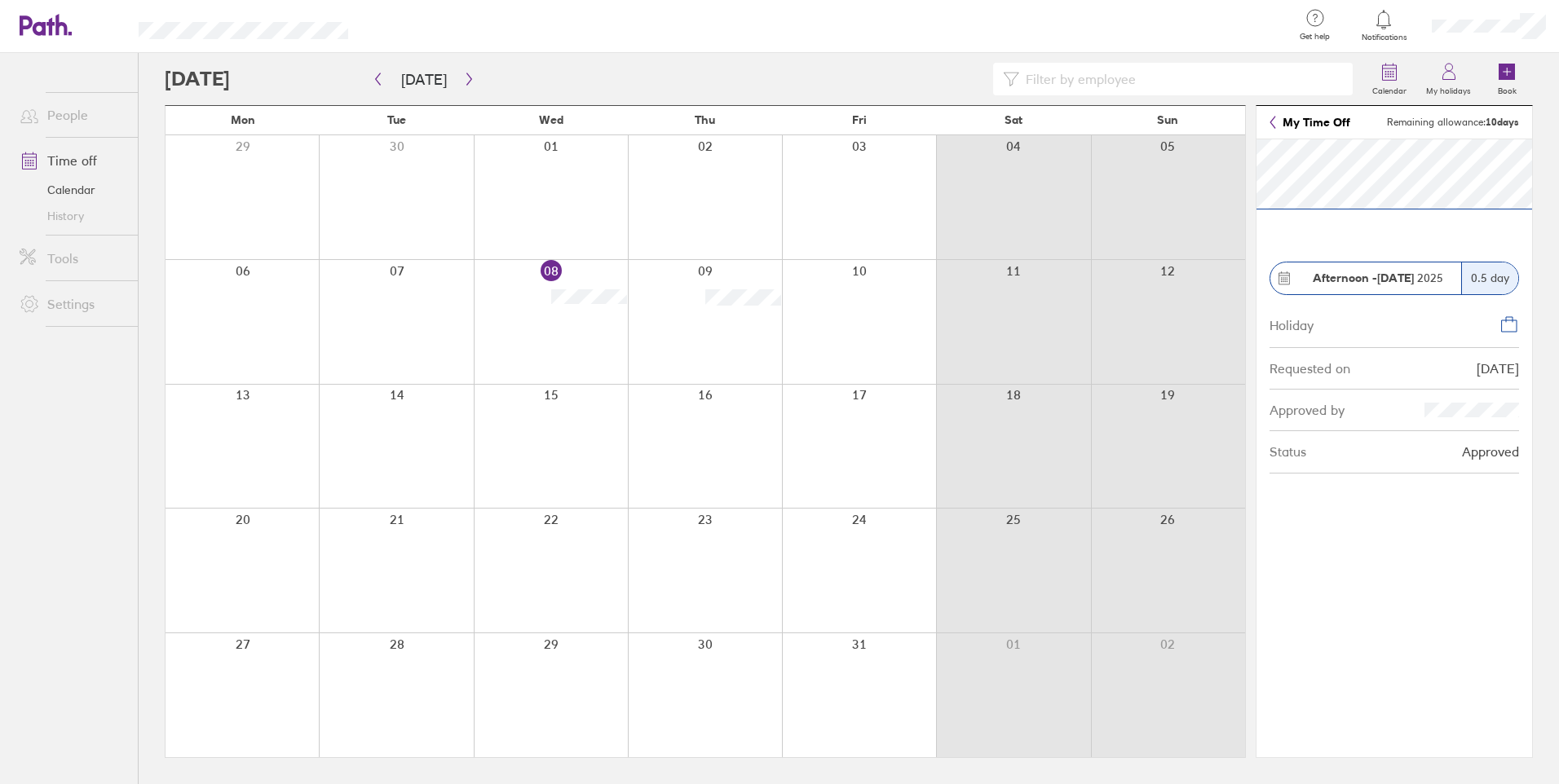
click at [67, 215] on link "History" at bounding box center [72, 216] width 132 height 26
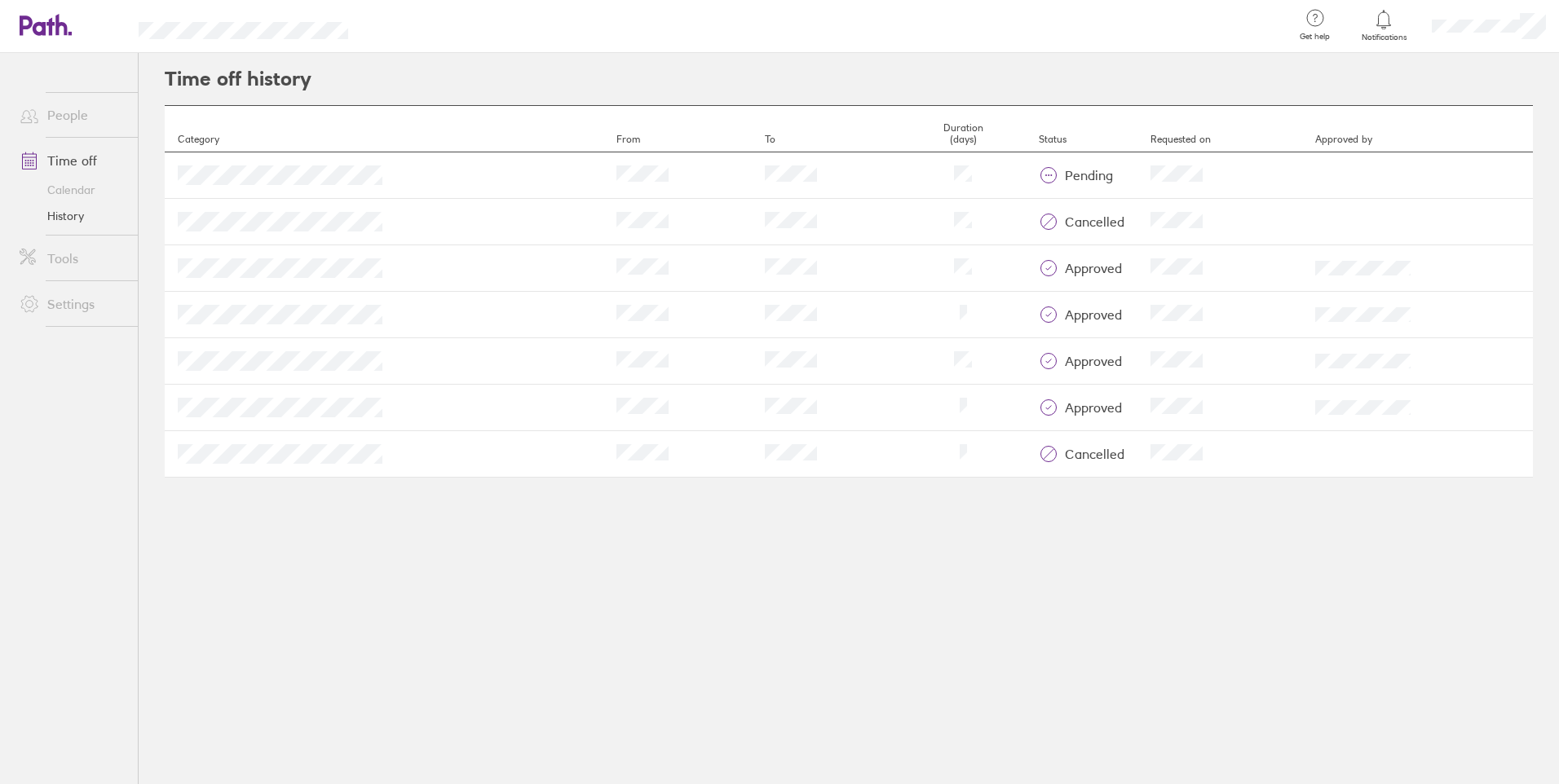
click at [641, 287] on tr "Category From To Duration Status approved Requested on Reviewed by" at bounding box center [849, 268] width 1369 height 46
drag, startPoint x: 641, startPoint y: 287, endPoint x: 594, endPoint y: 289, distance: 47.0
click at [752, 289] on td "To" at bounding box center [826, 268] width 148 height 46
click at [81, 263] on link "Tools" at bounding box center [72, 258] width 132 height 32
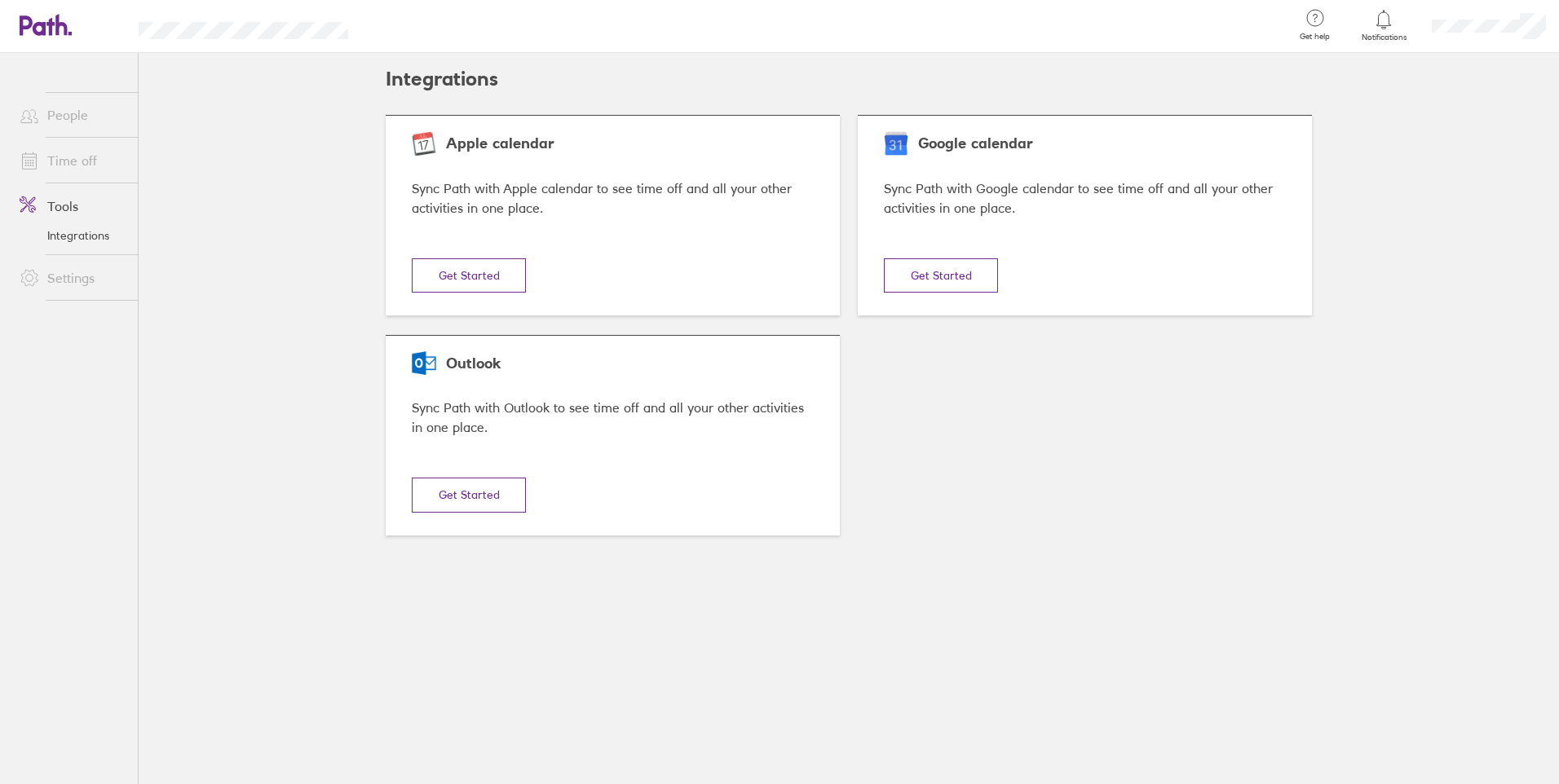
click at [76, 288] on link "Settings" at bounding box center [72, 277] width 132 height 32
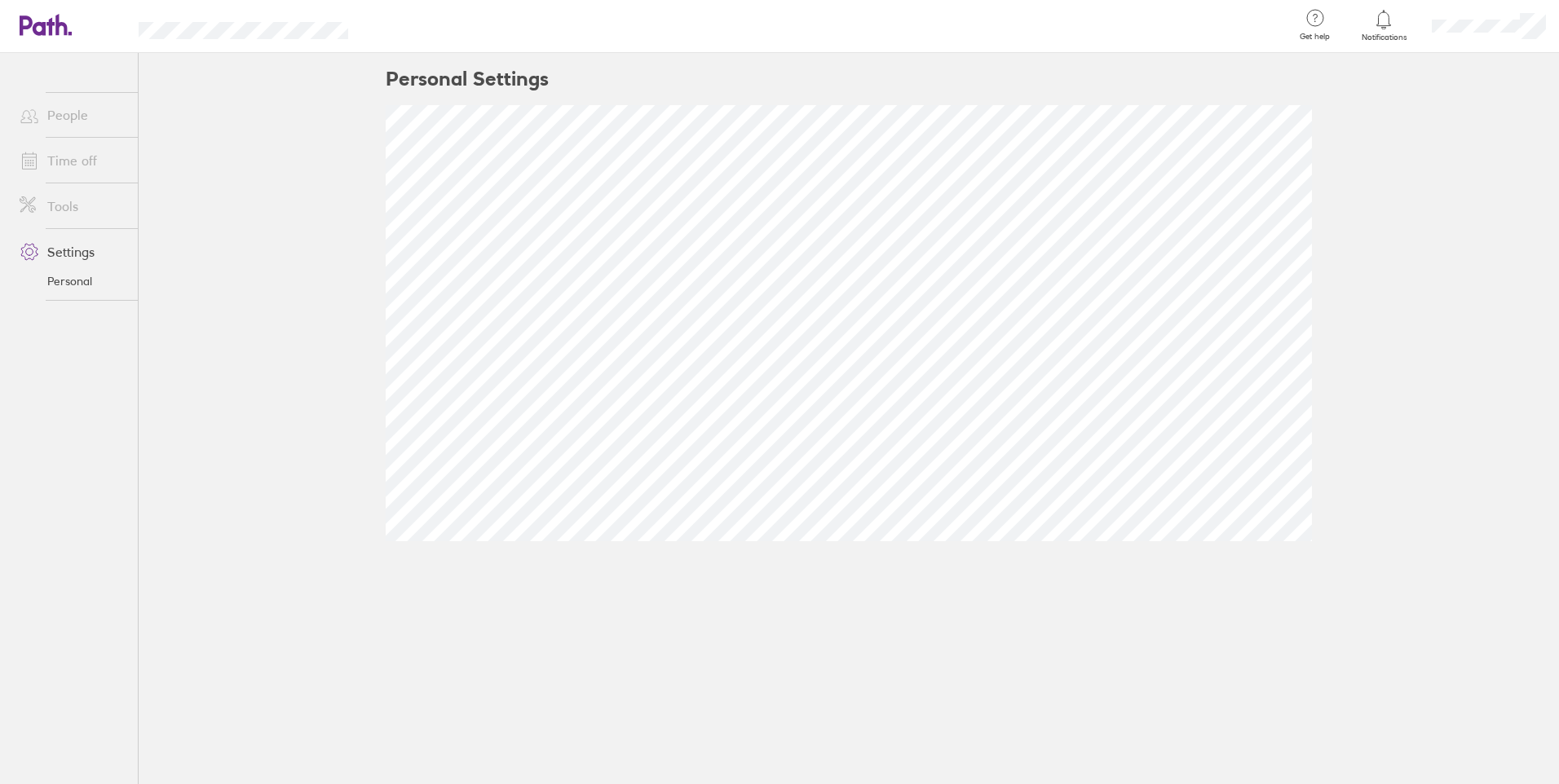
click at [78, 124] on link "People" at bounding box center [72, 114] width 132 height 32
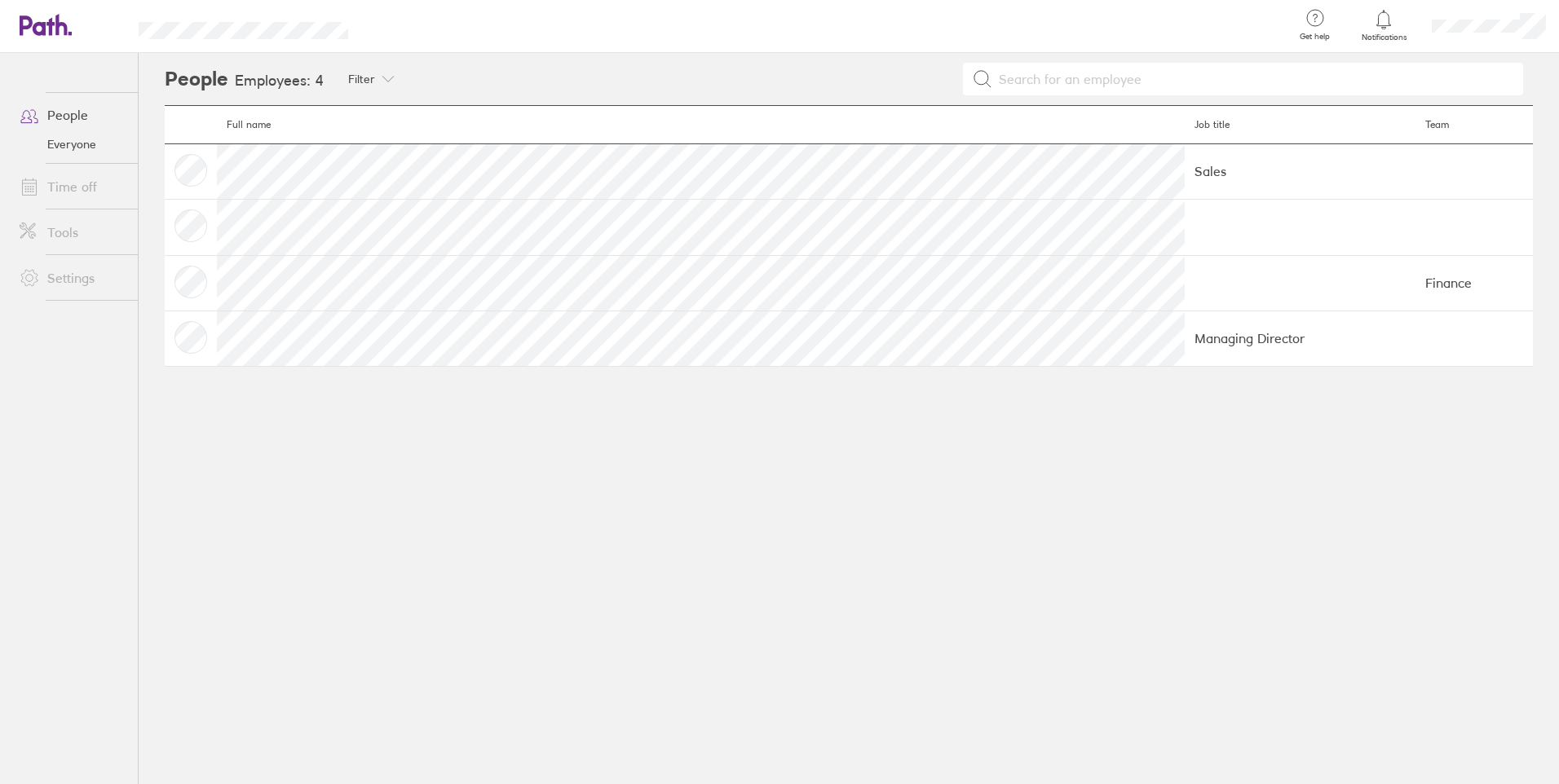
click at [1313, 32] on span "Get help" at bounding box center [1315, 36] width 53 height 10
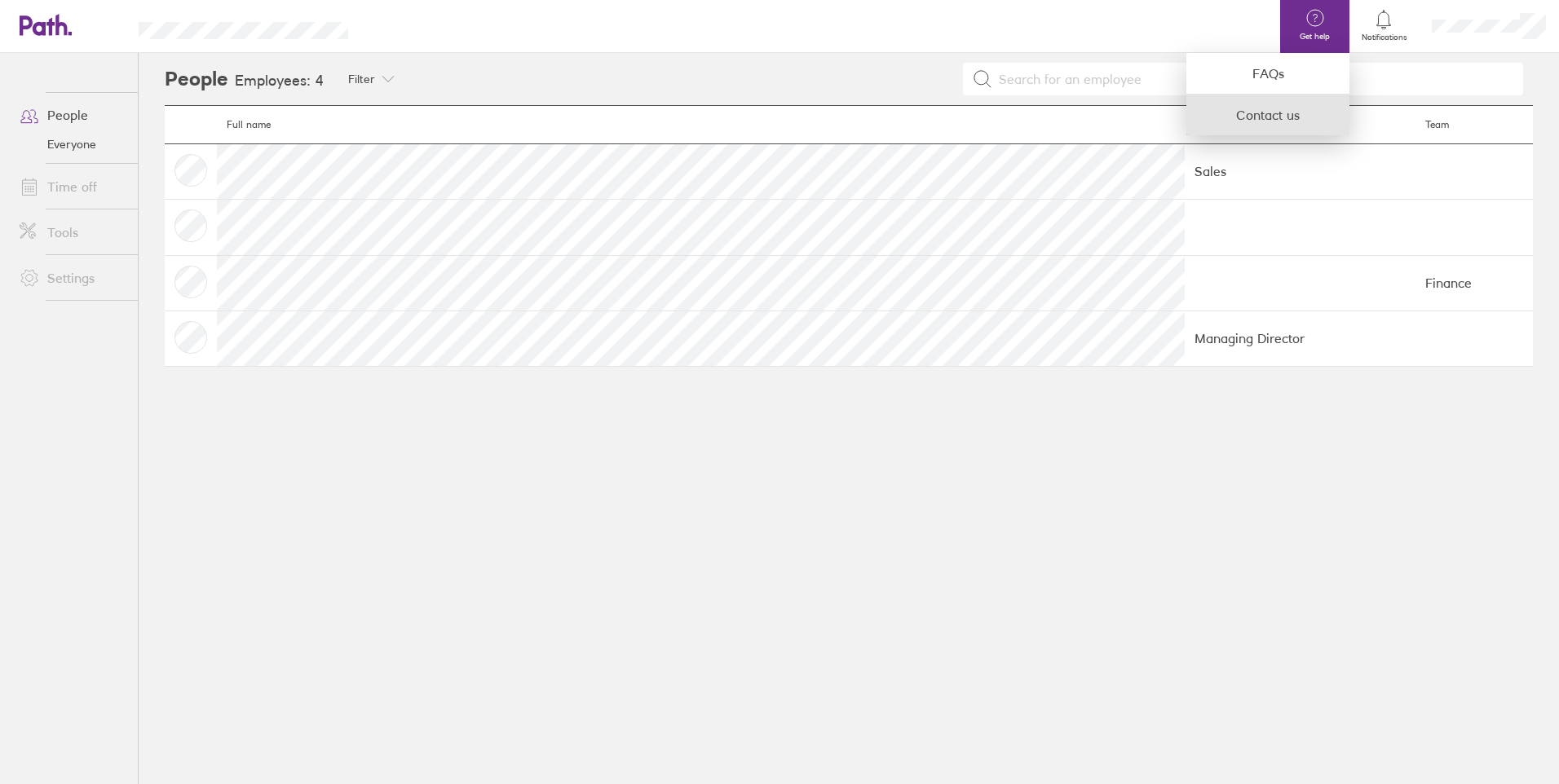
click at [1291, 115] on link "Contact us" at bounding box center [1268, 115] width 163 height 40
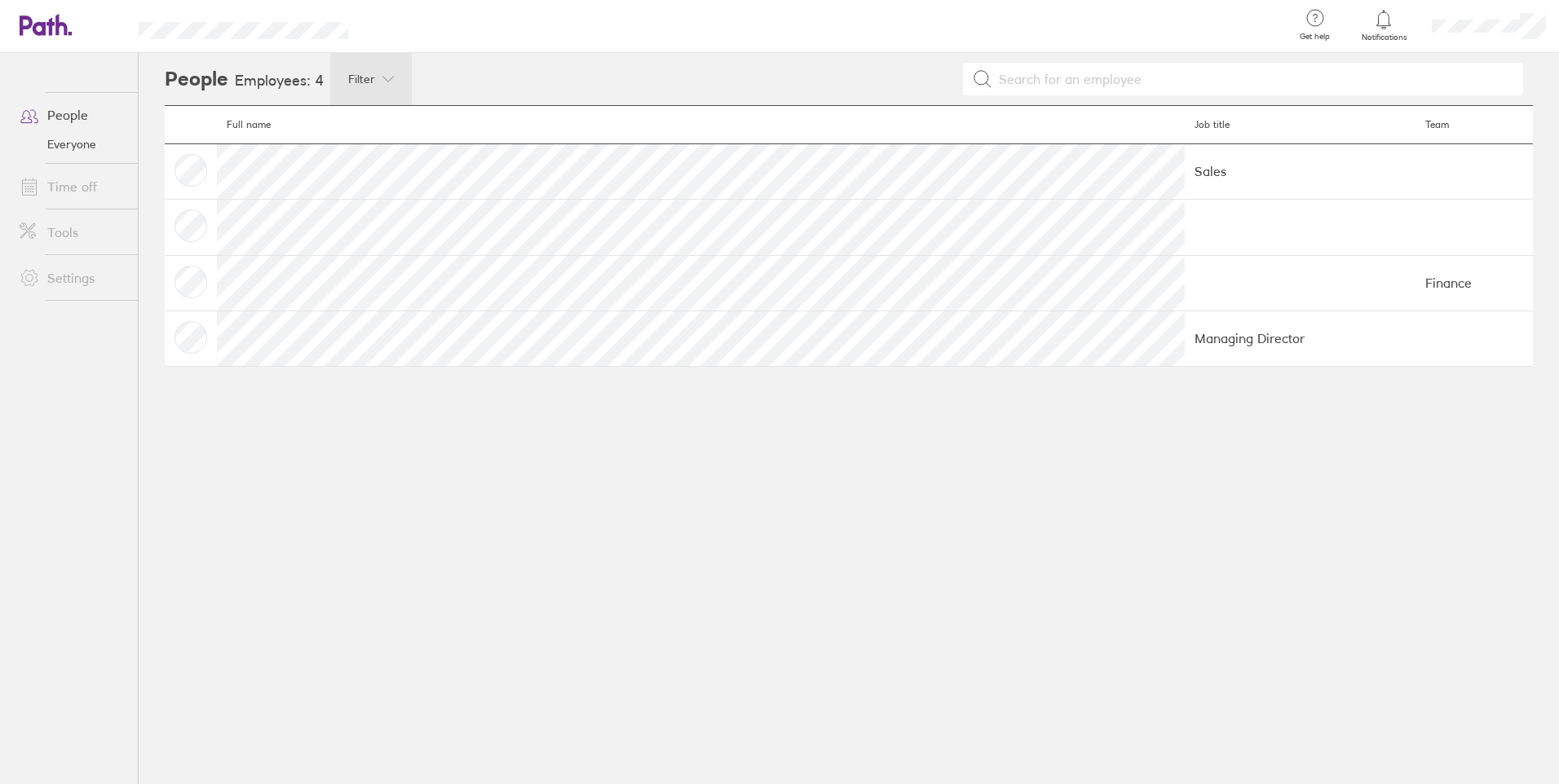
click at [369, 69] on div "Filter" at bounding box center [370, 78] width 82 height 52
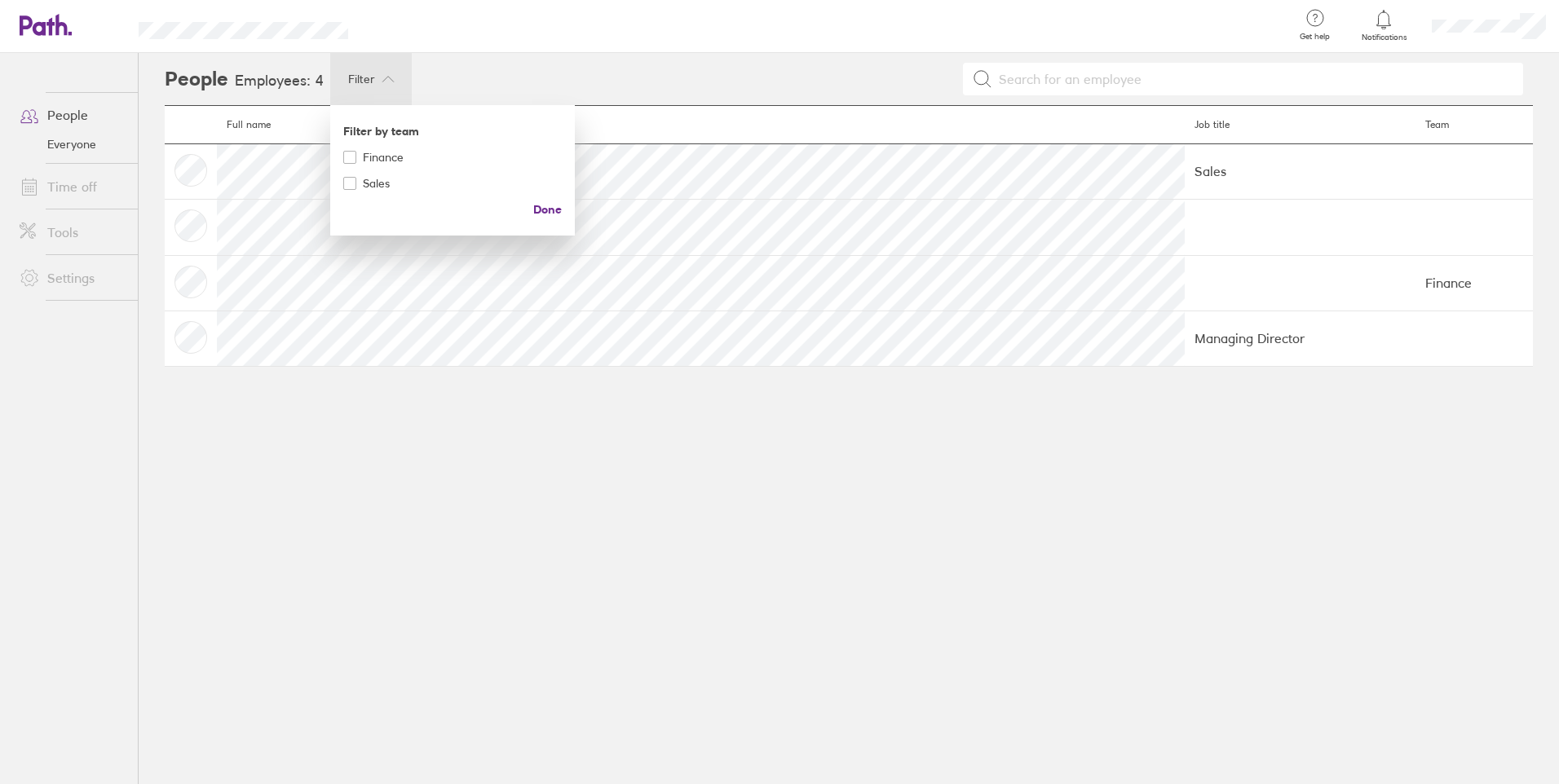
click at [369, 69] on div at bounding box center [779, 392] width 1559 height 784
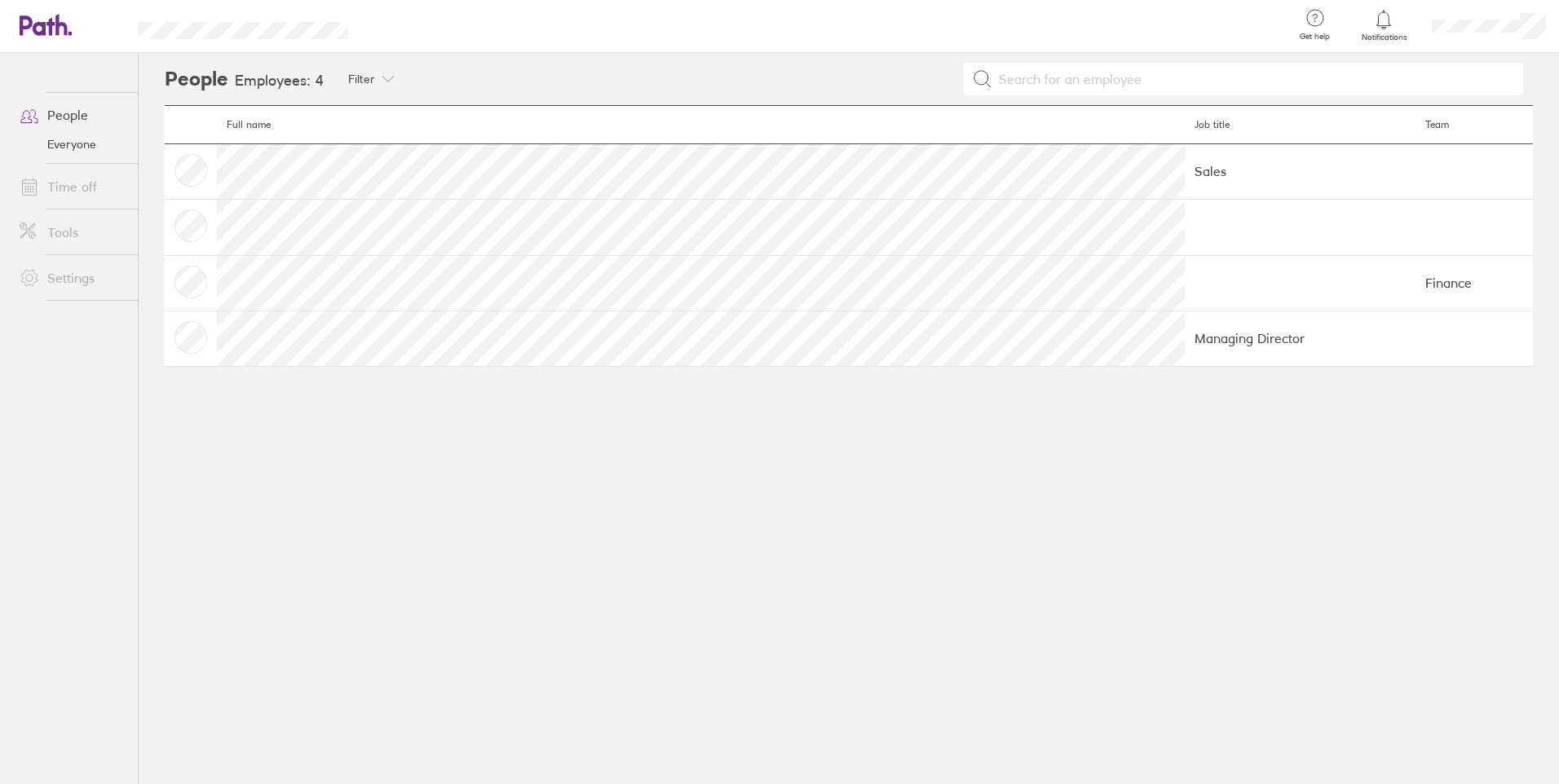
click at [1093, 18] on div at bounding box center [828, 26] width 907 height 53
click at [1454, 36] on div at bounding box center [1489, 25] width 140 height 52
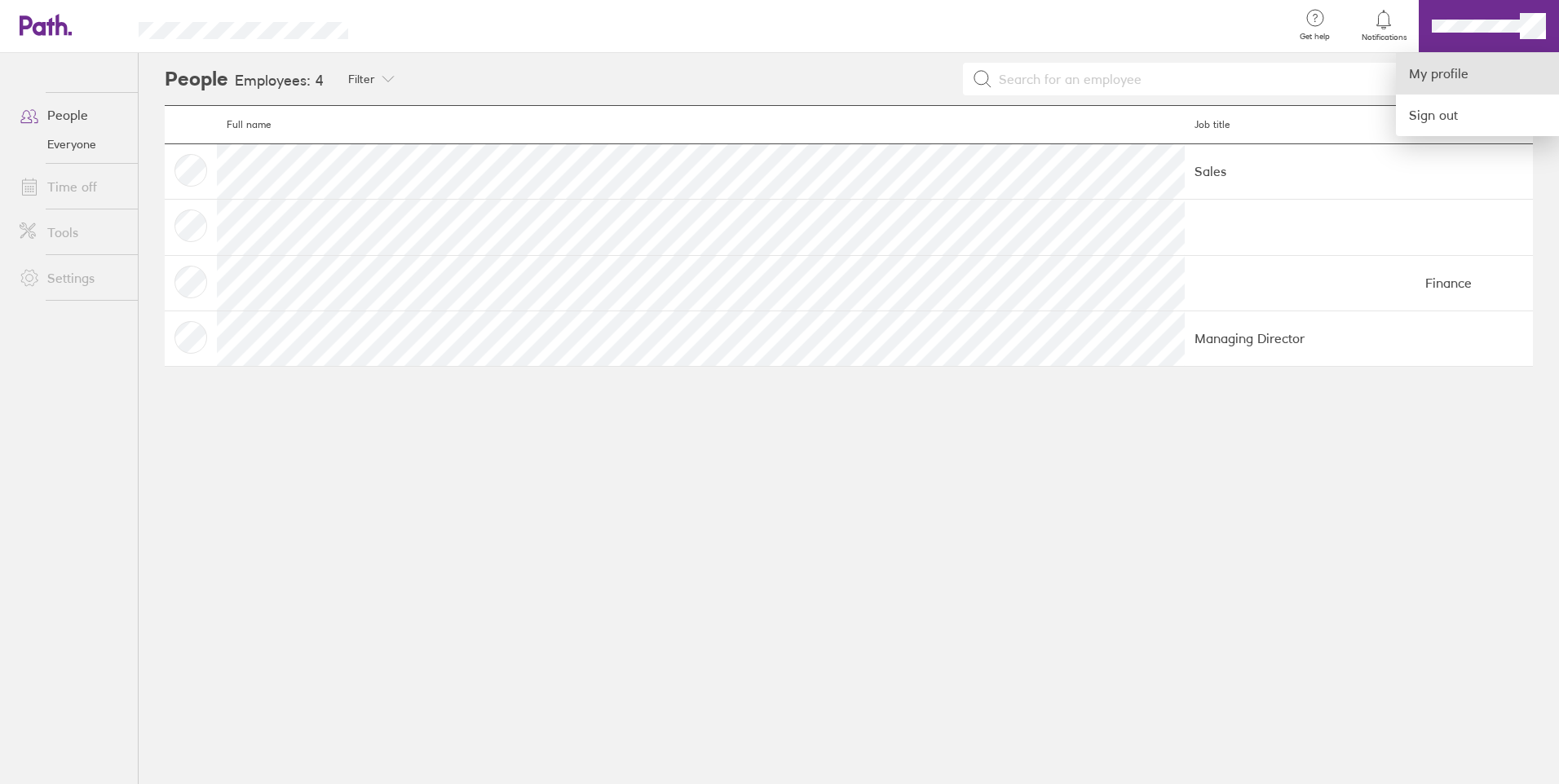
click at [1441, 63] on link "My profile" at bounding box center [1477, 73] width 163 height 41
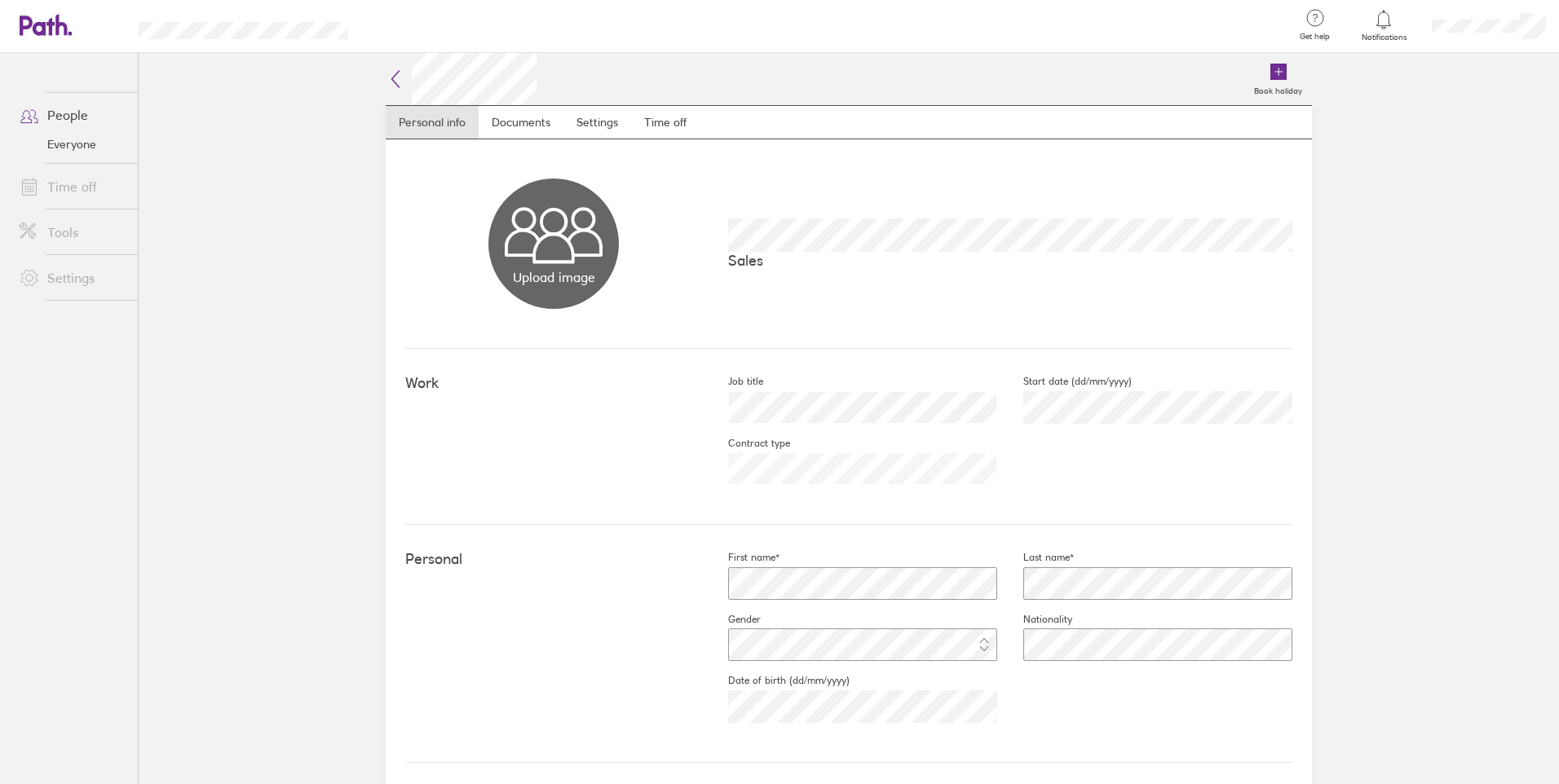
click at [47, 23] on icon at bounding box center [37, 25] width 35 height 19
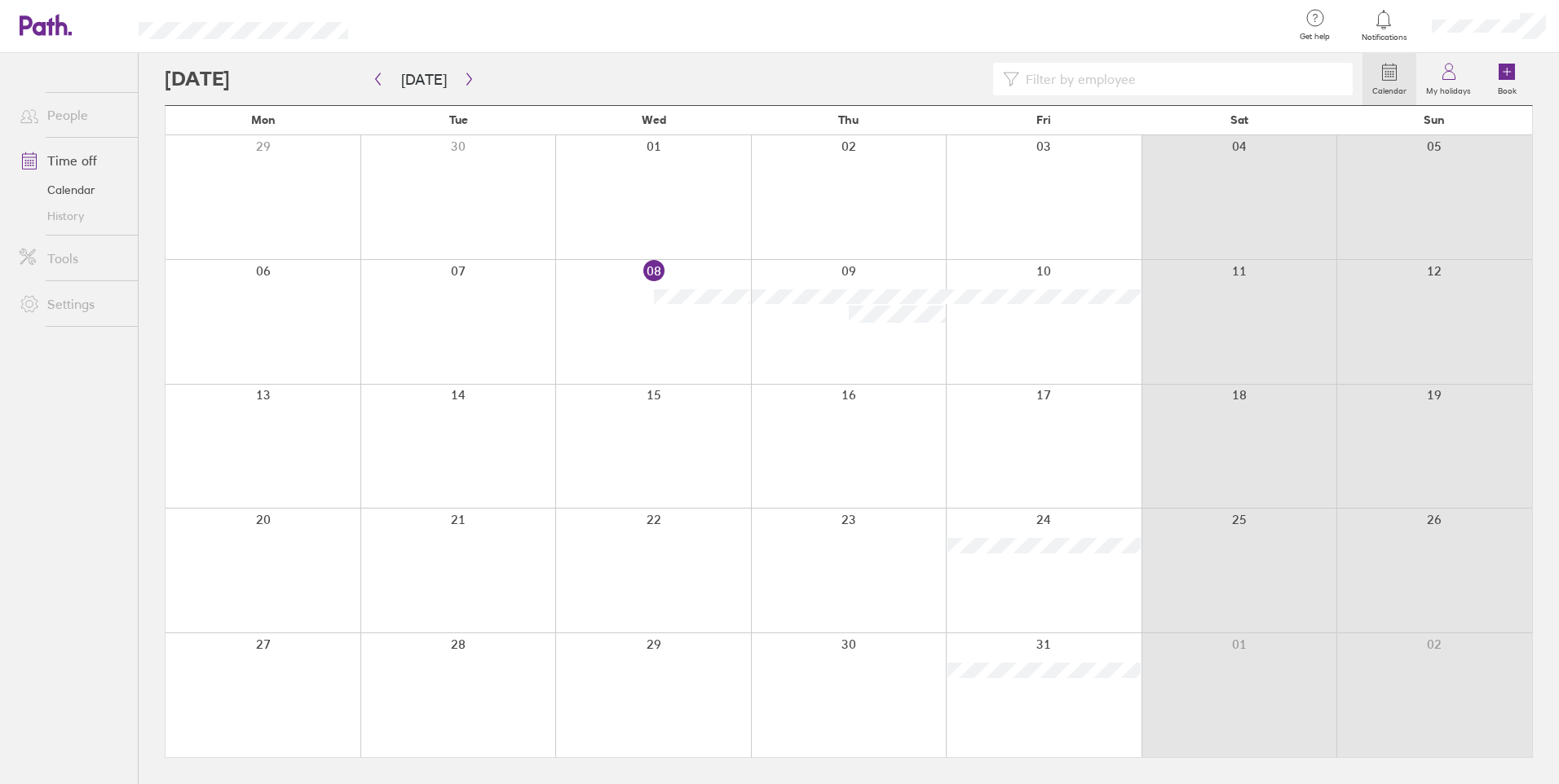
click at [1318, 25] on icon at bounding box center [1315, 18] width 19 height 19
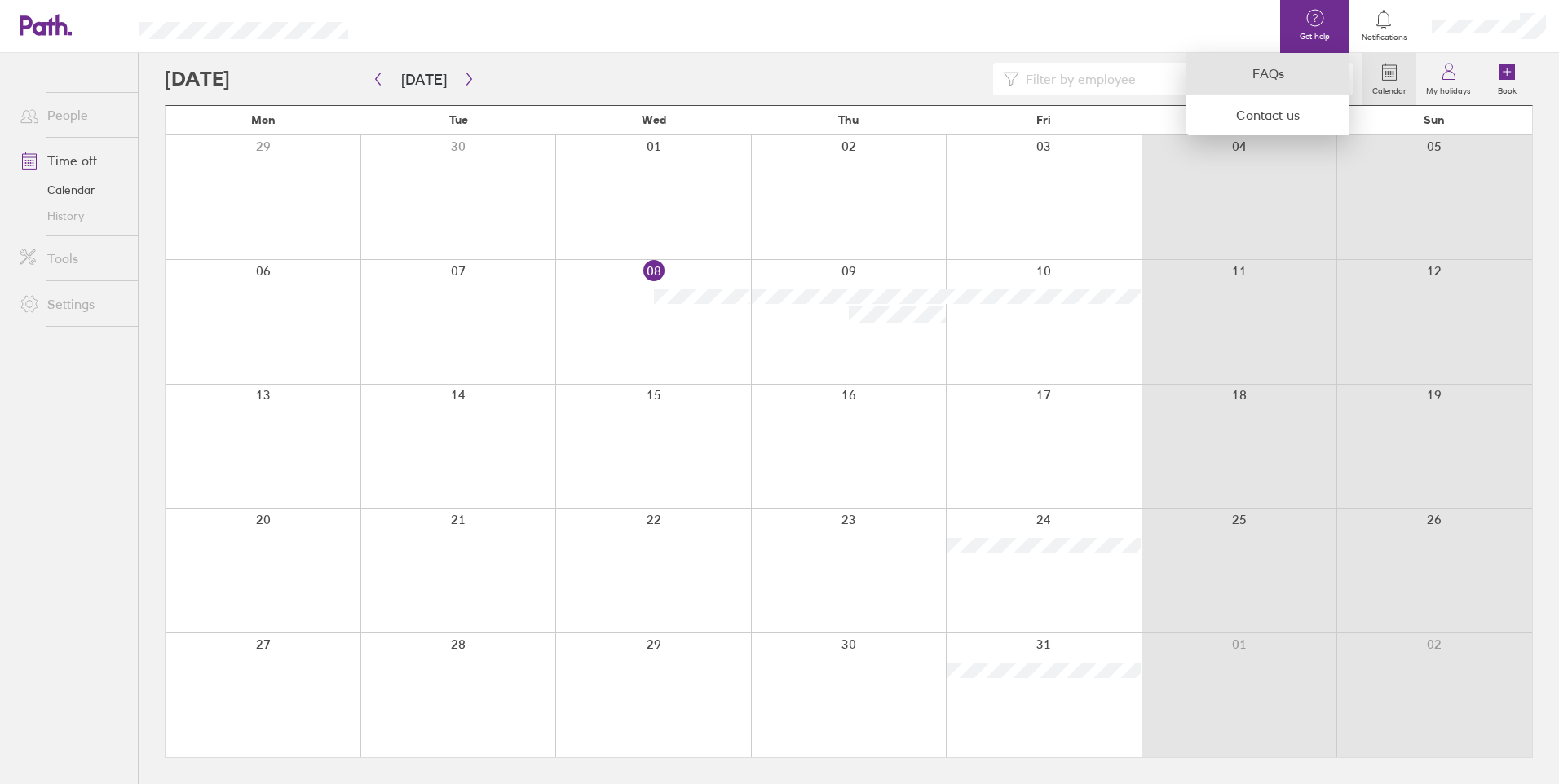
click at [1297, 70] on link "FAQs" at bounding box center [1268, 73] width 163 height 41
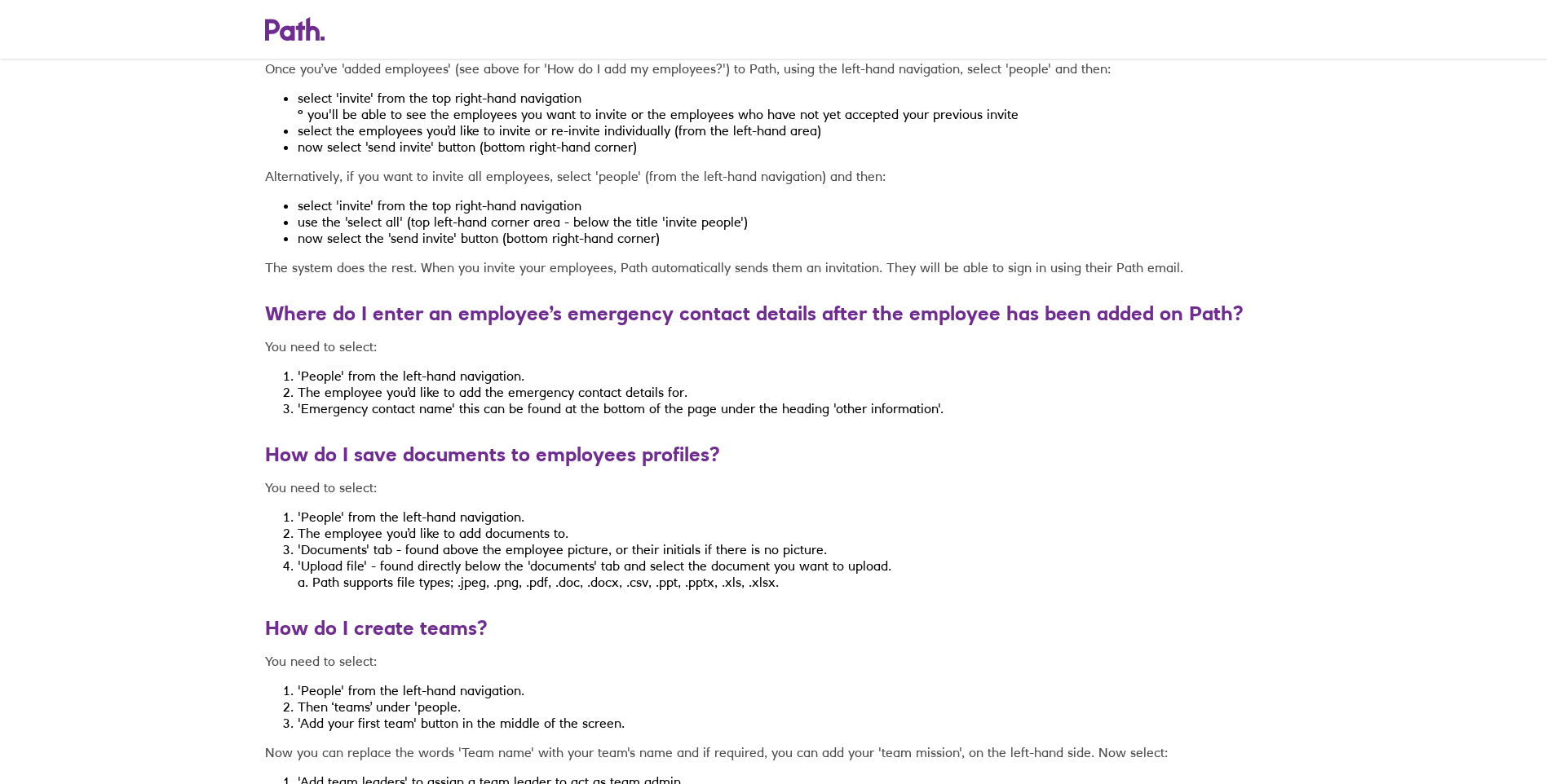
scroll to position [2364, 0]
